Goal: Information Seeking & Learning: Learn about a topic

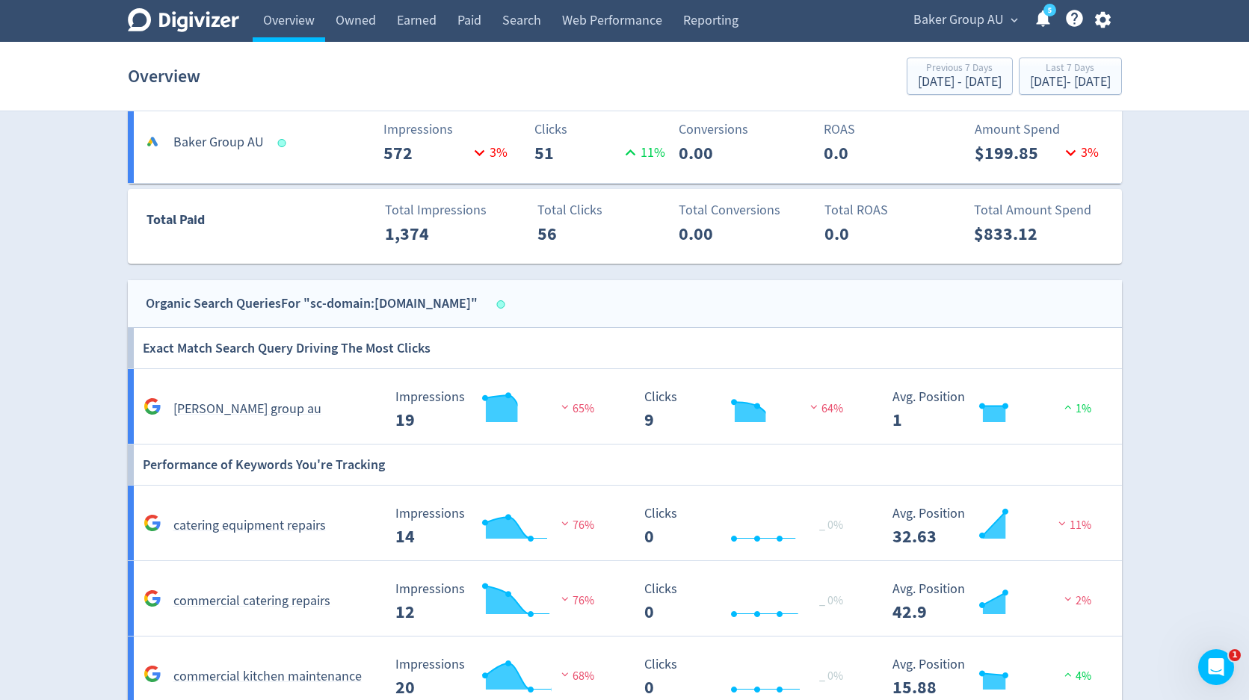
scroll to position [359, 0]
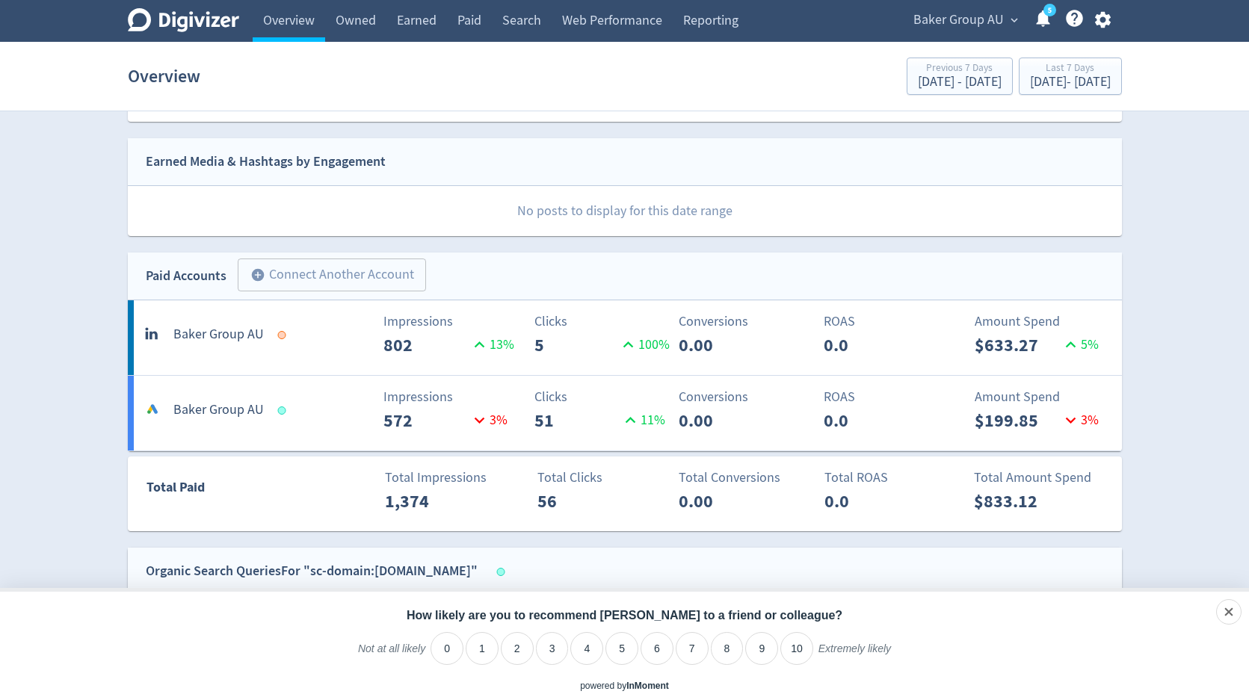
click at [280, 336] on div at bounding box center [281, 335] width 8 height 8
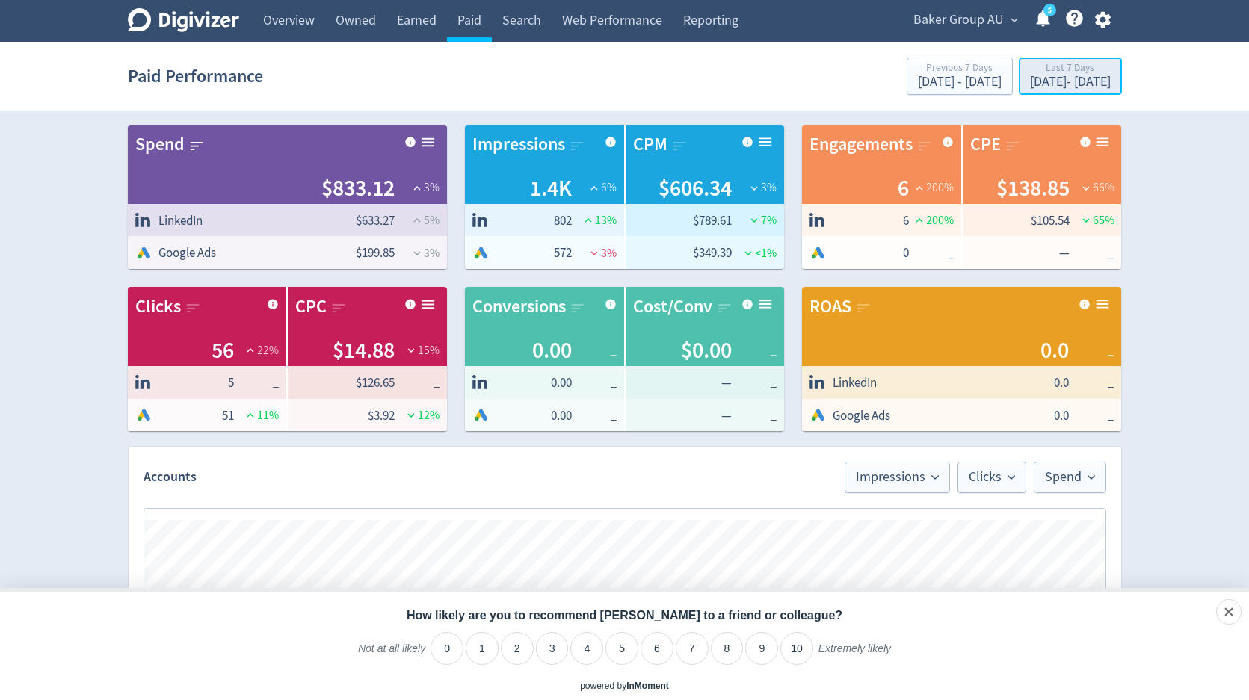
click at [1030, 78] on div "[DATE] - [DATE]" at bounding box center [1070, 81] width 81 height 13
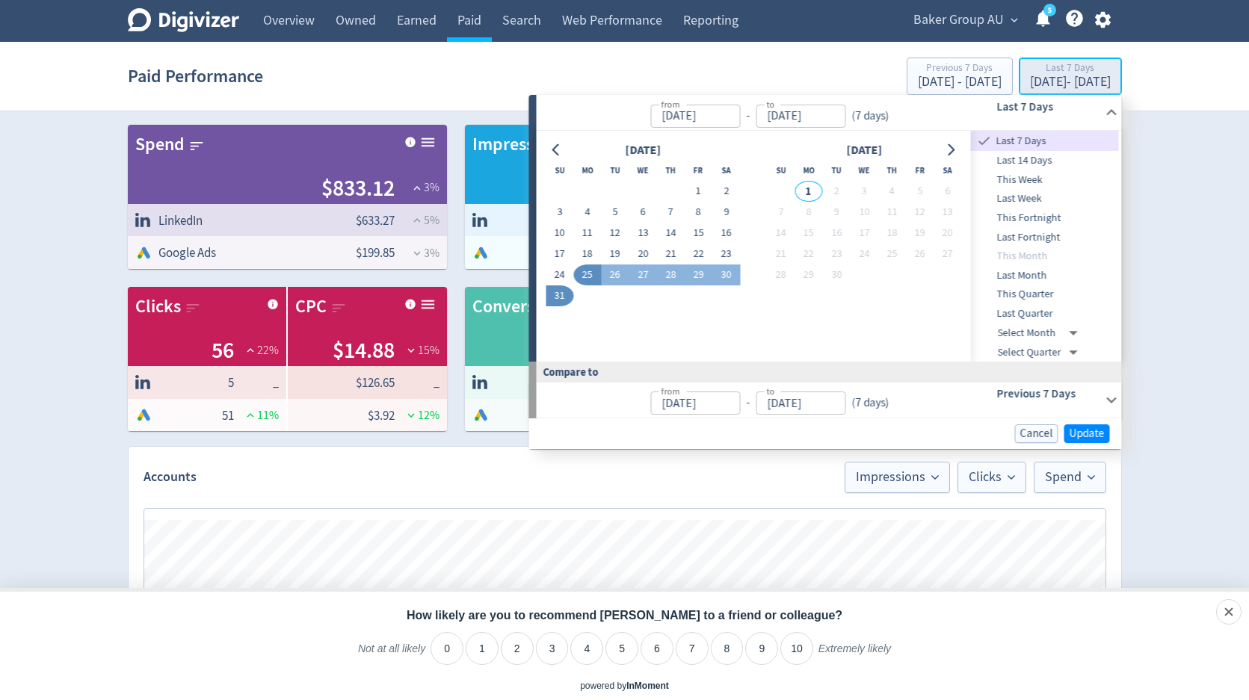
type input "[DATE]"
click at [558, 299] on button "31" at bounding box center [560, 295] width 28 height 21
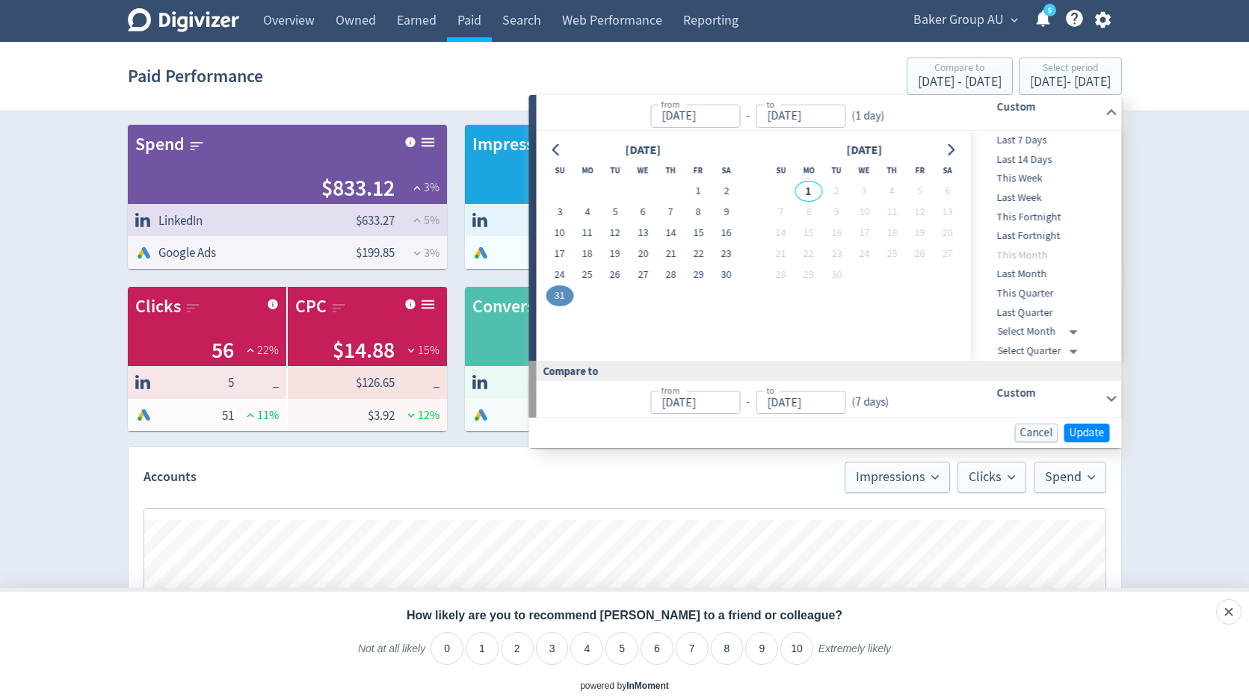
type input "[DATE]"
click at [1078, 427] on span "Update" at bounding box center [1086, 432] width 35 height 11
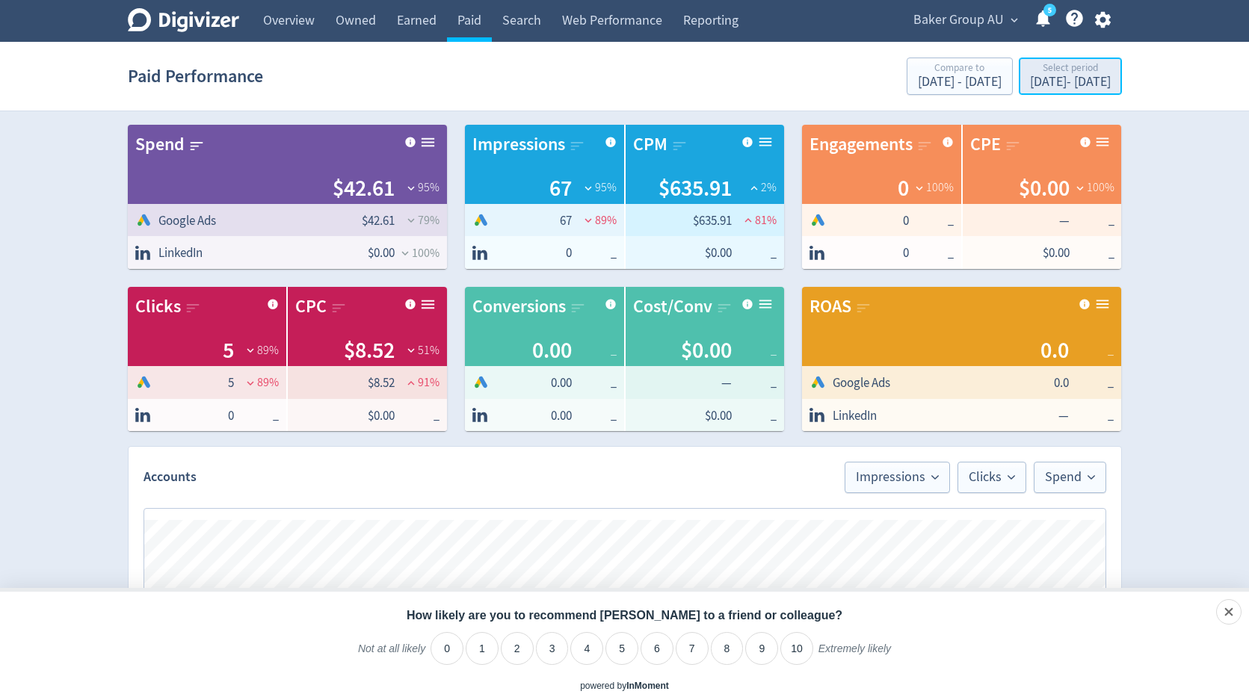
click at [1030, 84] on div "Aug 31, 2025 - Aug 31, 2025" at bounding box center [1070, 81] width 81 height 13
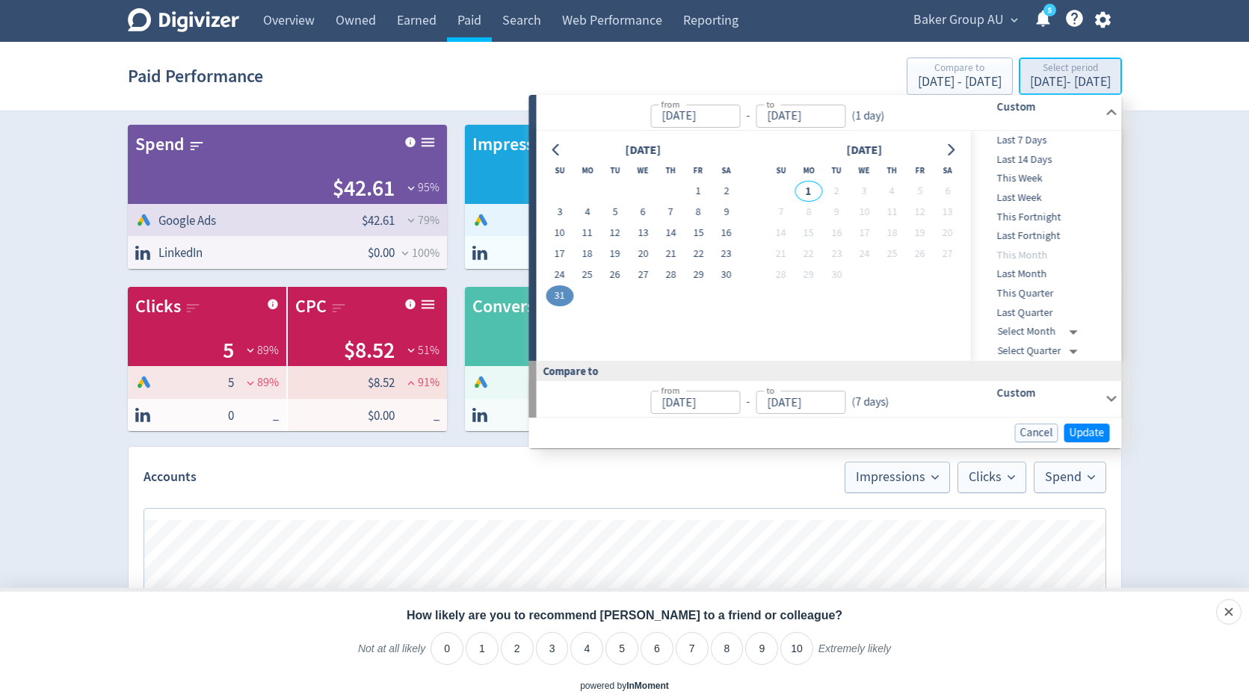
type input "[DATE]"
click at [726, 273] on button "30" at bounding box center [726, 275] width 28 height 21
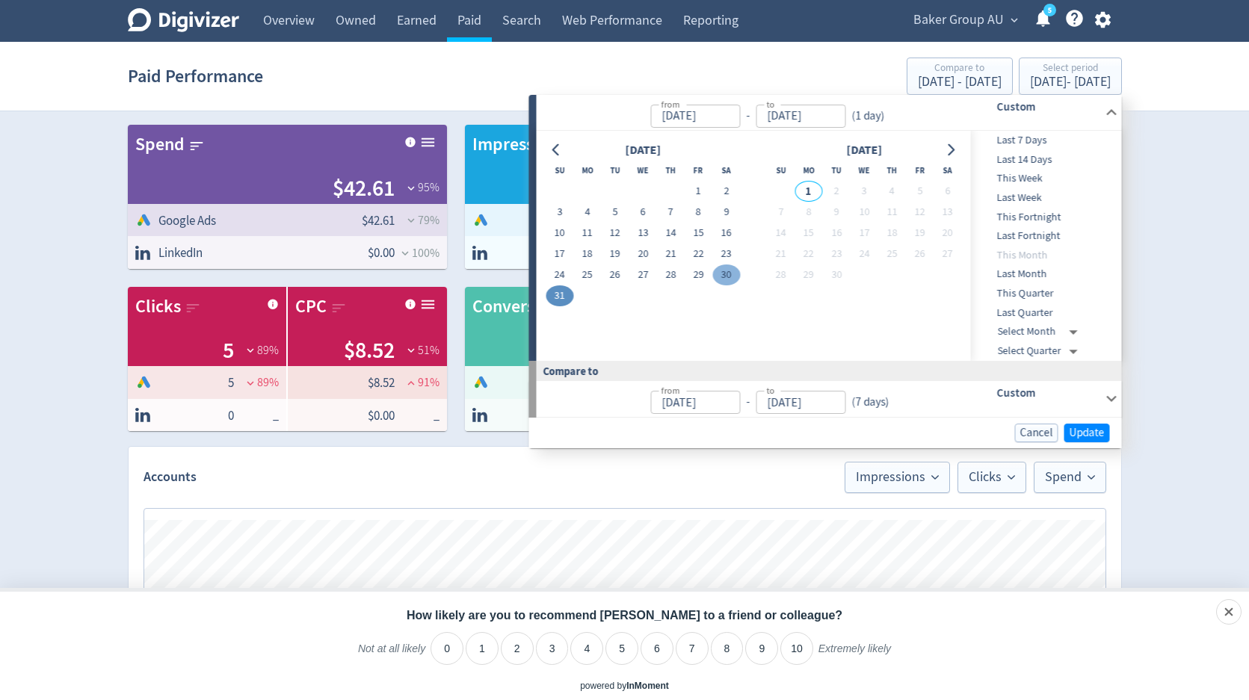
type input "[DATE]"
click at [1072, 429] on span "Update" at bounding box center [1086, 432] width 35 height 11
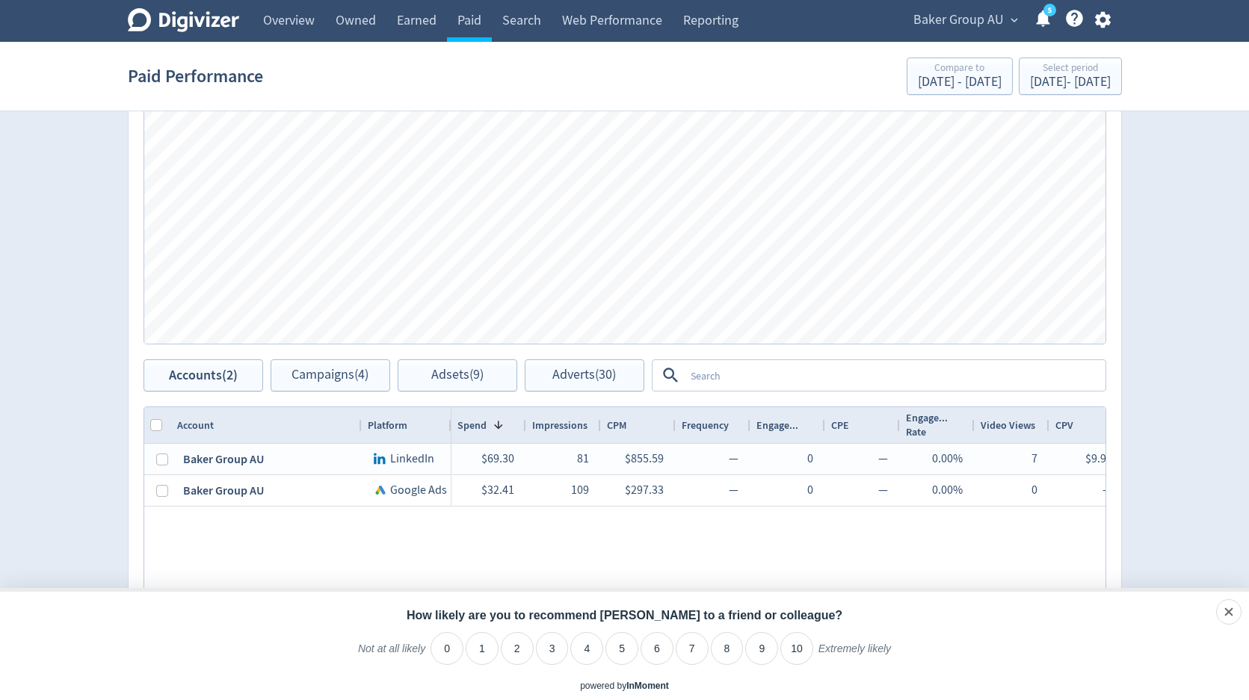
scroll to position [291, 0]
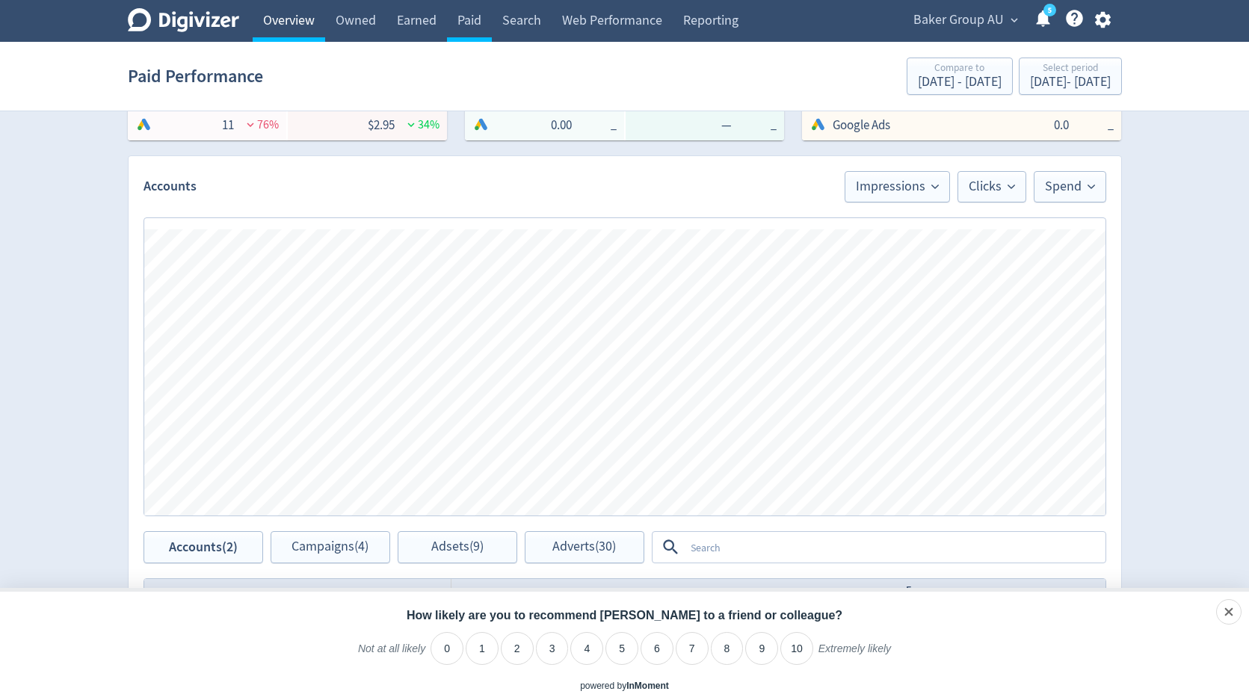
click at [285, 22] on link "Overview" at bounding box center [289, 21] width 72 height 42
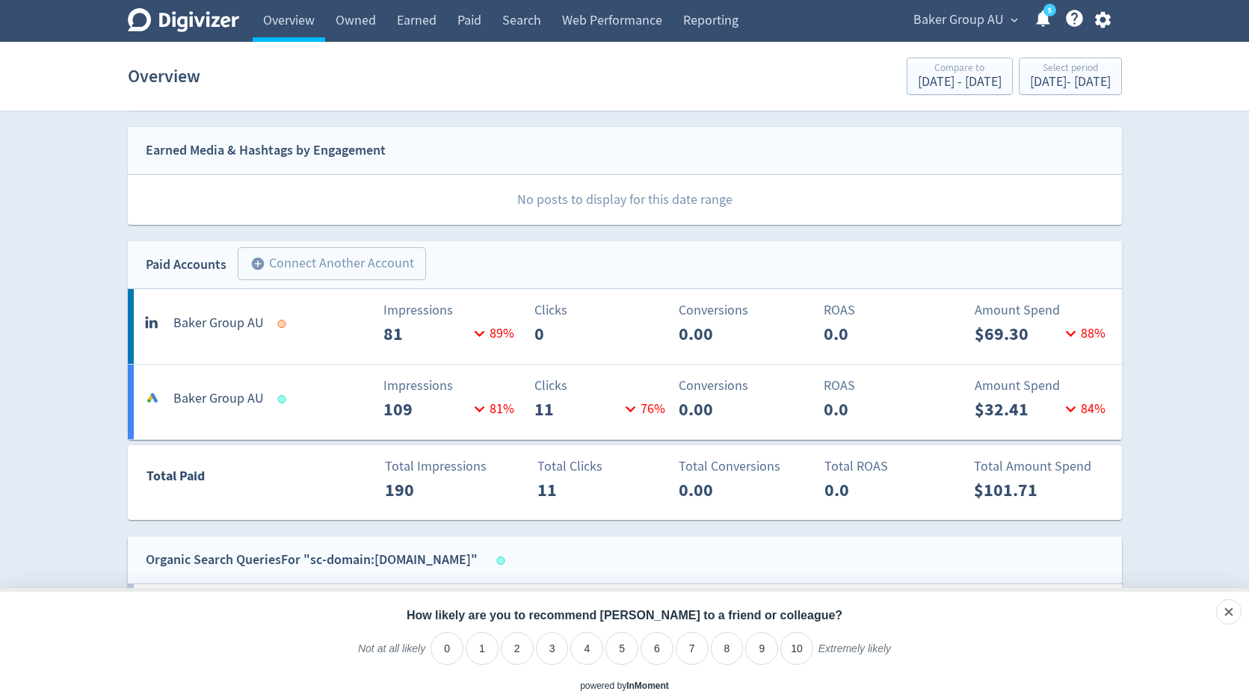
scroll to position [311, 0]
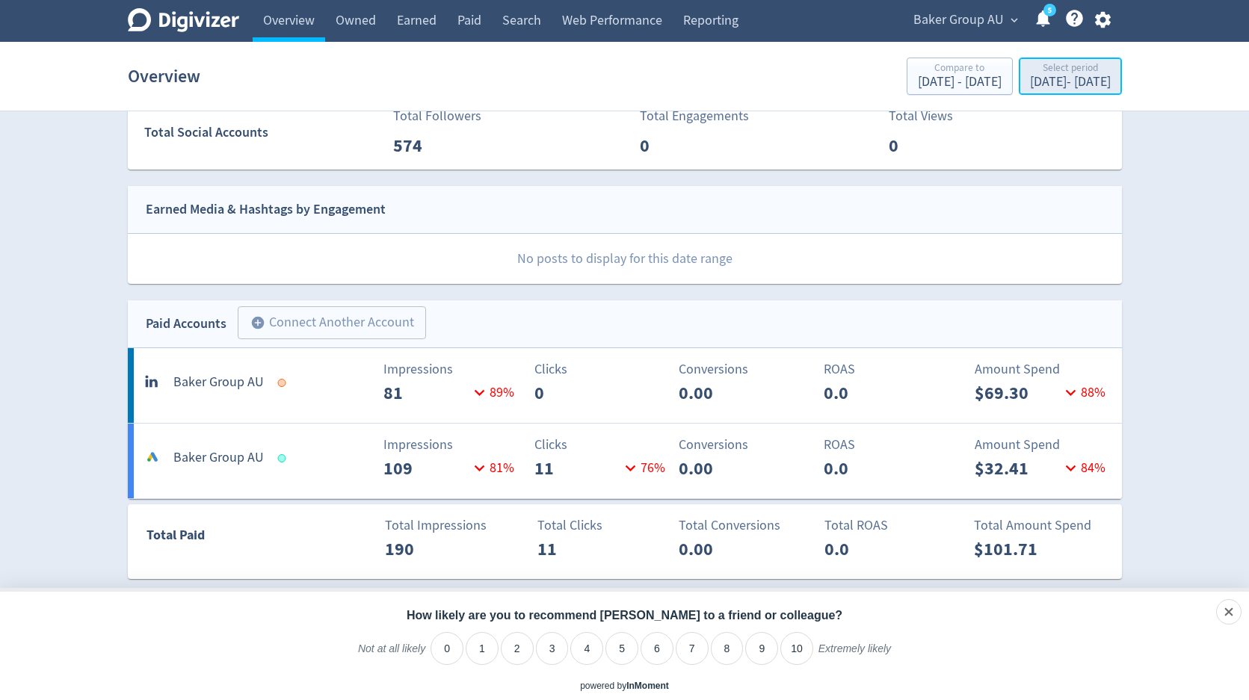
click at [1030, 87] on div "Aug 30, 2025 - Aug 30, 2025" at bounding box center [1070, 81] width 81 height 13
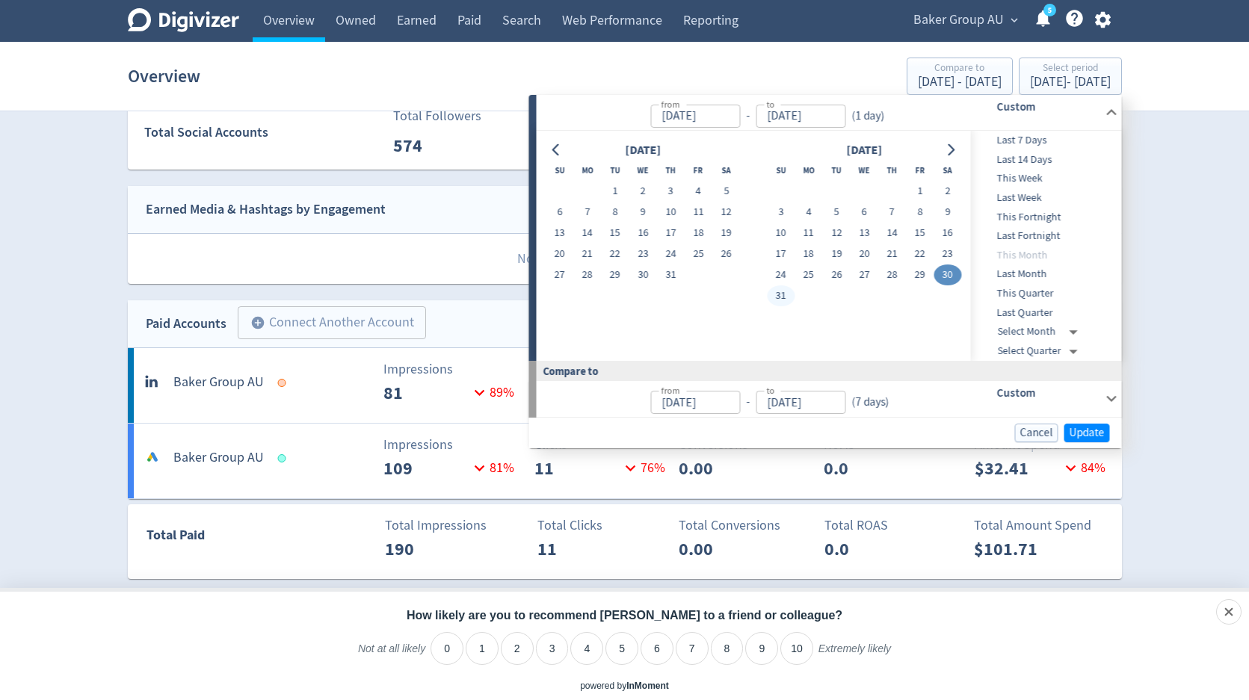
click at [781, 299] on button "31" at bounding box center [781, 295] width 28 height 21
type input "[DATE]"
click at [781, 299] on button "31" at bounding box center [781, 295] width 28 height 21
type input "[DATE]"
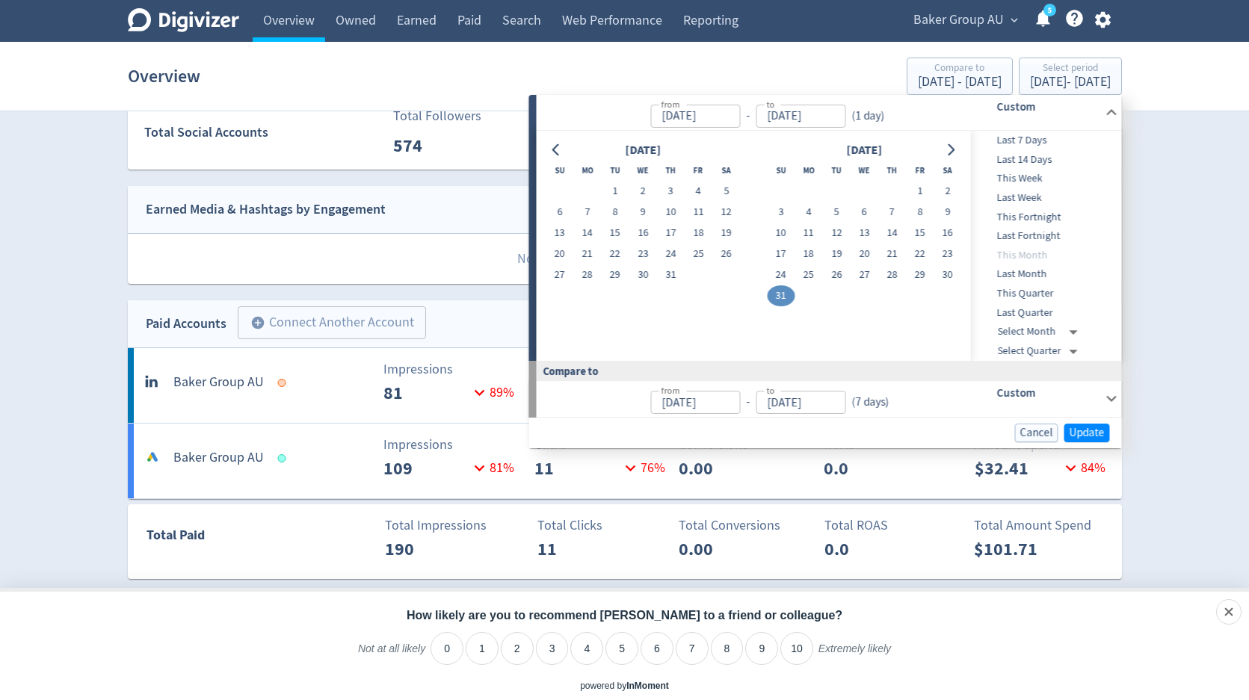
type input "[DATE]"
click at [1081, 428] on span "Update" at bounding box center [1086, 432] width 35 height 11
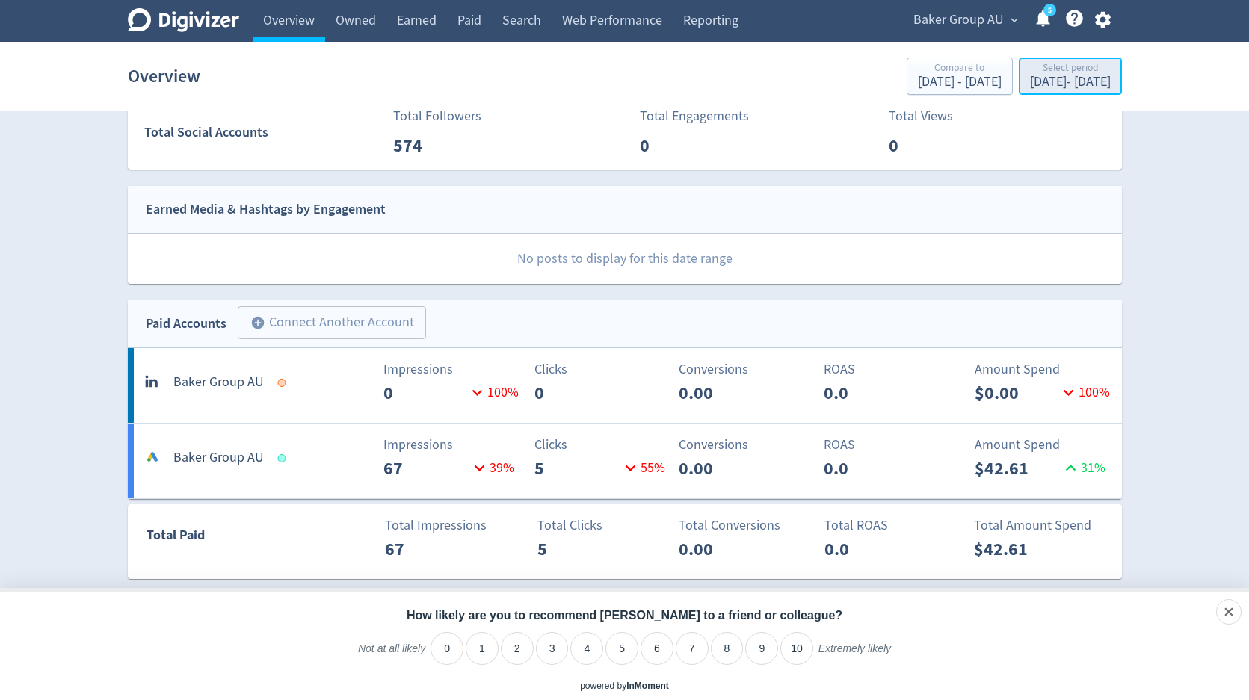
click at [1033, 87] on div "Aug 31, 2025 - Aug 31, 2025" at bounding box center [1070, 81] width 81 height 13
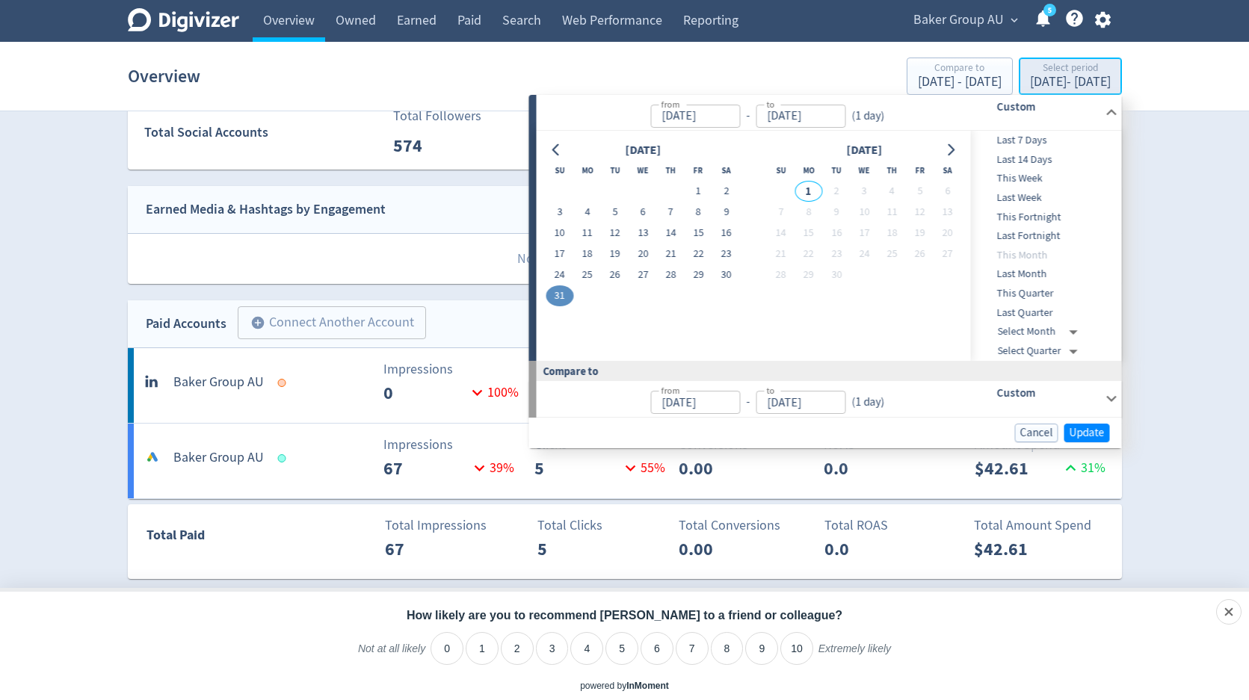
type input "[DATE]"
click at [723, 279] on button "30" at bounding box center [726, 275] width 28 height 21
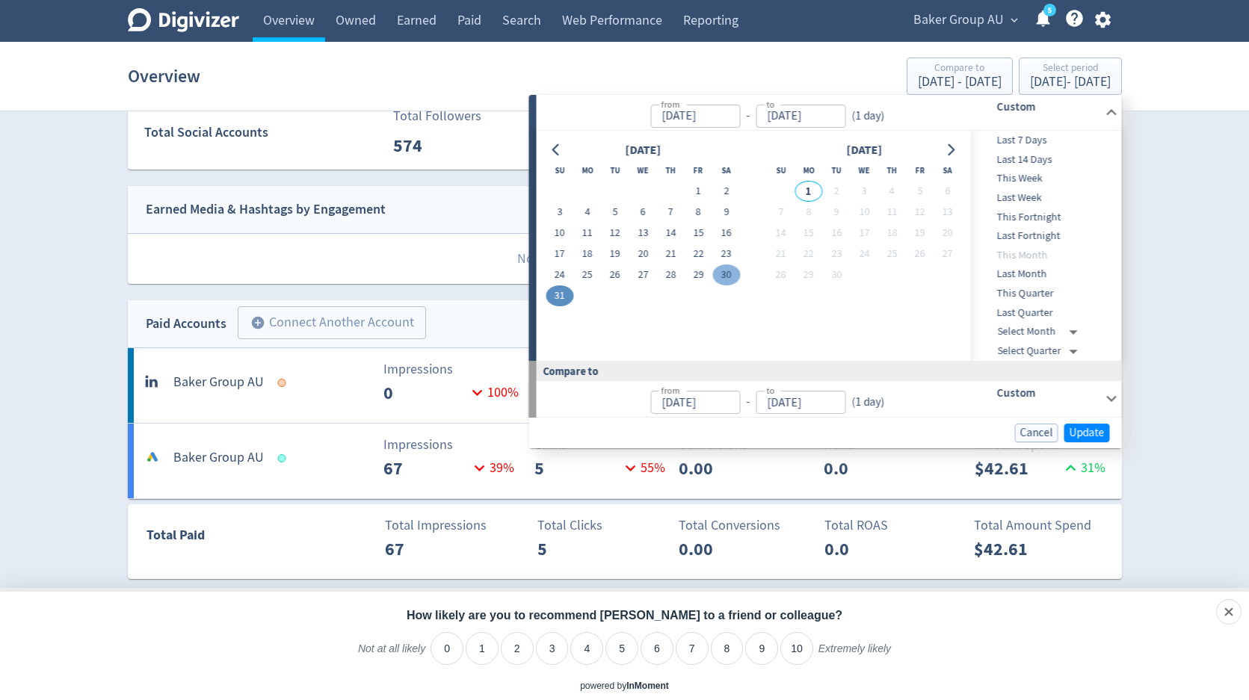
type input "[DATE]"
click at [1093, 427] on span "Update" at bounding box center [1086, 432] width 35 height 11
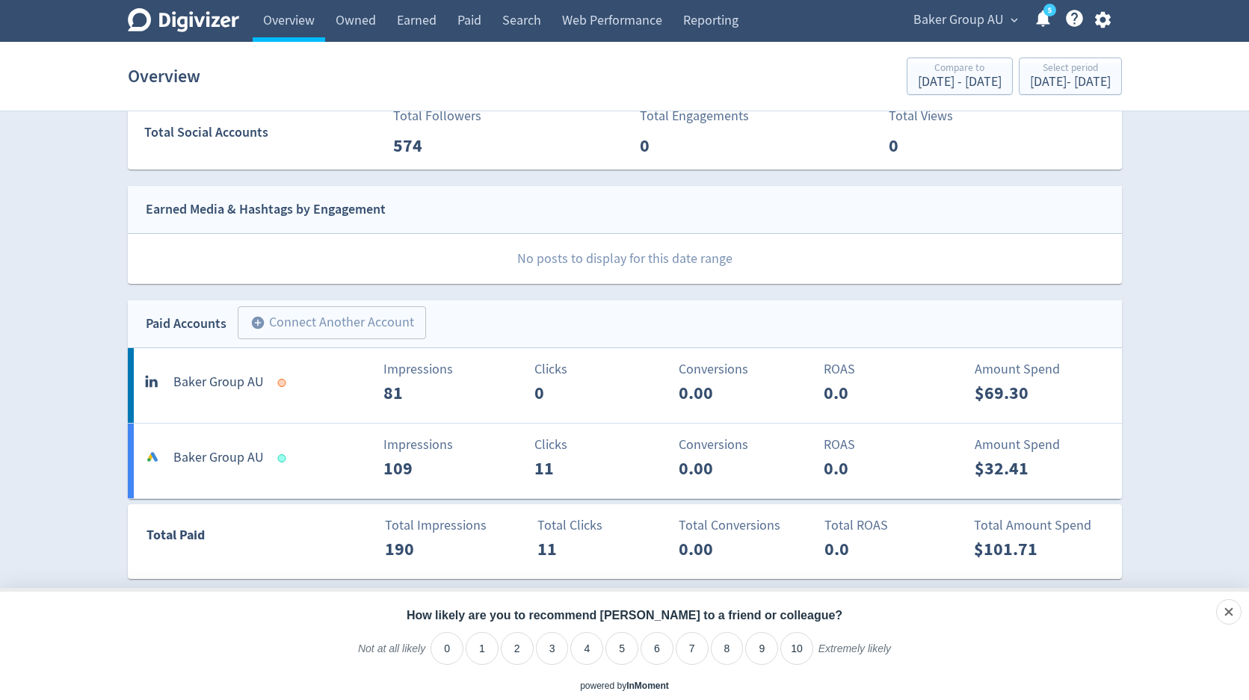
scroll to position [301, 0]
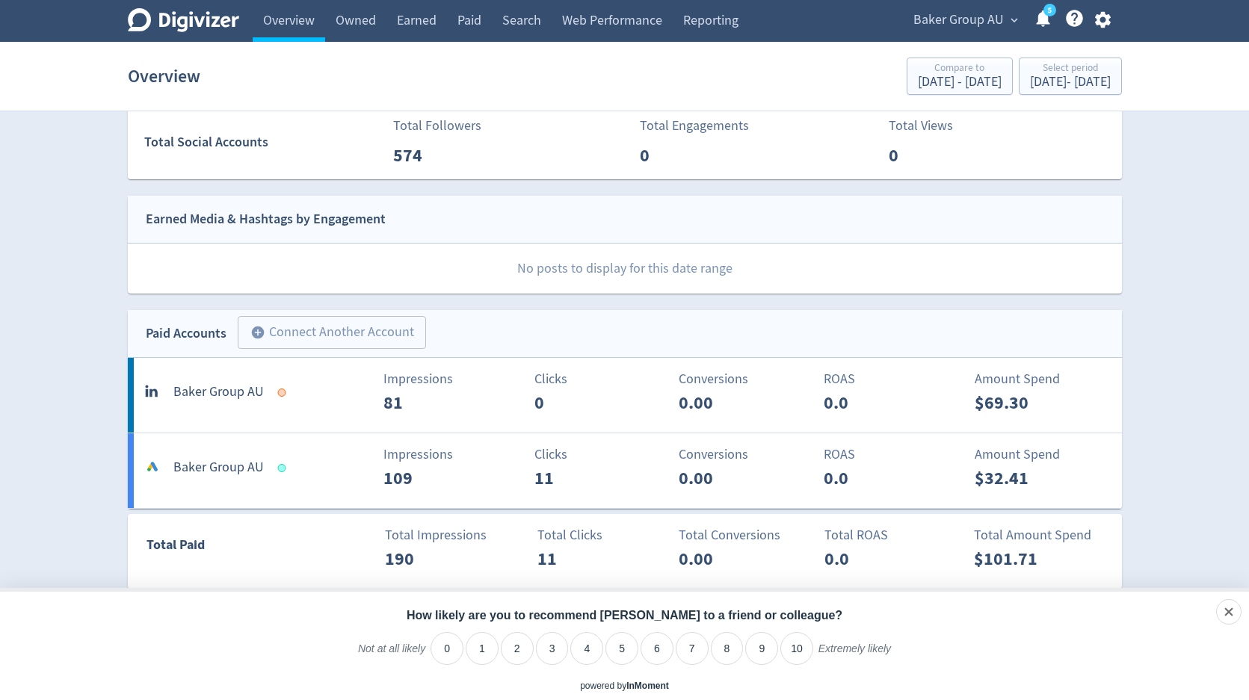
click at [327, 401] on div "Impressions 81" at bounding box center [380, 392] width 164 height 47
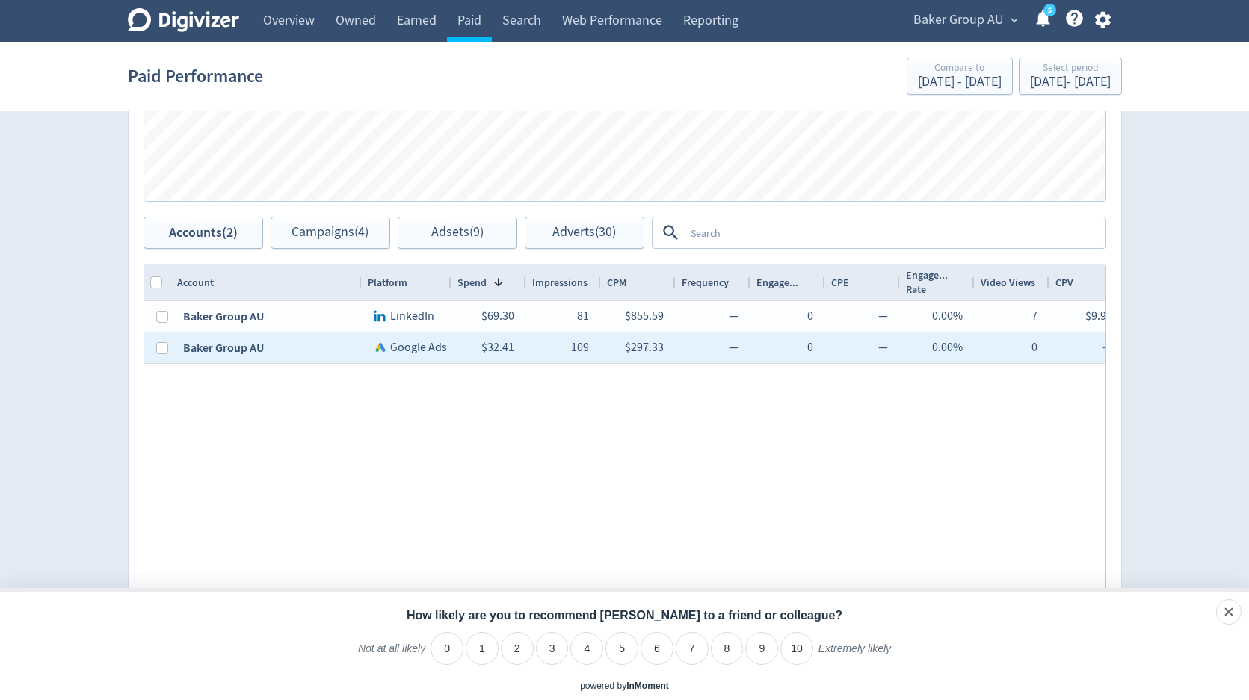
scroll to position [626, 0]
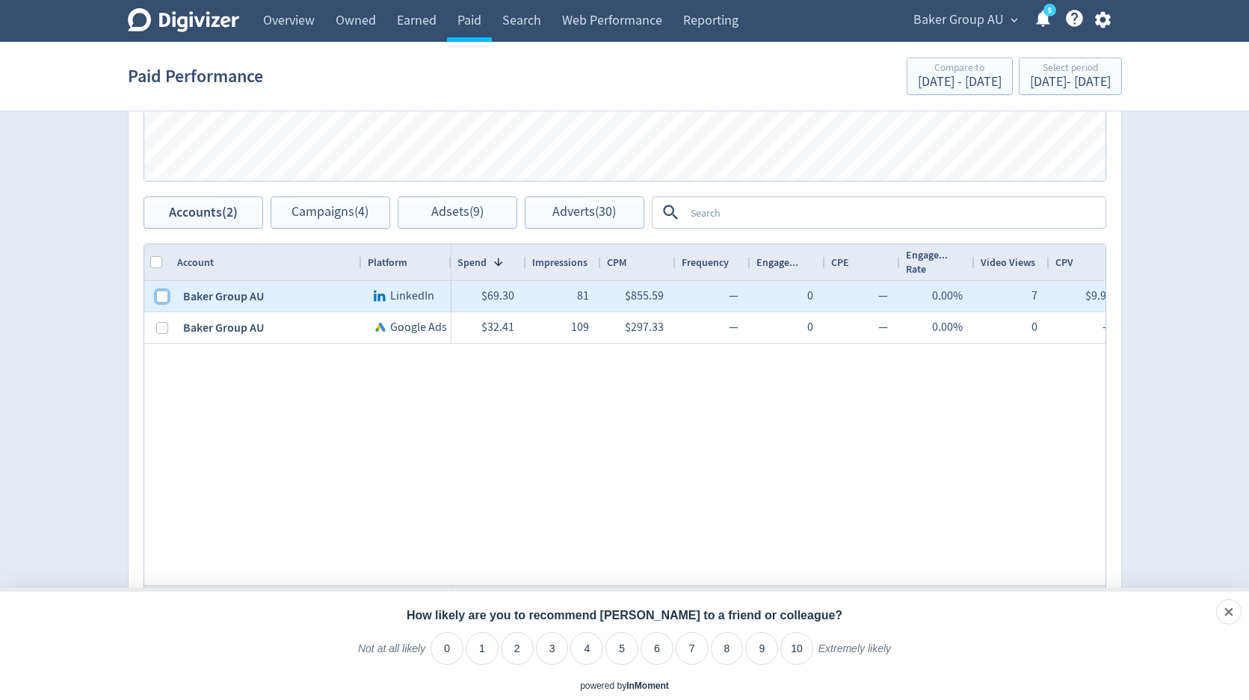
click at [163, 299] on input "Press Space to toggle row selection (unchecked)" at bounding box center [162, 297] width 12 height 12
checkbox input "true"
click at [436, 216] on span "Adsets (6)" at bounding box center [457, 213] width 52 height 14
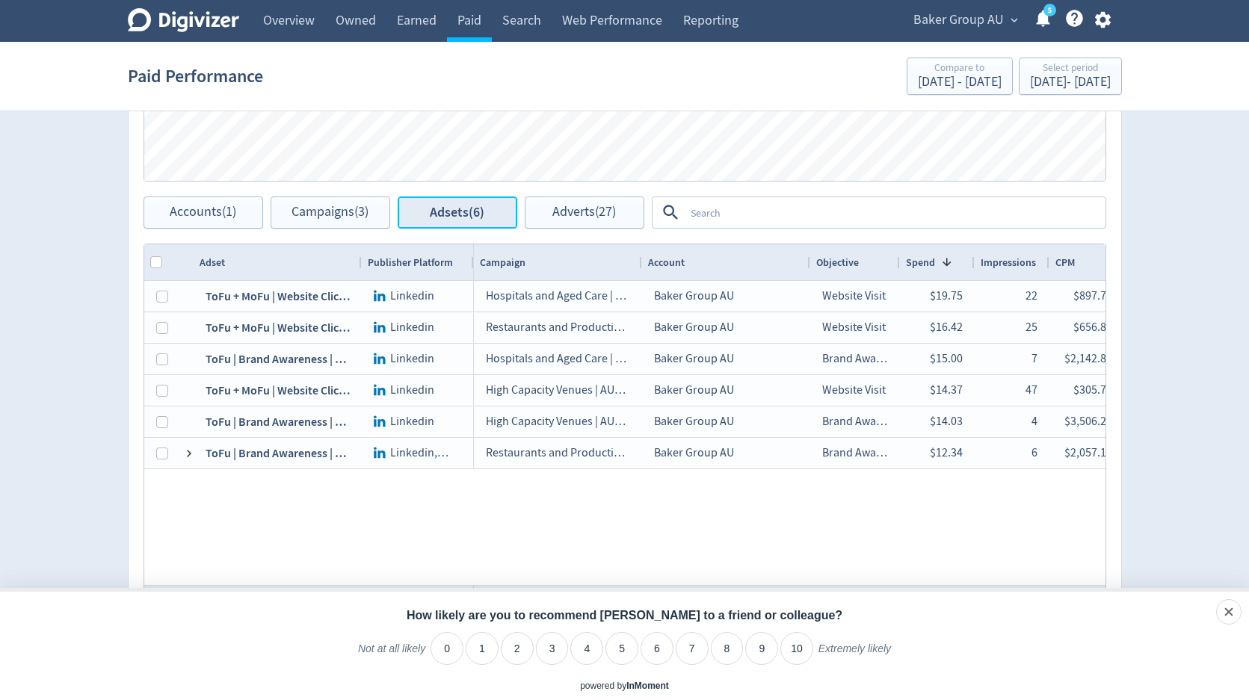
scroll to position [670, 0]
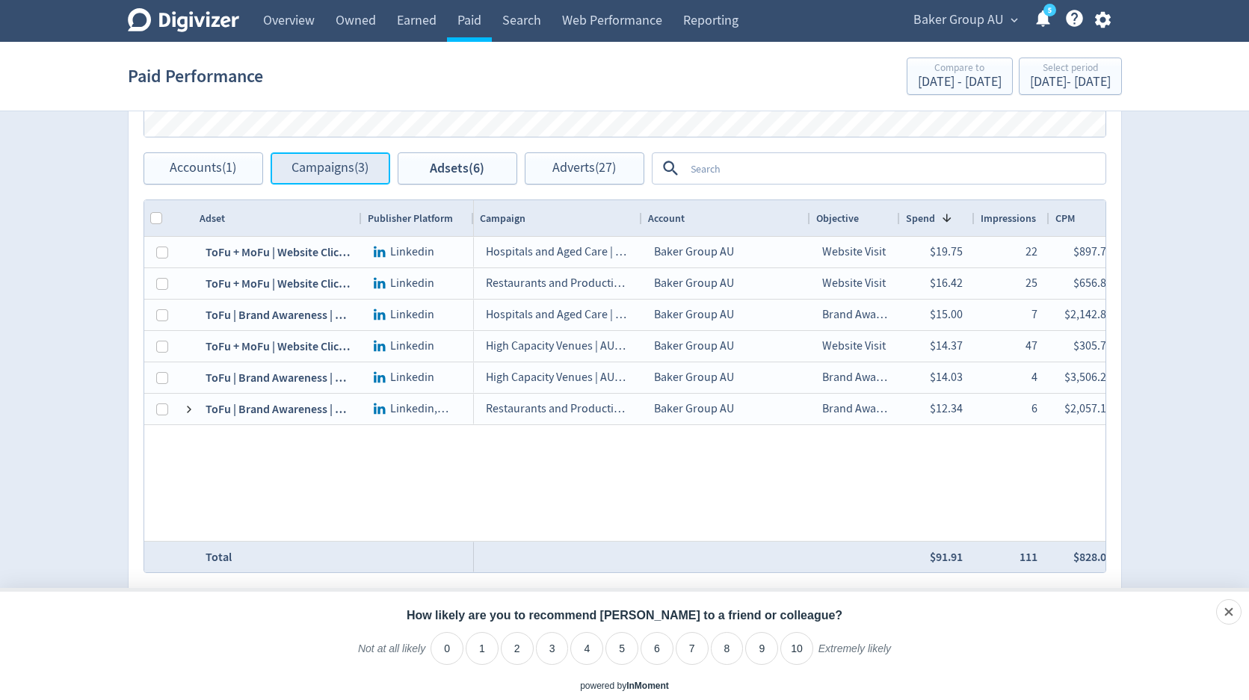
click at [358, 176] on span "Campaigns (3)" at bounding box center [329, 168] width 77 height 14
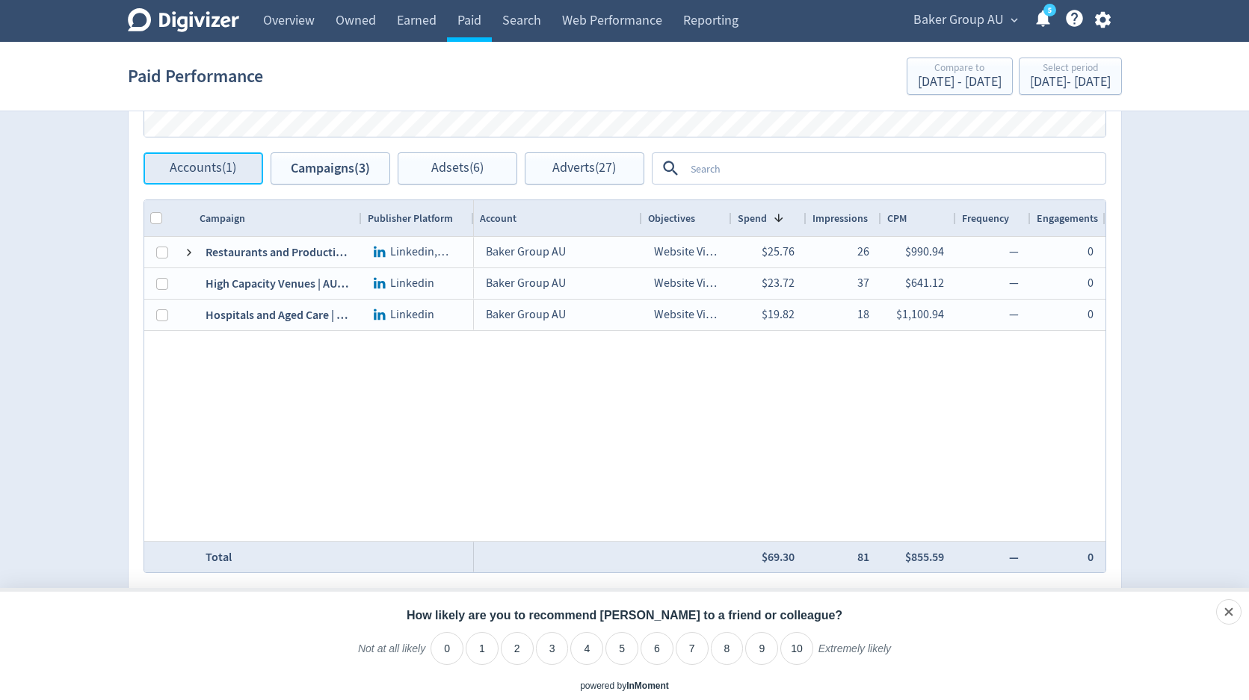
click at [231, 174] on span "Accounts (1)" at bounding box center [203, 168] width 67 height 14
checkbox input "false"
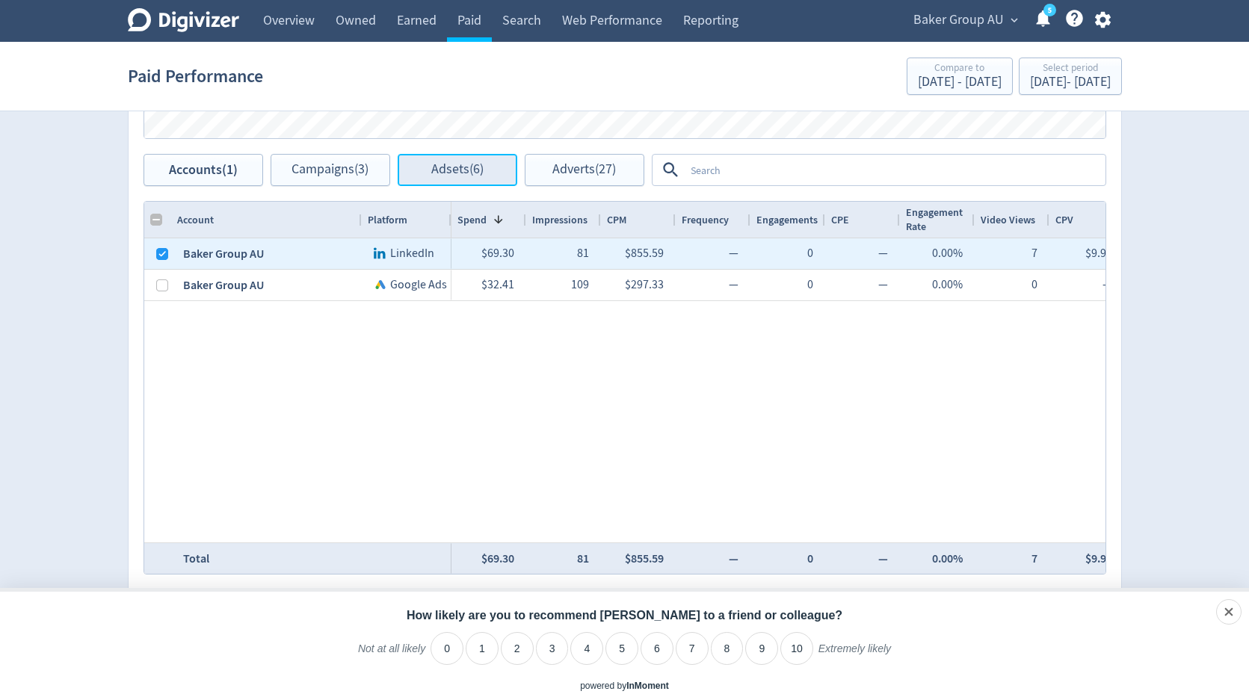
click at [450, 172] on span "Adsets (6)" at bounding box center [457, 170] width 52 height 14
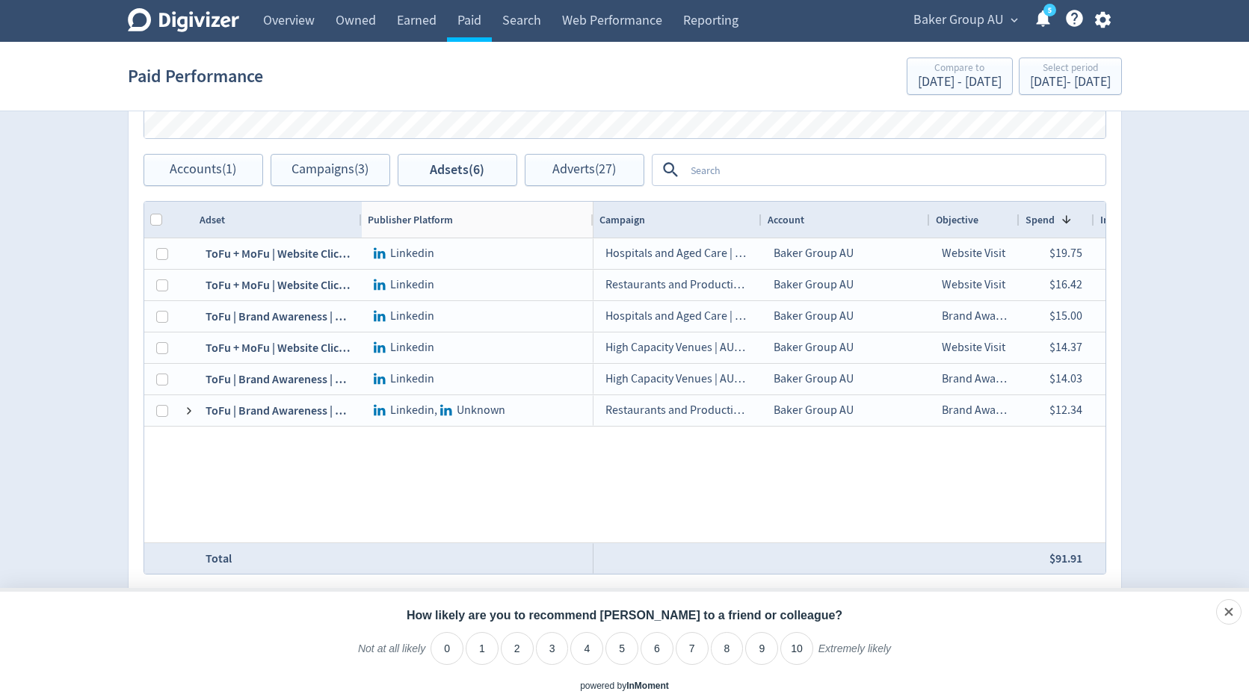
drag, startPoint x: 472, startPoint y: 216, endPoint x: 592, endPoint y: 216, distance: 119.6
click at [592, 216] on div "Adset Publisher Platform" at bounding box center [368, 220] width 449 height 36
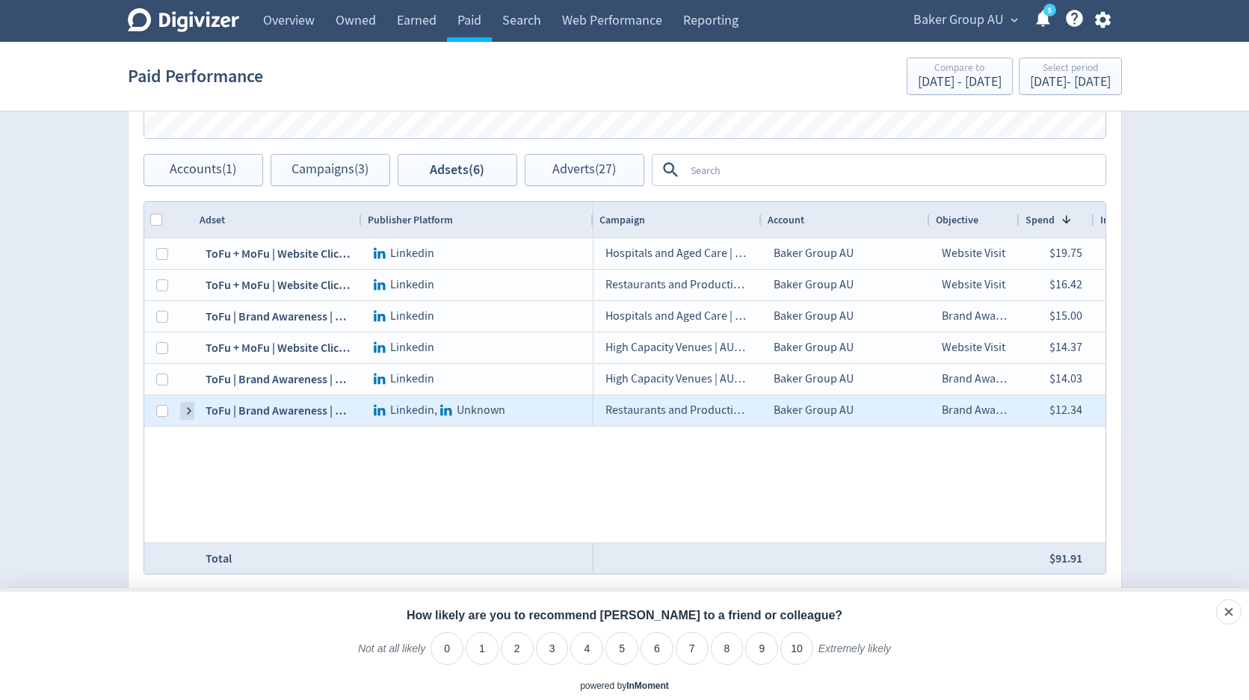
click at [191, 413] on span at bounding box center [189, 411] width 12 height 12
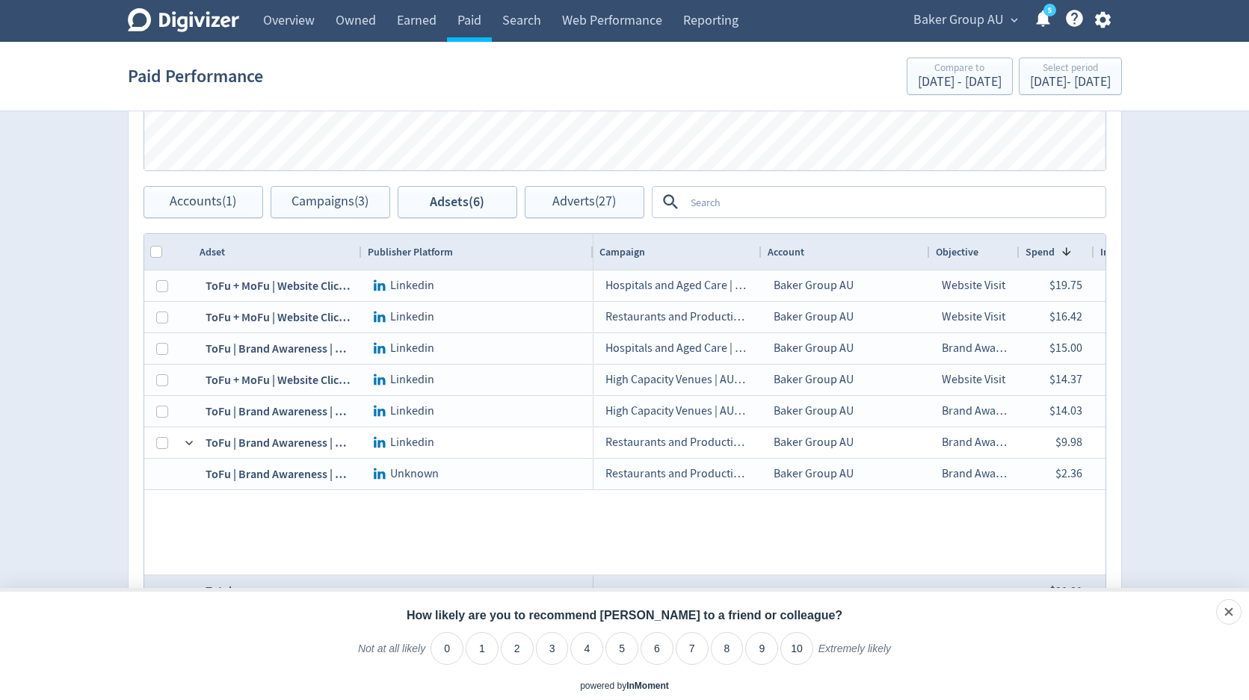
scroll to position [635, 0]
click at [574, 207] on span "Adverts (27)" at bounding box center [584, 203] width 64 height 14
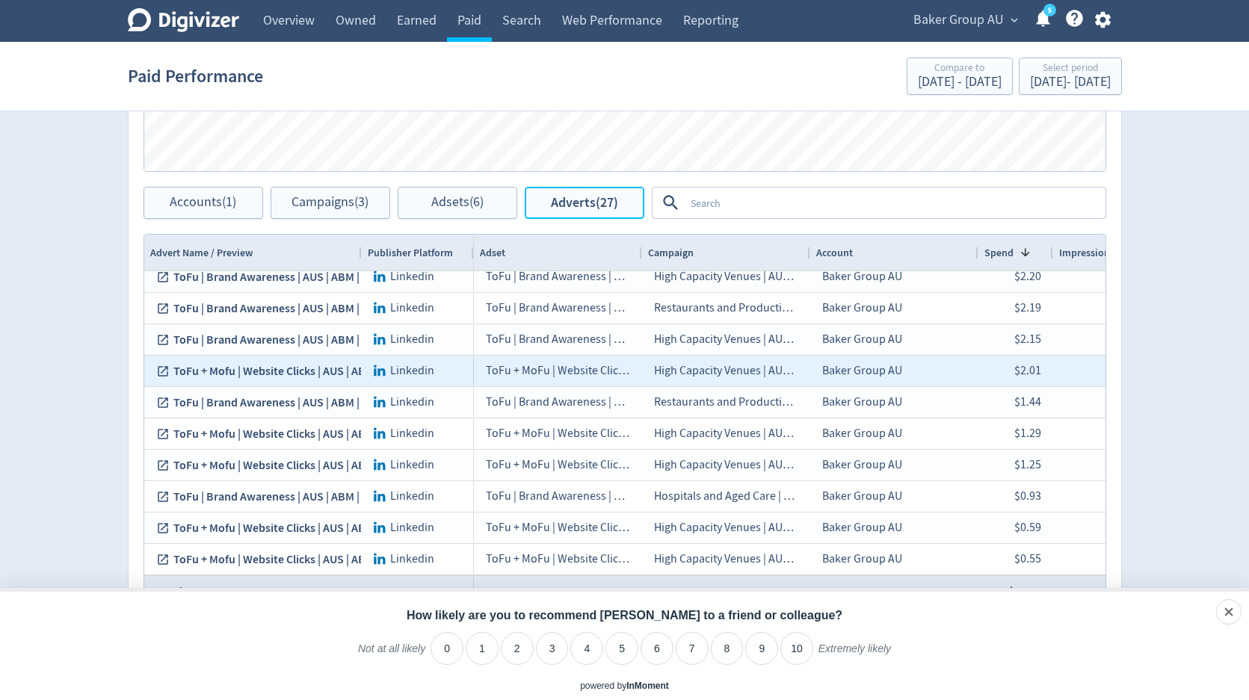
scroll to position [668, 0]
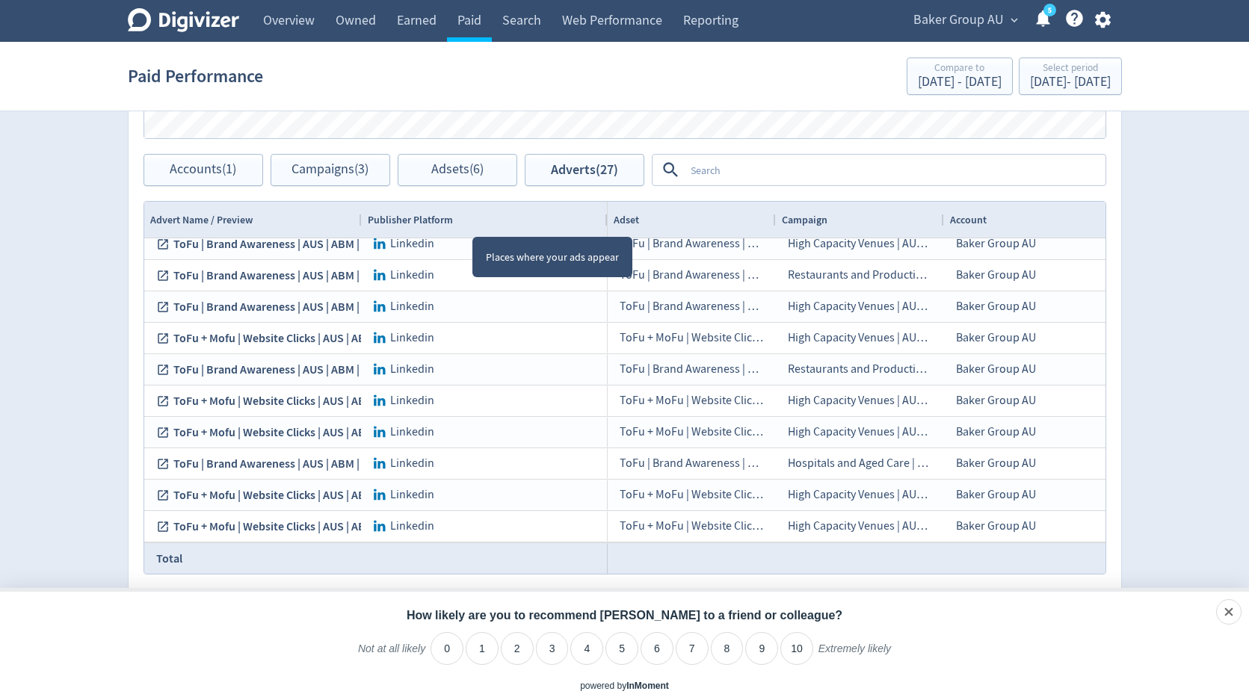
drag, startPoint x: 472, startPoint y: 223, endPoint x: 605, endPoint y: 217, distance: 133.9
click at [605, 217] on div at bounding box center [607, 220] width 6 height 36
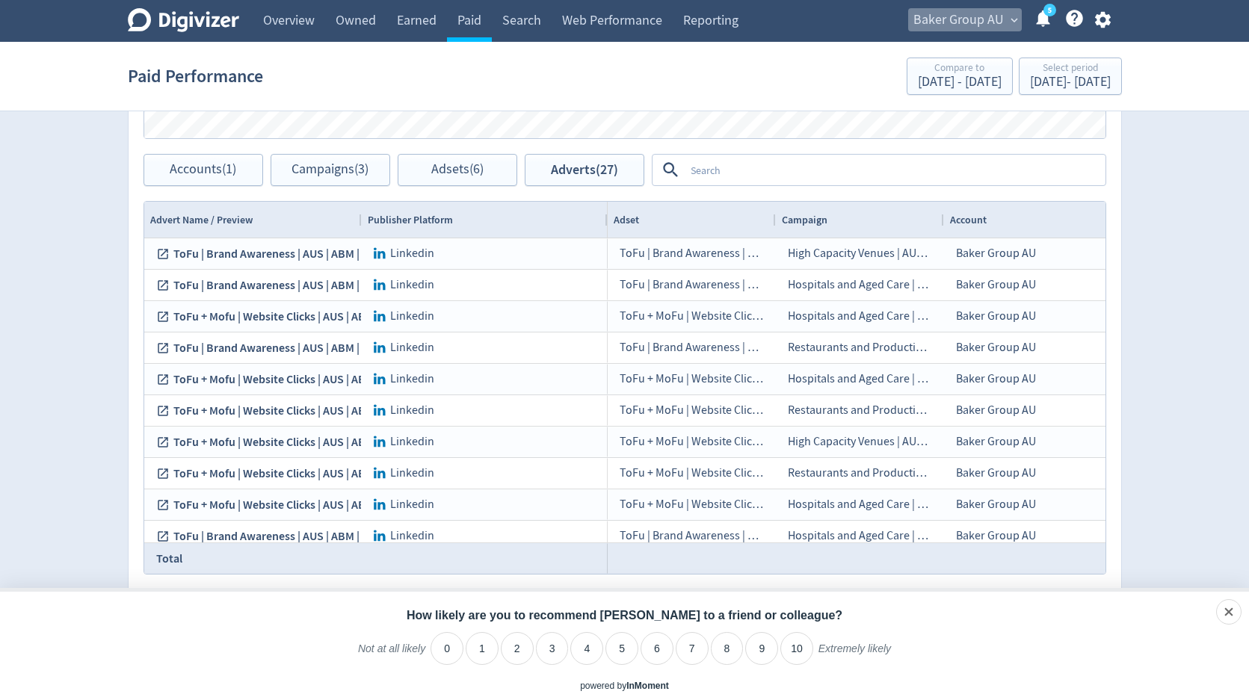
click at [986, 20] on span "Baker Group AU" at bounding box center [958, 20] width 90 height 24
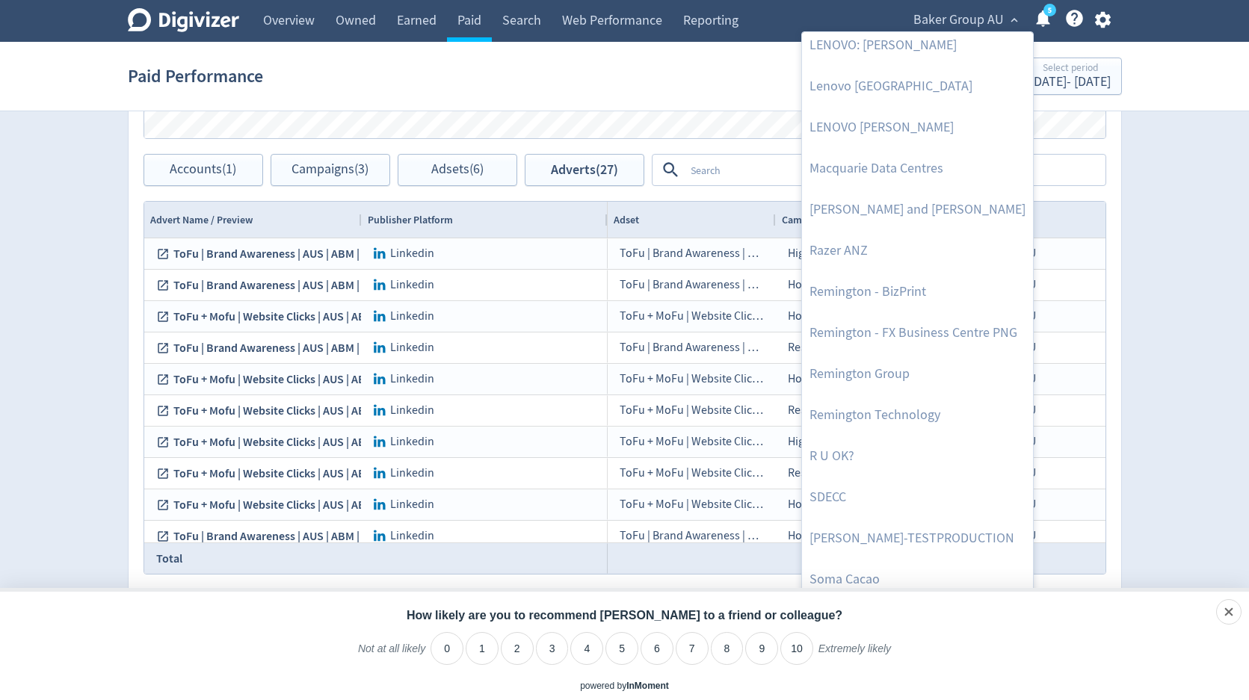
scroll to position [1551, 0]
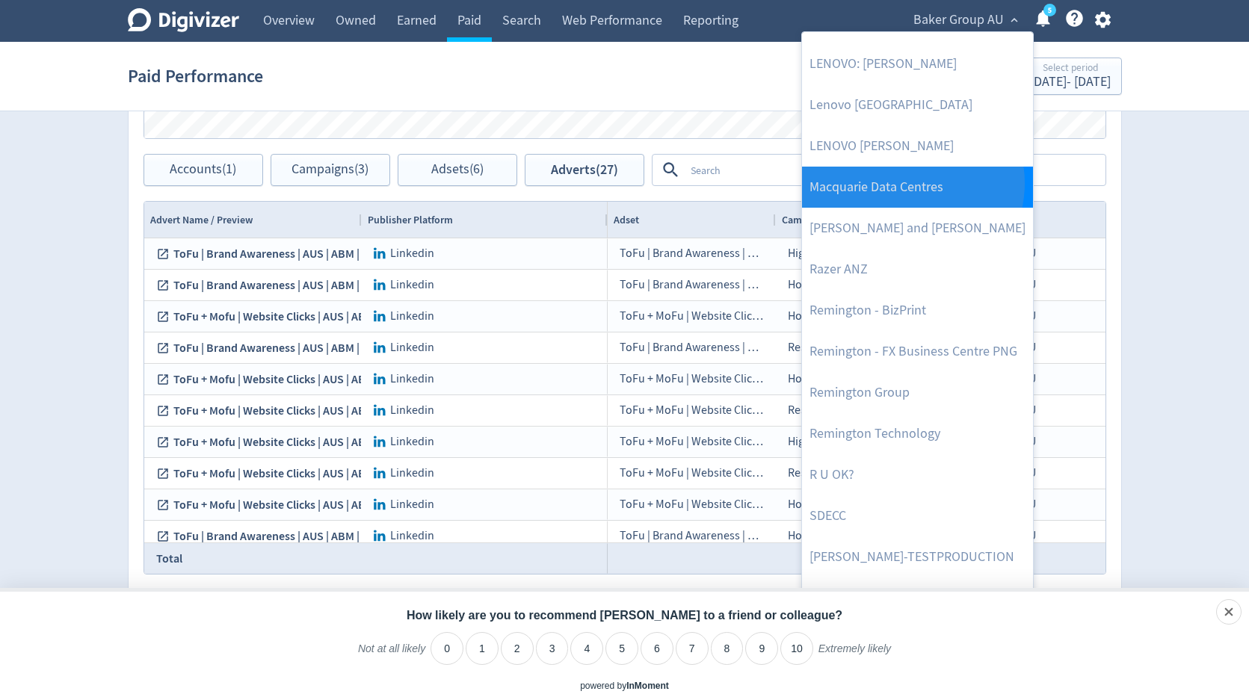
click at [907, 183] on link "Macquarie Data Centres" at bounding box center [917, 187] width 231 height 41
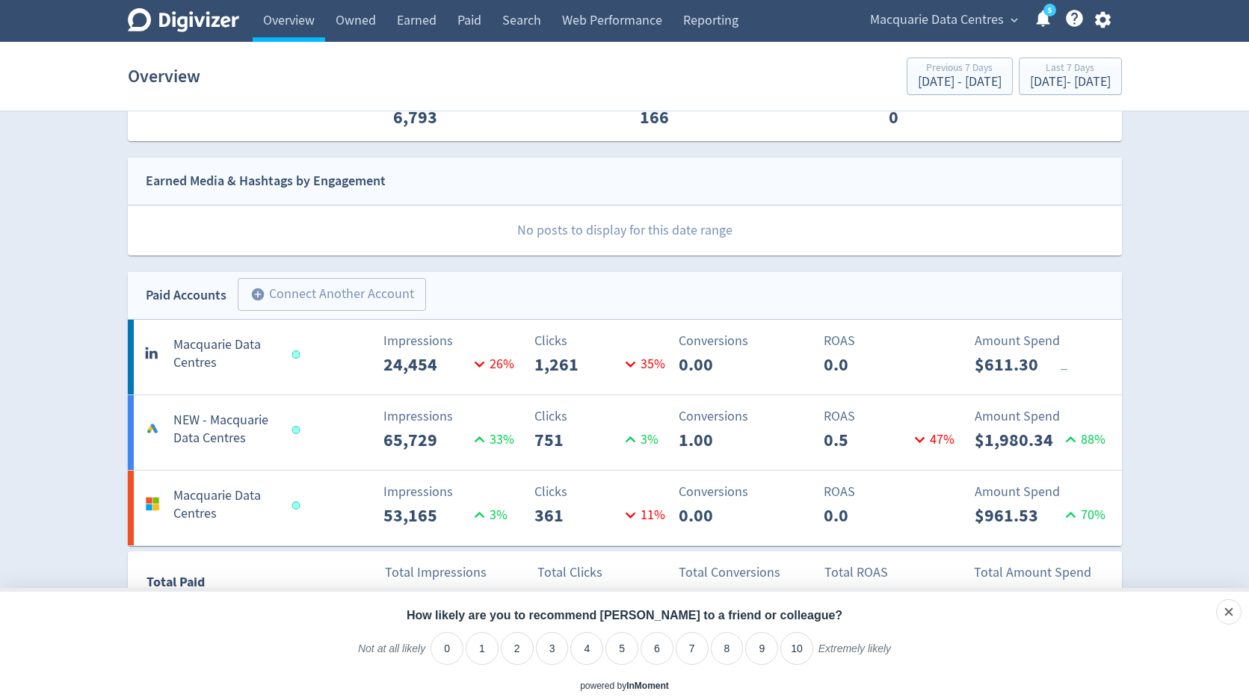
scroll to position [427, 0]
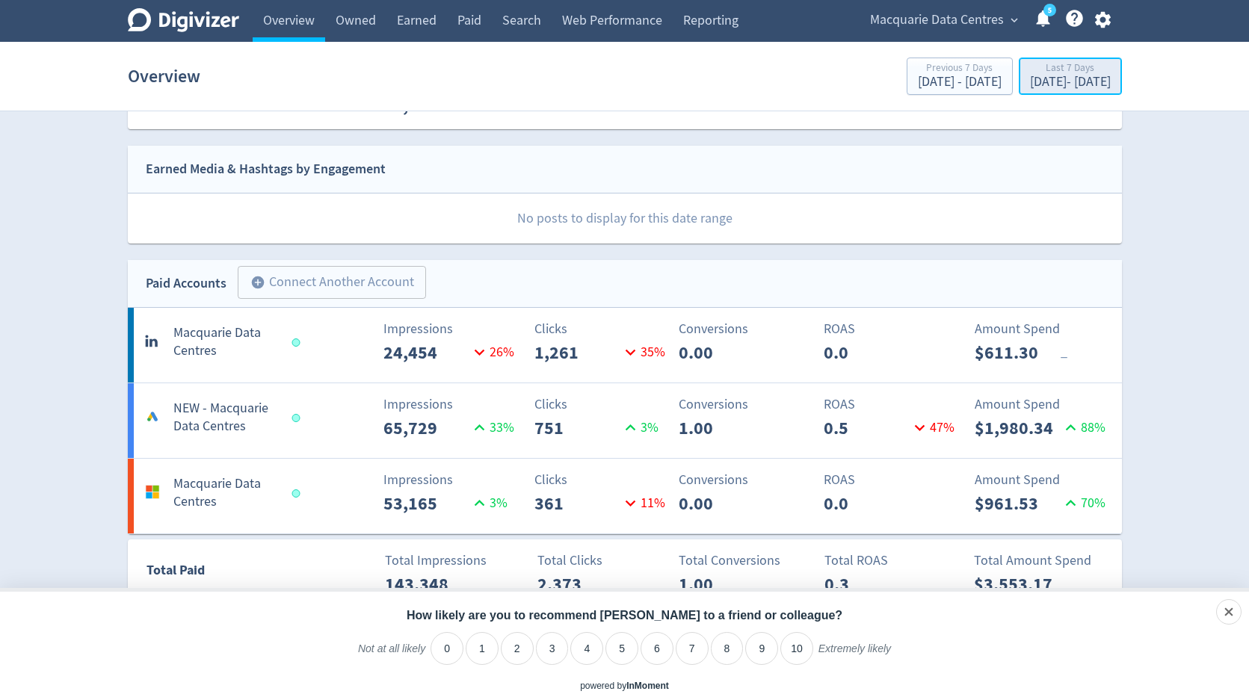
click at [1030, 85] on div "[DATE] - [DATE]" at bounding box center [1070, 81] width 81 height 13
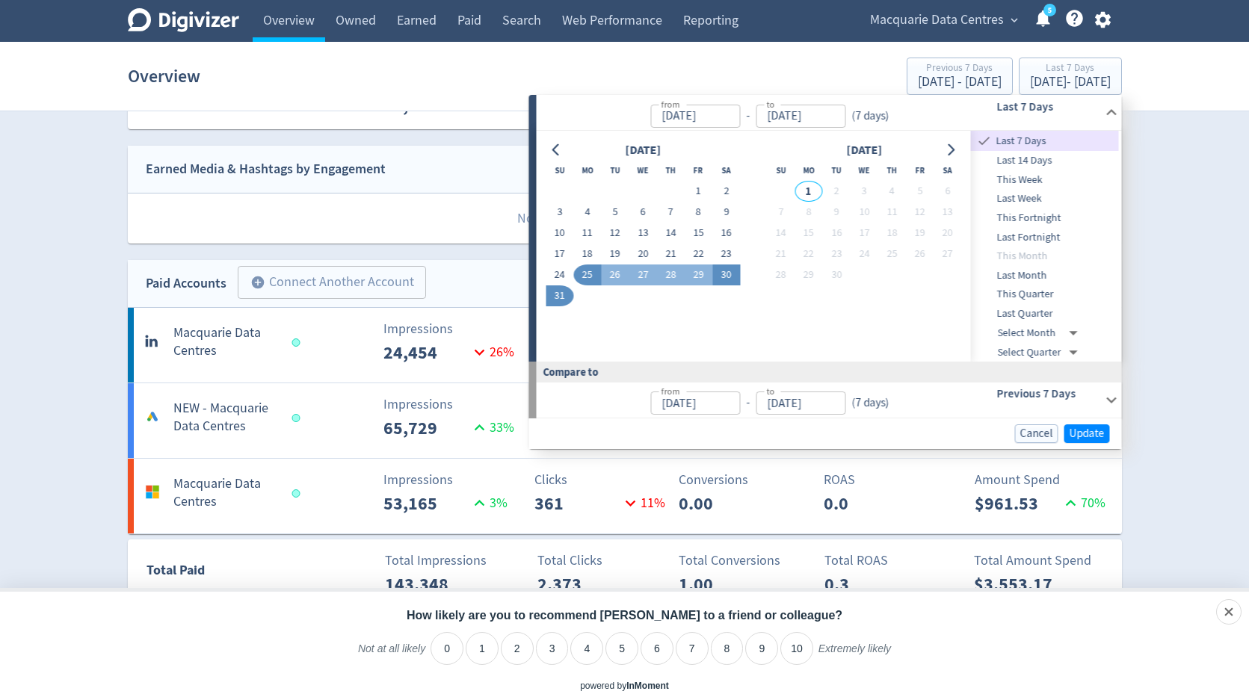
click at [725, 276] on button "30" at bounding box center [726, 275] width 28 height 21
type input "[DATE]"
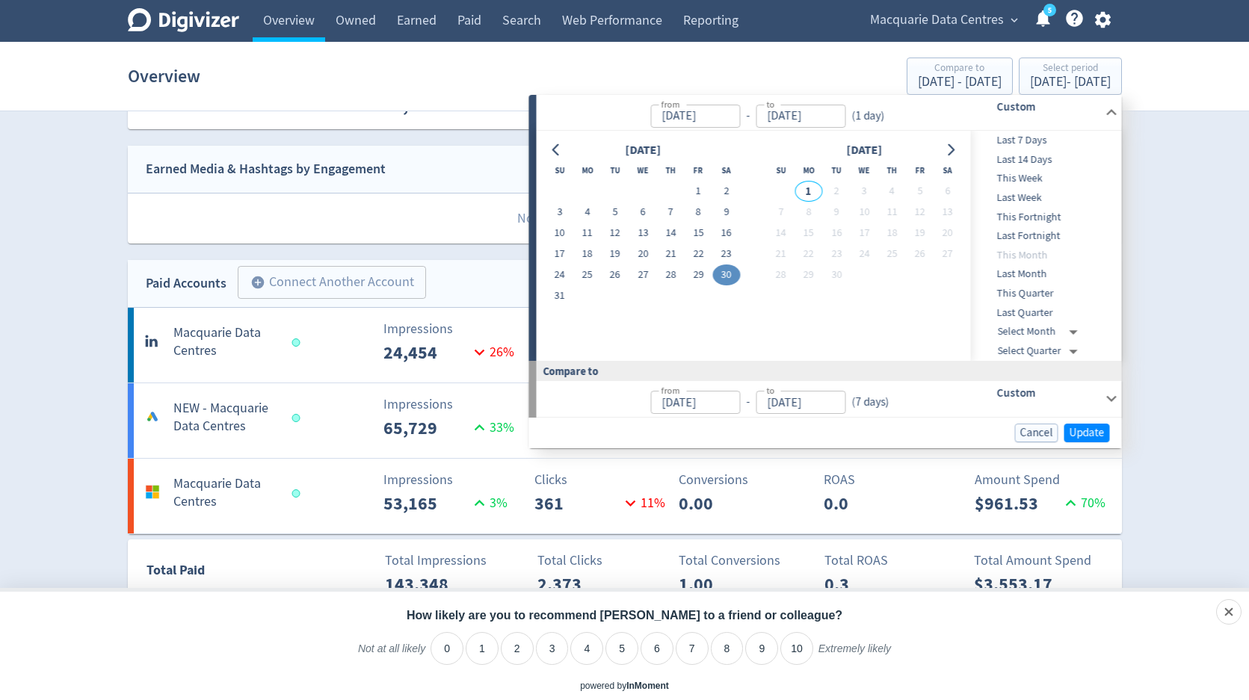
click at [725, 276] on button "30" at bounding box center [726, 275] width 28 height 21
type input "[DATE]"
click at [1076, 432] on span "Update" at bounding box center [1086, 432] width 35 height 11
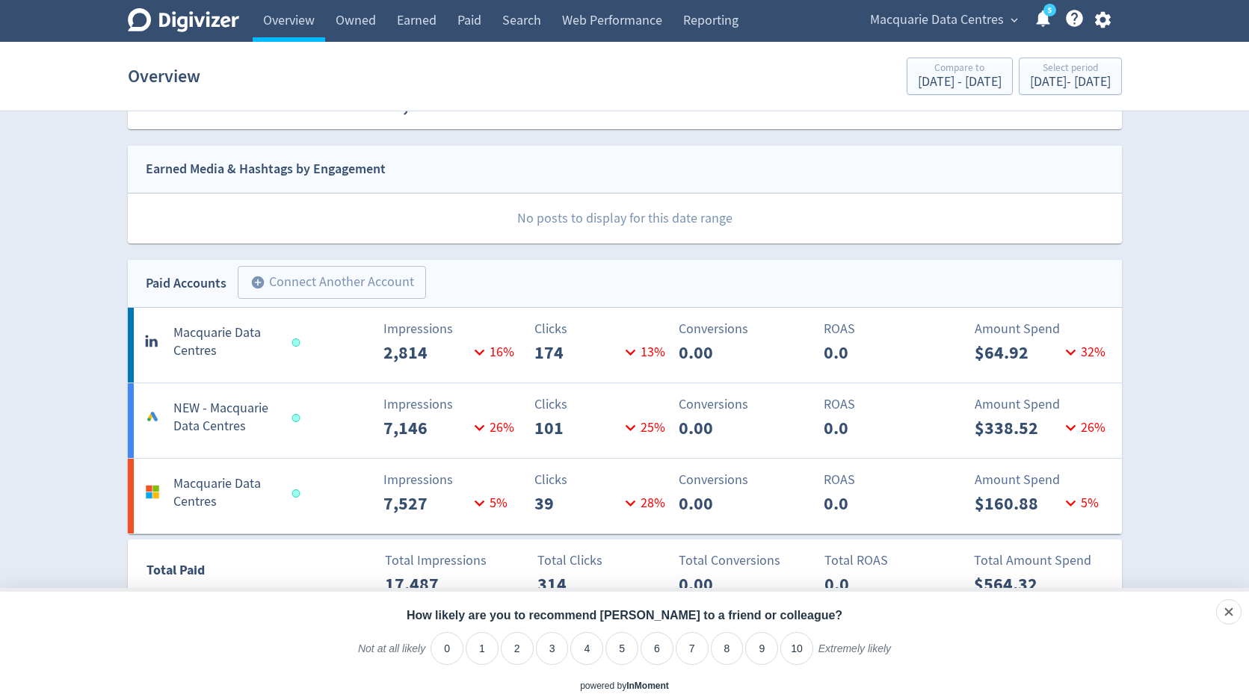
click at [348, 342] on div "Impressions 2,814 16 %" at bounding box center [380, 342] width 164 height 47
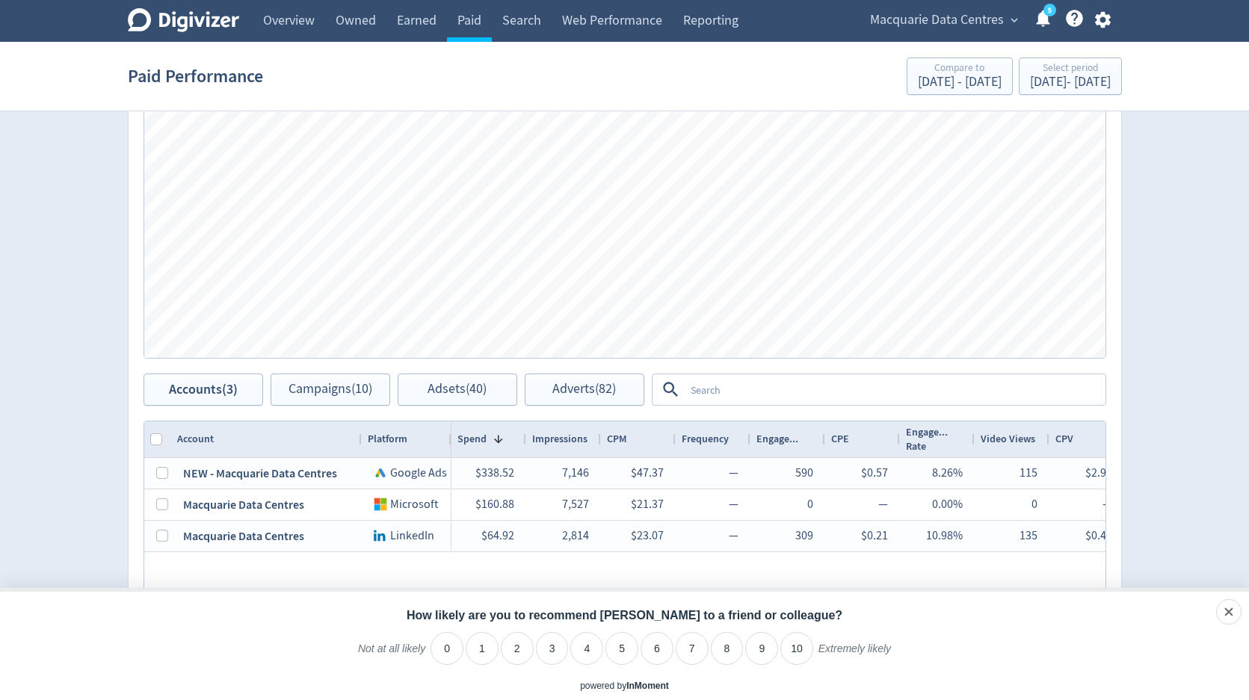
scroll to position [516, 0]
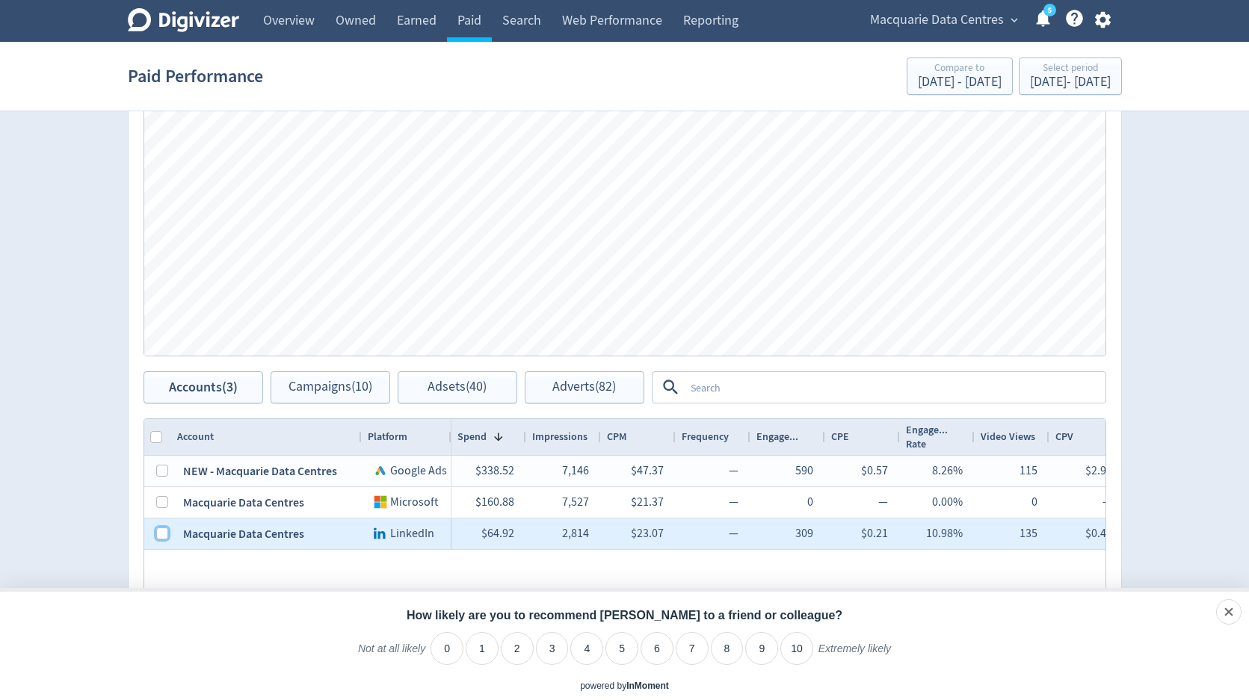
click at [164, 534] on input "Press Space to toggle row selection (unchecked)" at bounding box center [162, 534] width 12 height 12
checkbox input "true"
checkbox input "false"
click at [429, 385] on button "Adsets (7)" at bounding box center [458, 387] width 120 height 32
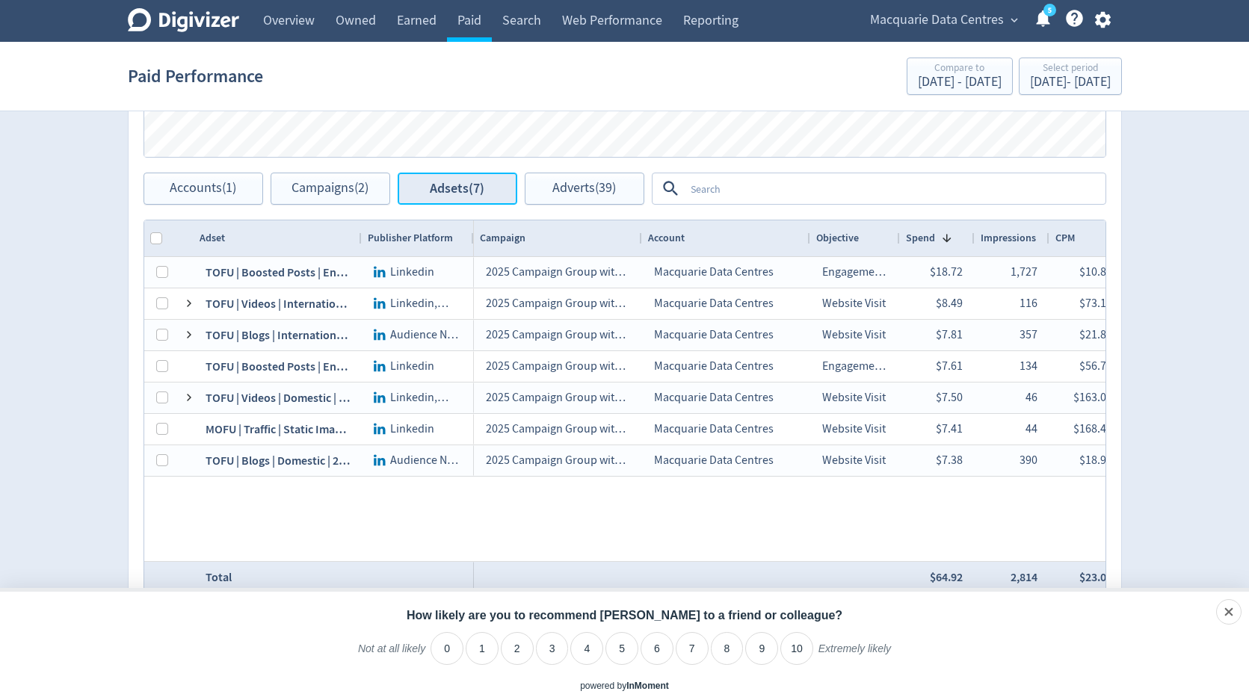
scroll to position [735, 0]
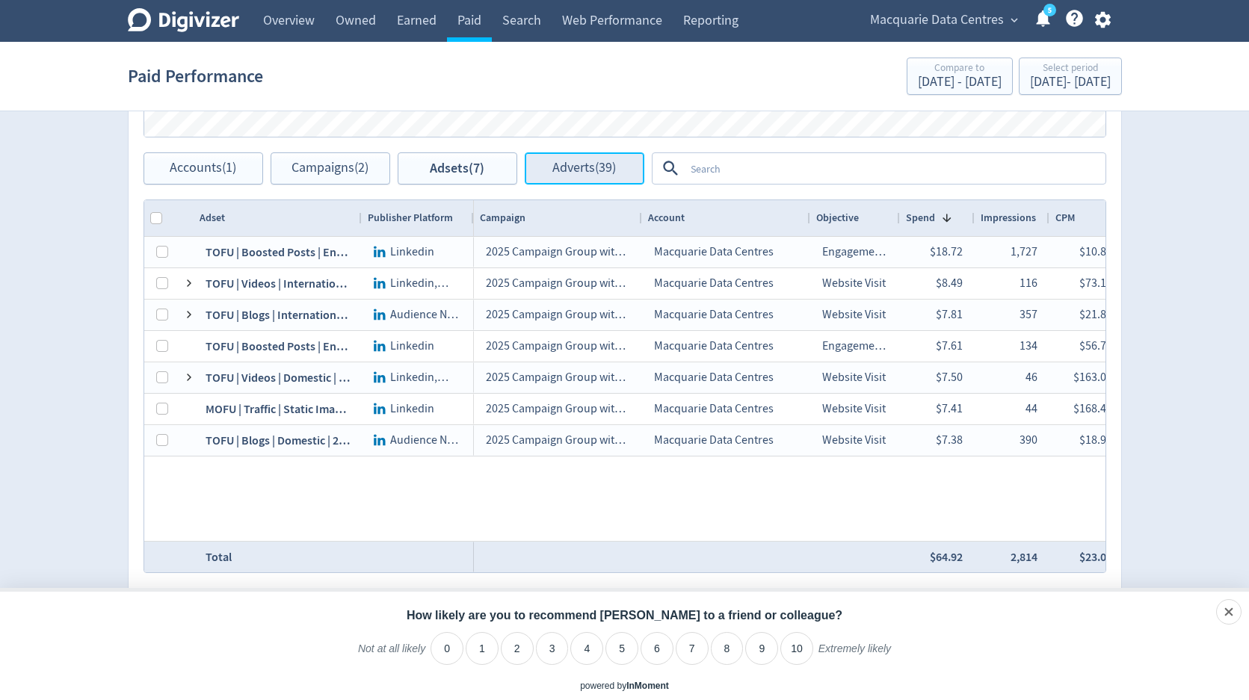
click at [587, 161] on span "Adverts (39)" at bounding box center [584, 168] width 64 height 14
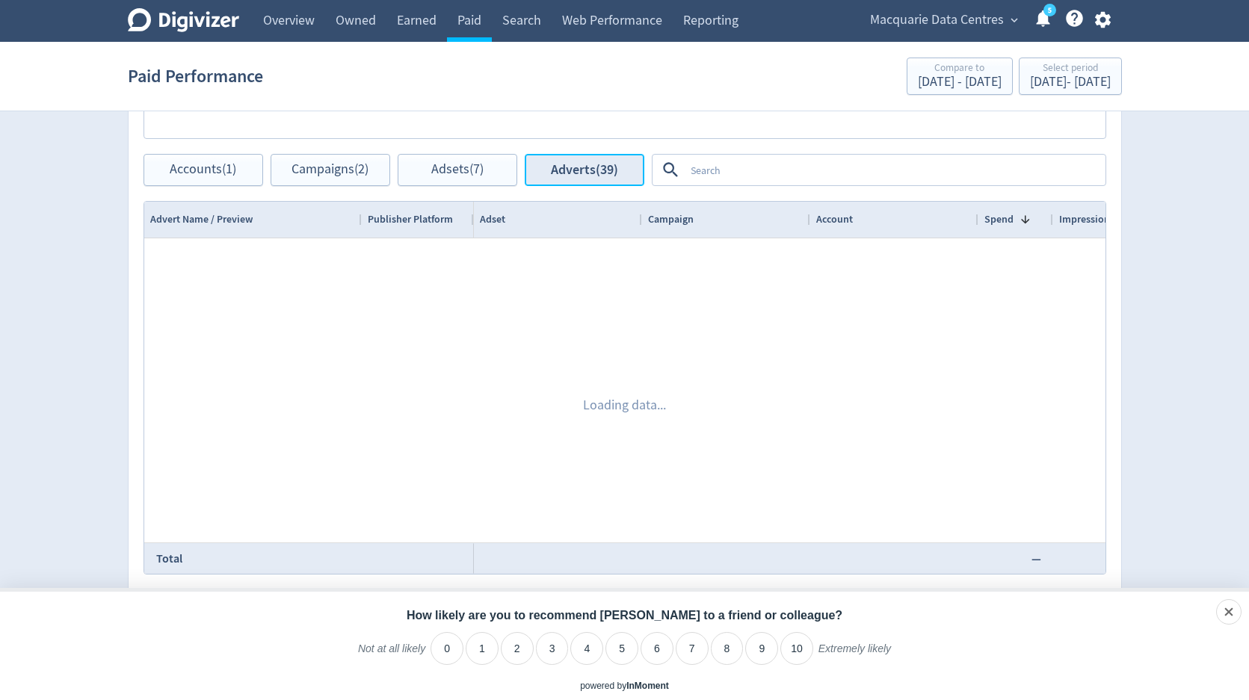
scroll to position [734, 0]
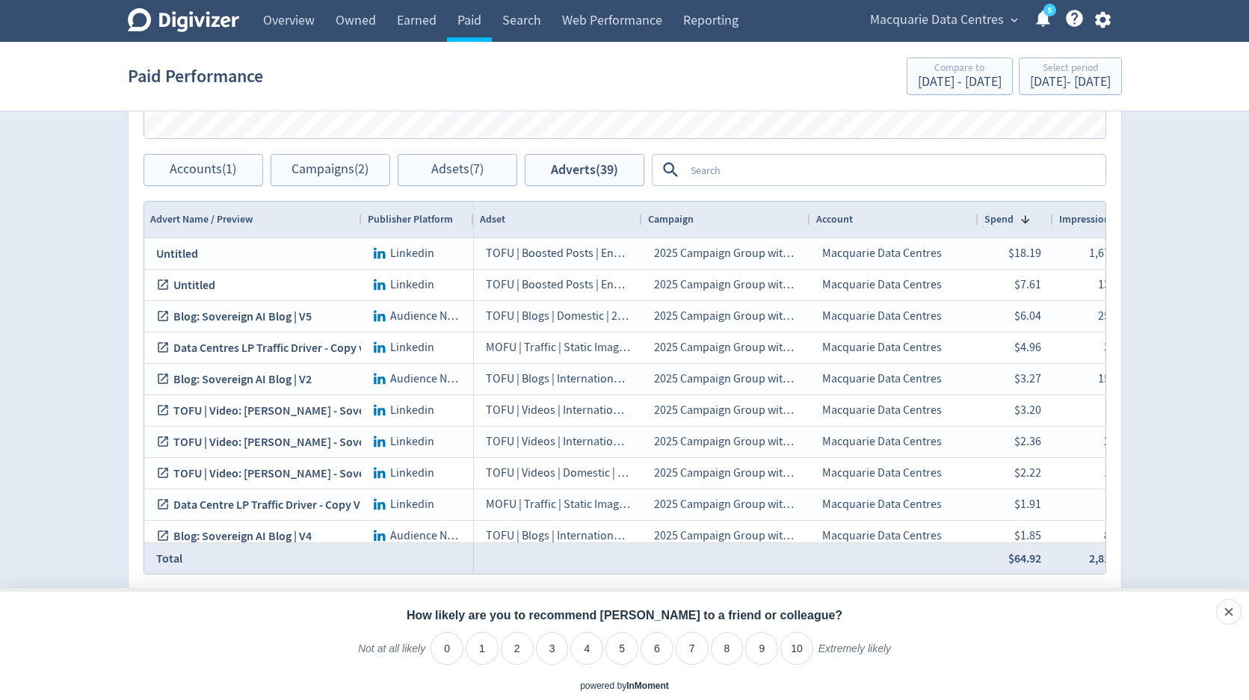
click at [947, 24] on span "Macquarie Data Centres" at bounding box center [937, 20] width 134 height 24
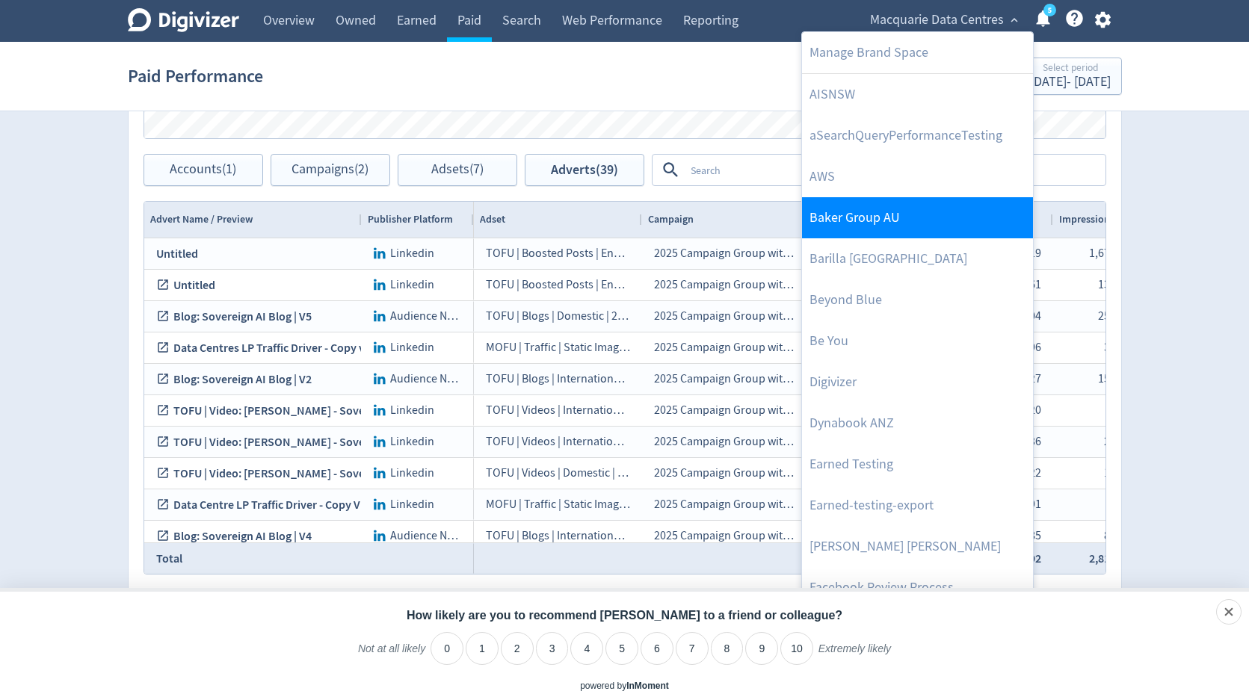
click at [868, 227] on link "Baker Group AU" at bounding box center [917, 217] width 231 height 41
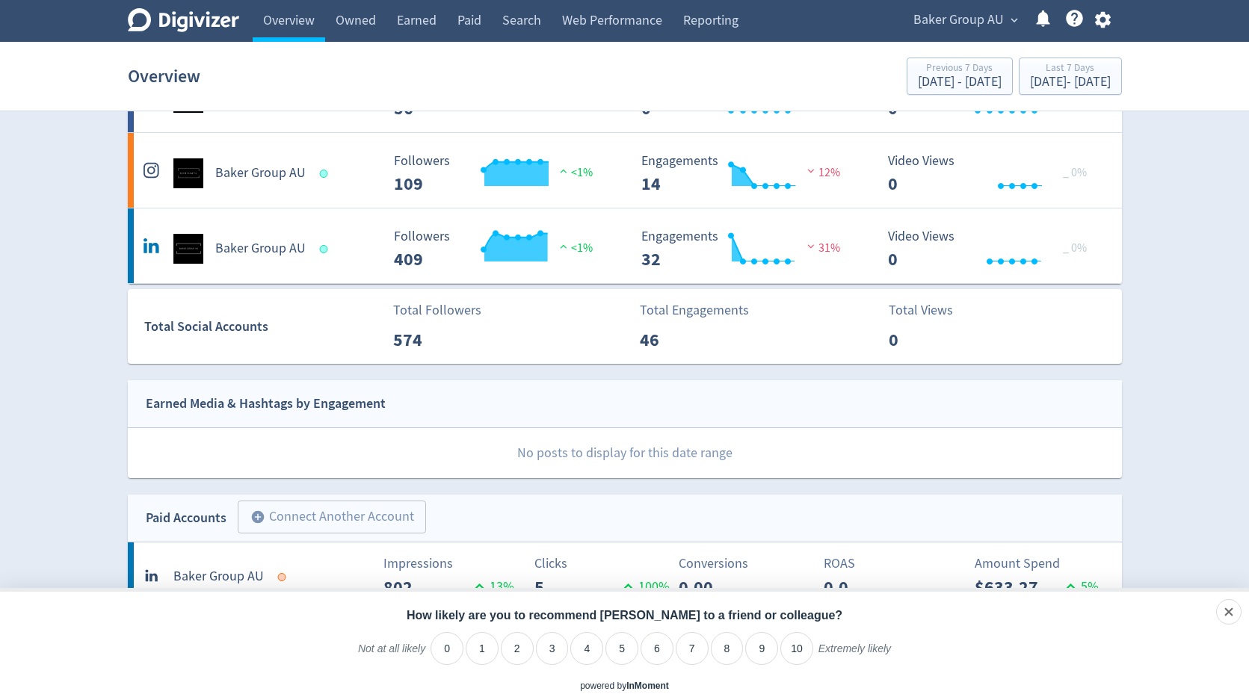
scroll to position [443, 0]
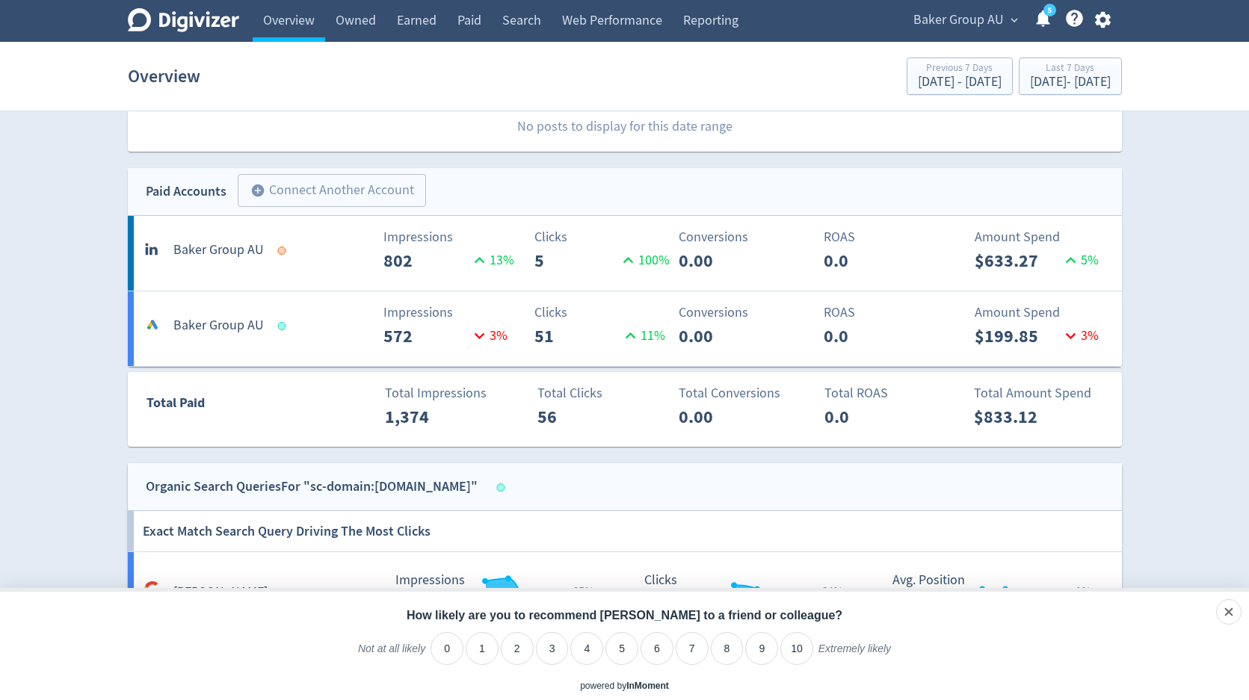
click at [259, 274] on AU-2 "Baker Group AU Impressions 802 13 % Clicks 5 100 % Conversions 0.00 ROAS 0.0 Am…" at bounding box center [625, 253] width 994 height 75
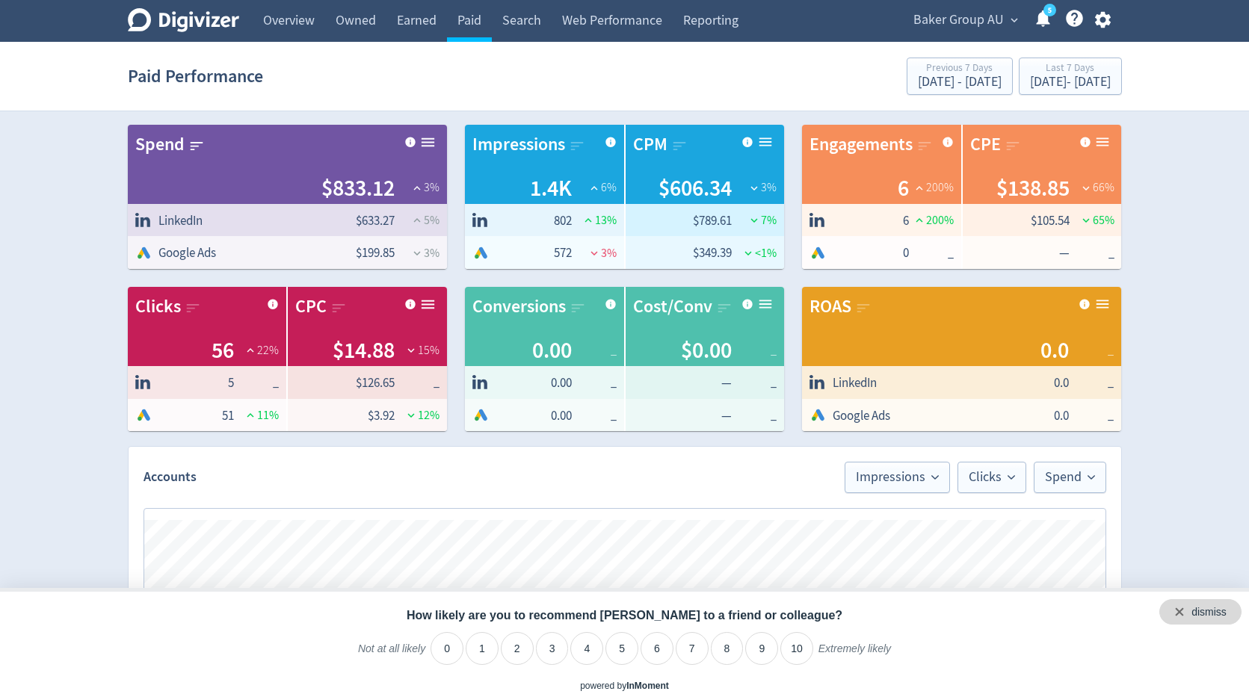
click at [1229, 616] on div "dismiss" at bounding box center [1200, 611] width 82 height 25
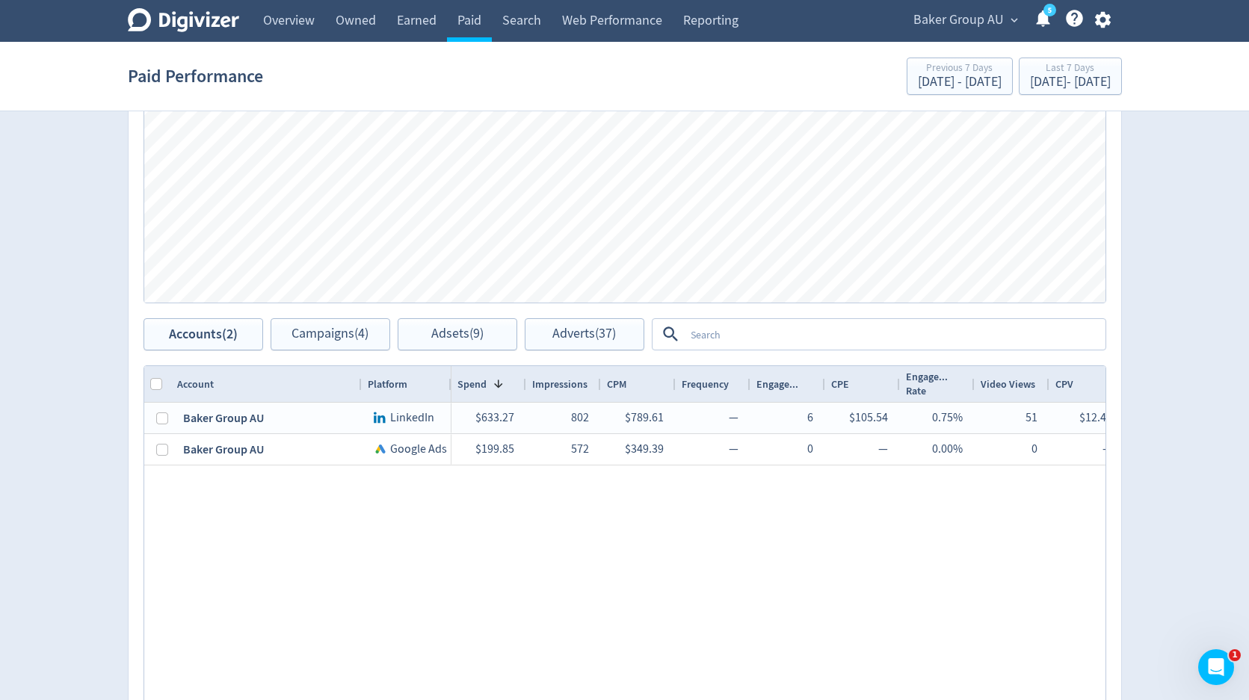
scroll to position [668, 0]
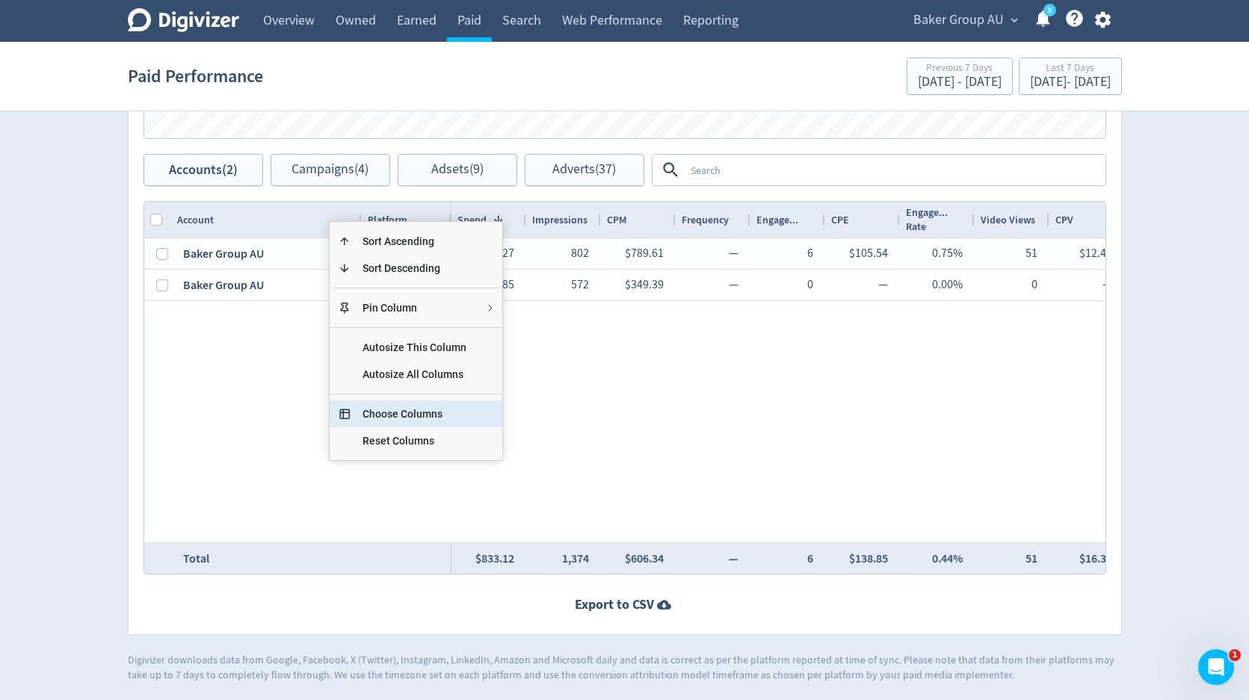
click at [380, 409] on span "Choose Columns" at bounding box center [414, 414] width 128 height 27
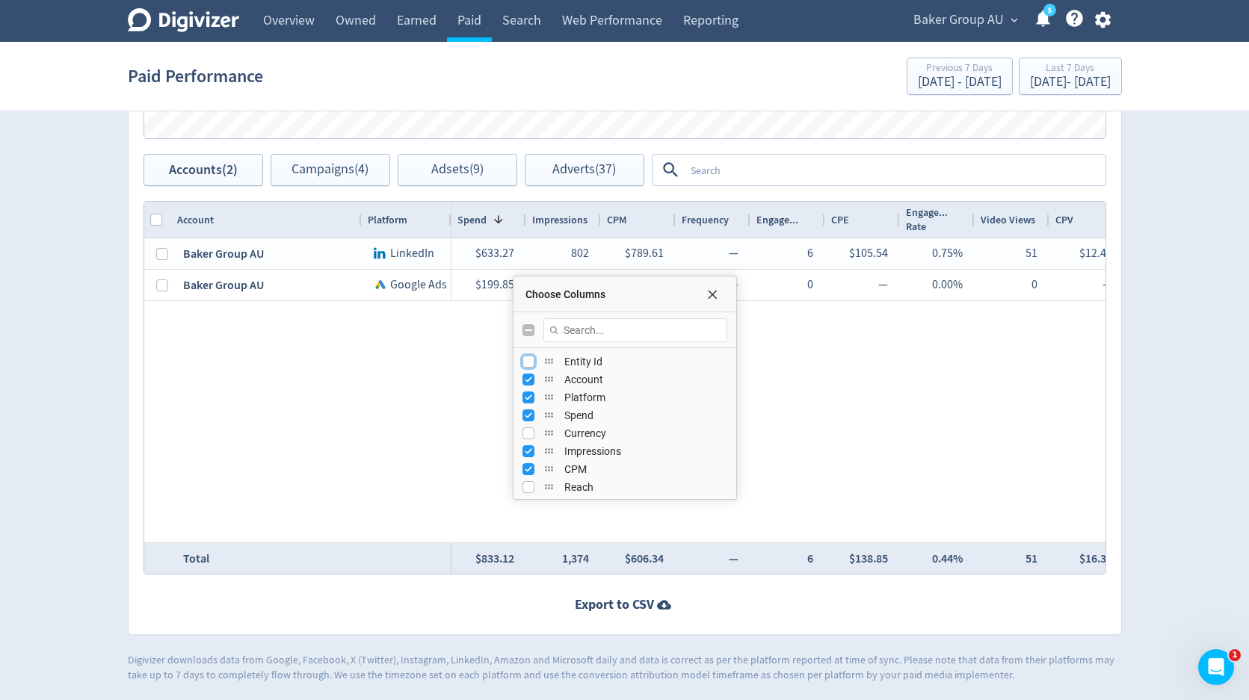
click at [531, 362] on input "Press SPACE to toggle visibility (hidden)" at bounding box center [528, 362] width 12 height 12
checkbox input "true"
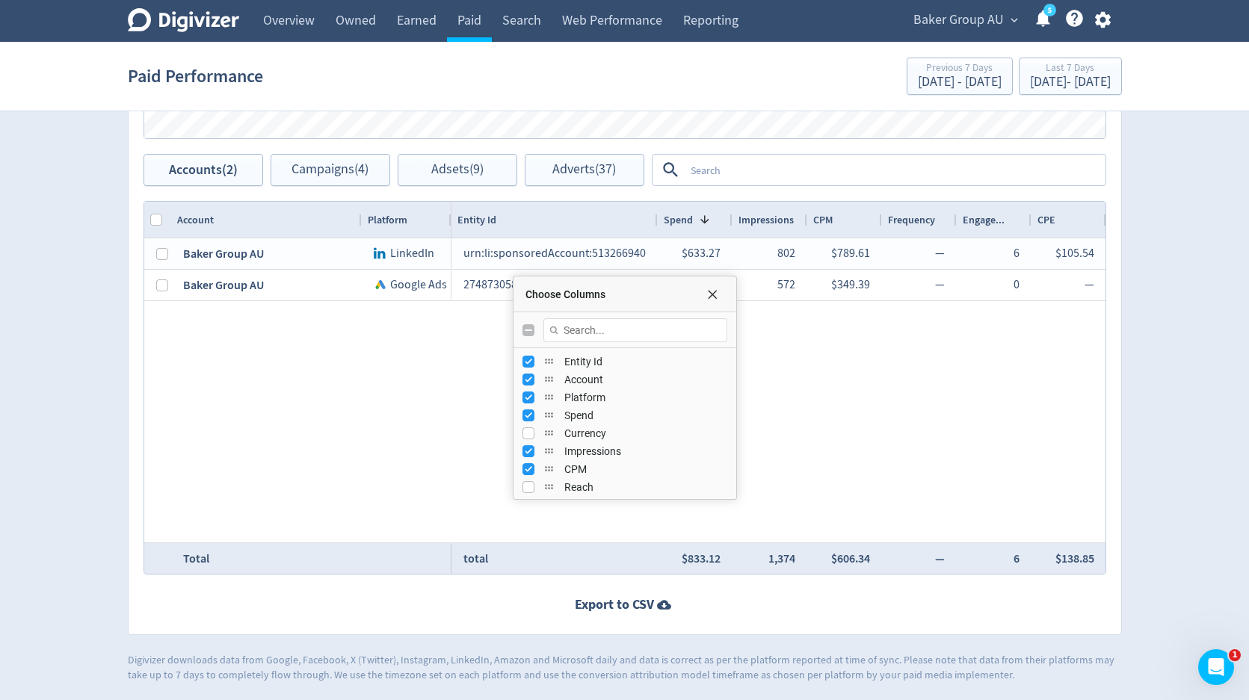
drag, startPoint x: 523, startPoint y: 221, endPoint x: 655, endPoint y: 220, distance: 131.5
click at [655, 220] on div at bounding box center [657, 220] width 6 height 36
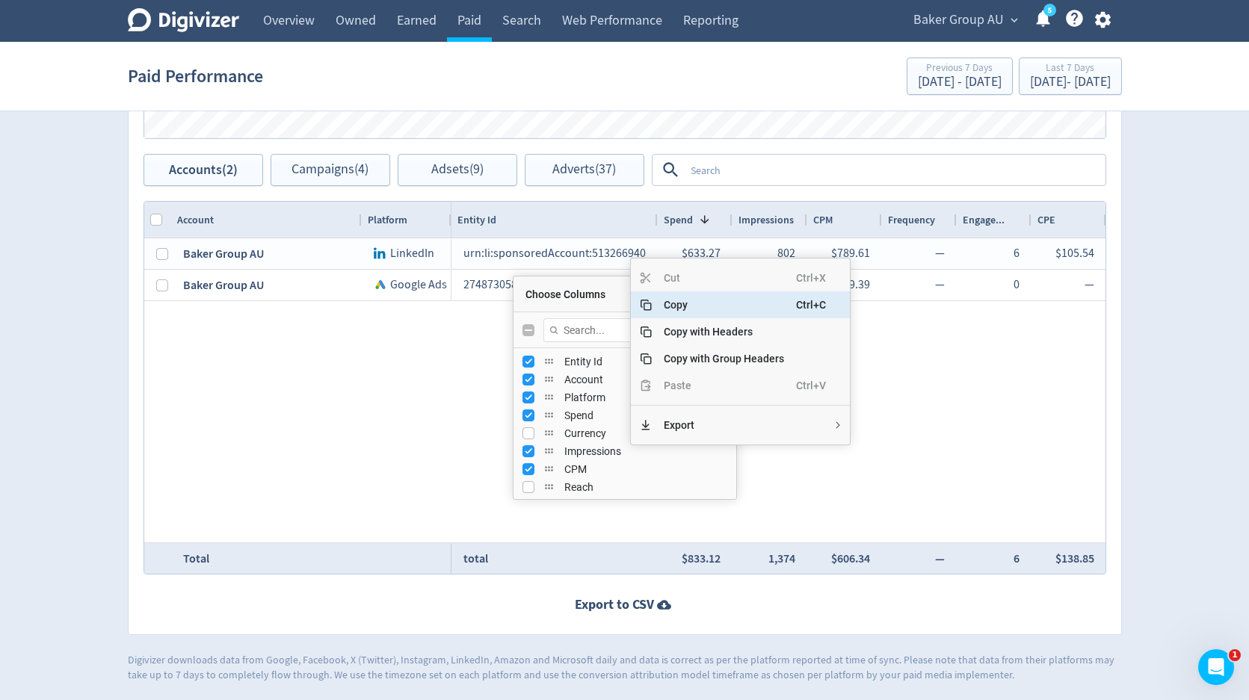
click at [661, 308] on span "Copy" at bounding box center [724, 304] width 144 height 27
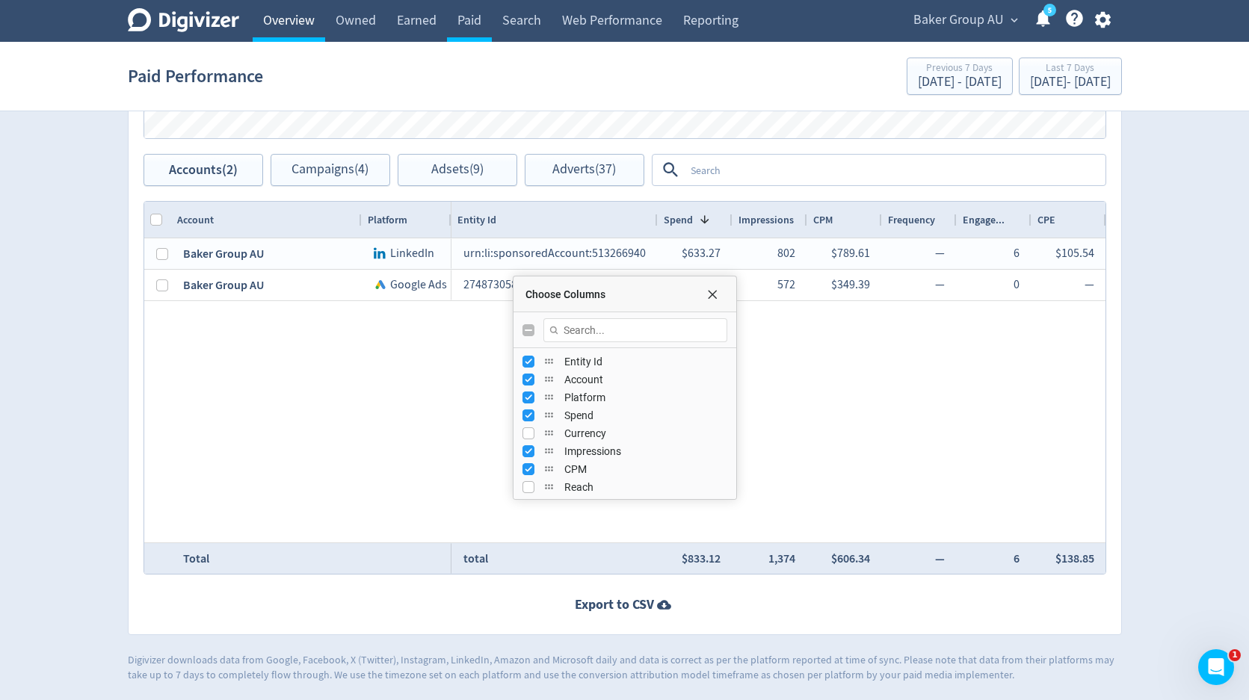
click at [295, 15] on link "Overview" at bounding box center [289, 21] width 72 height 42
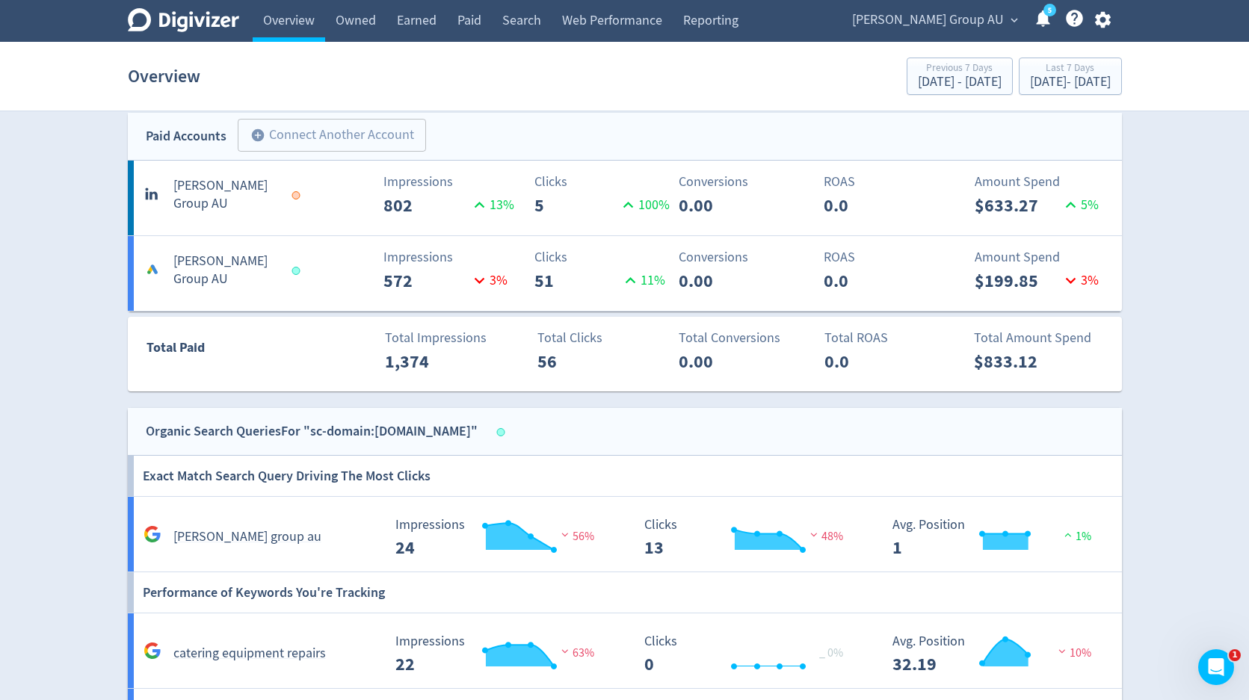
scroll to position [484, 0]
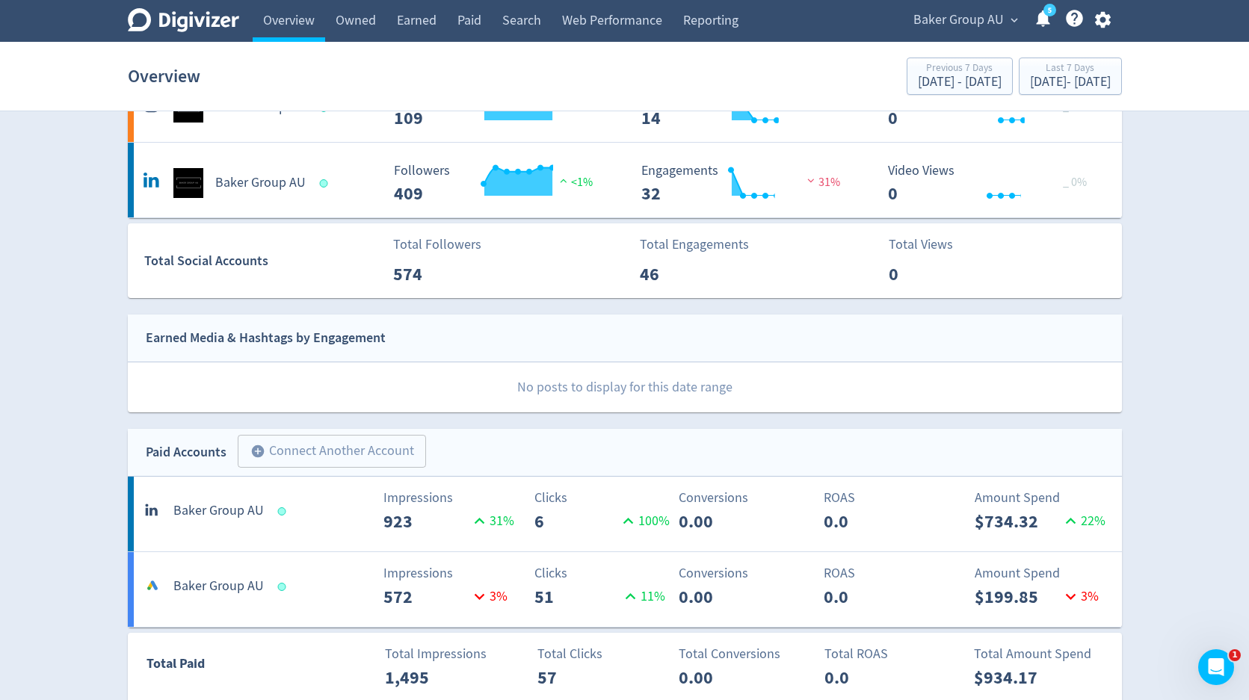
scroll to position [448, 0]
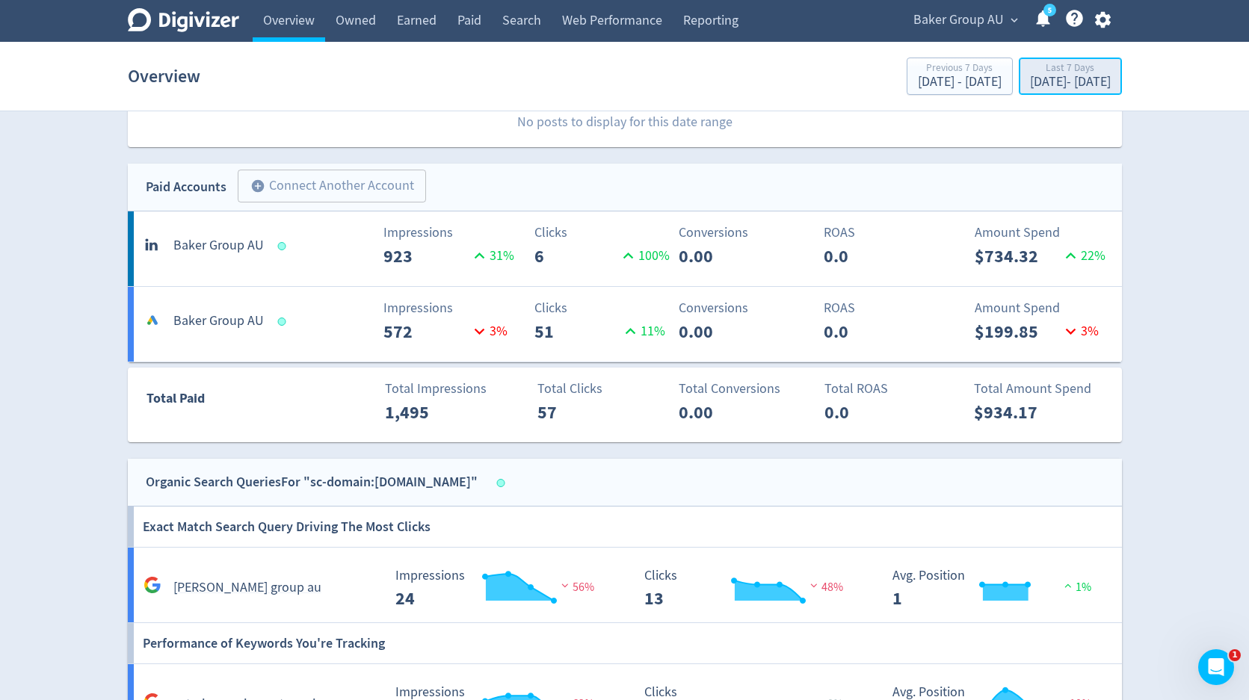
click at [1030, 84] on div "[DATE] - [DATE]" at bounding box center [1070, 81] width 81 height 13
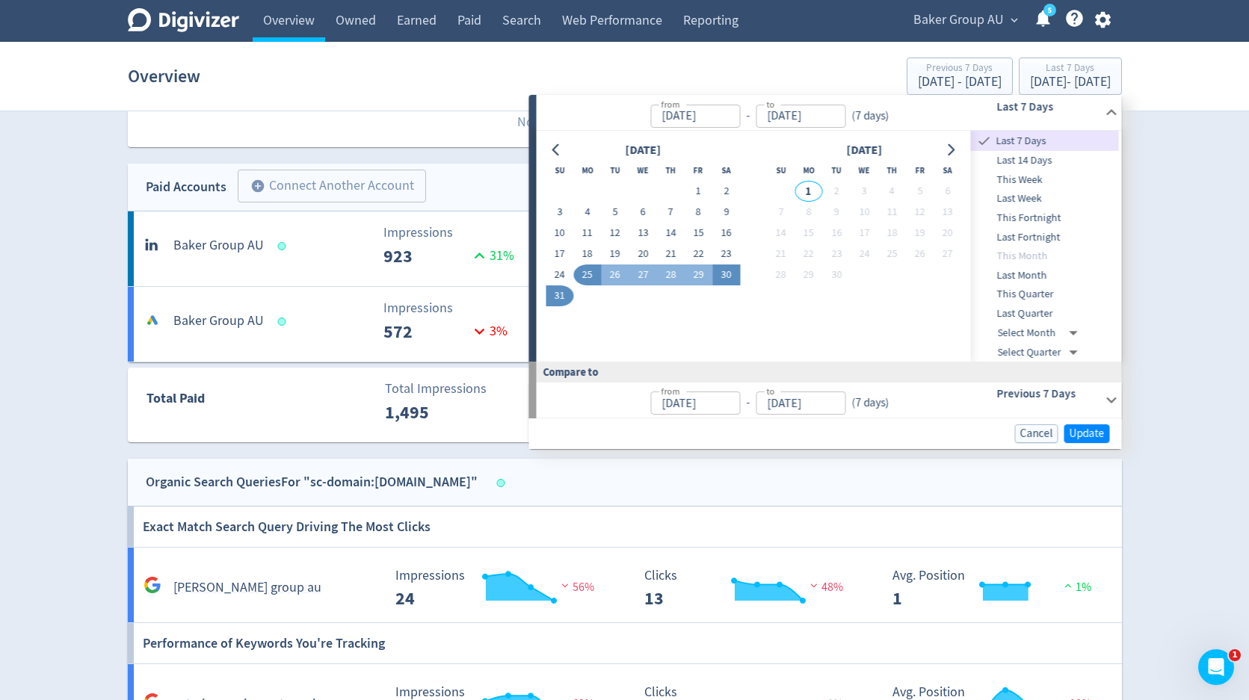
click at [726, 268] on button "30" at bounding box center [726, 275] width 28 height 21
type input "[DATE]"
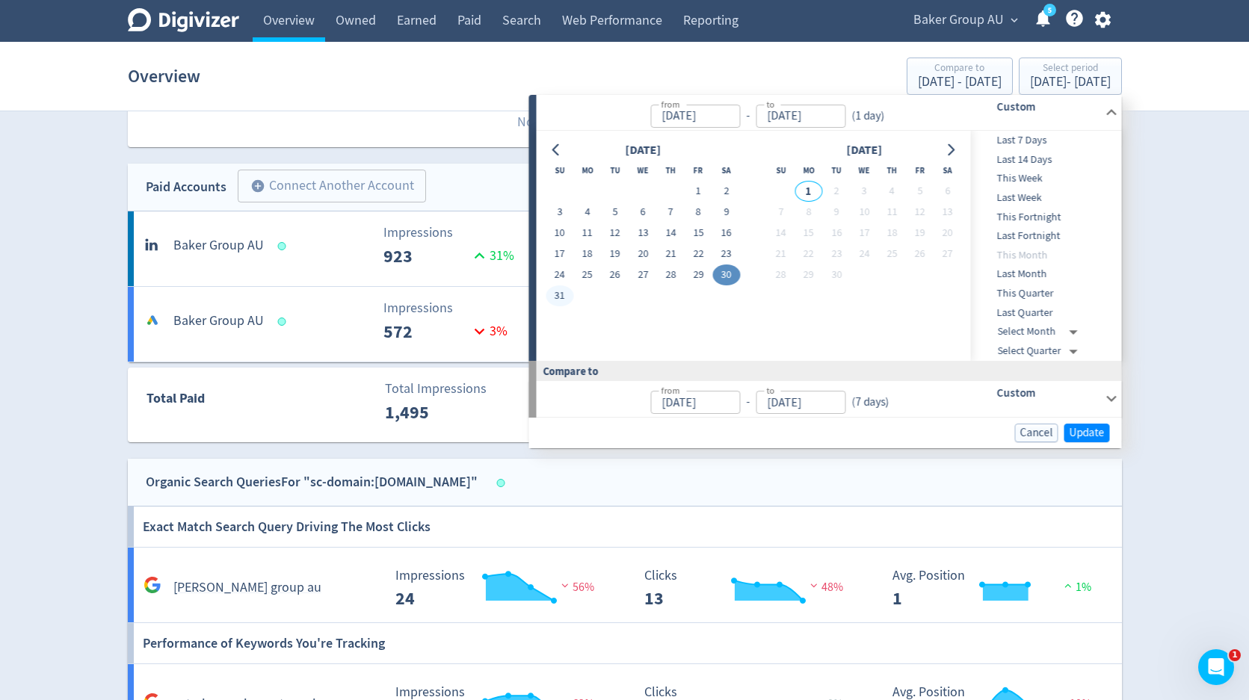
click at [558, 297] on button "31" at bounding box center [560, 295] width 28 height 21
type input "[DATE]"
click at [1076, 430] on span "Update" at bounding box center [1086, 432] width 35 height 11
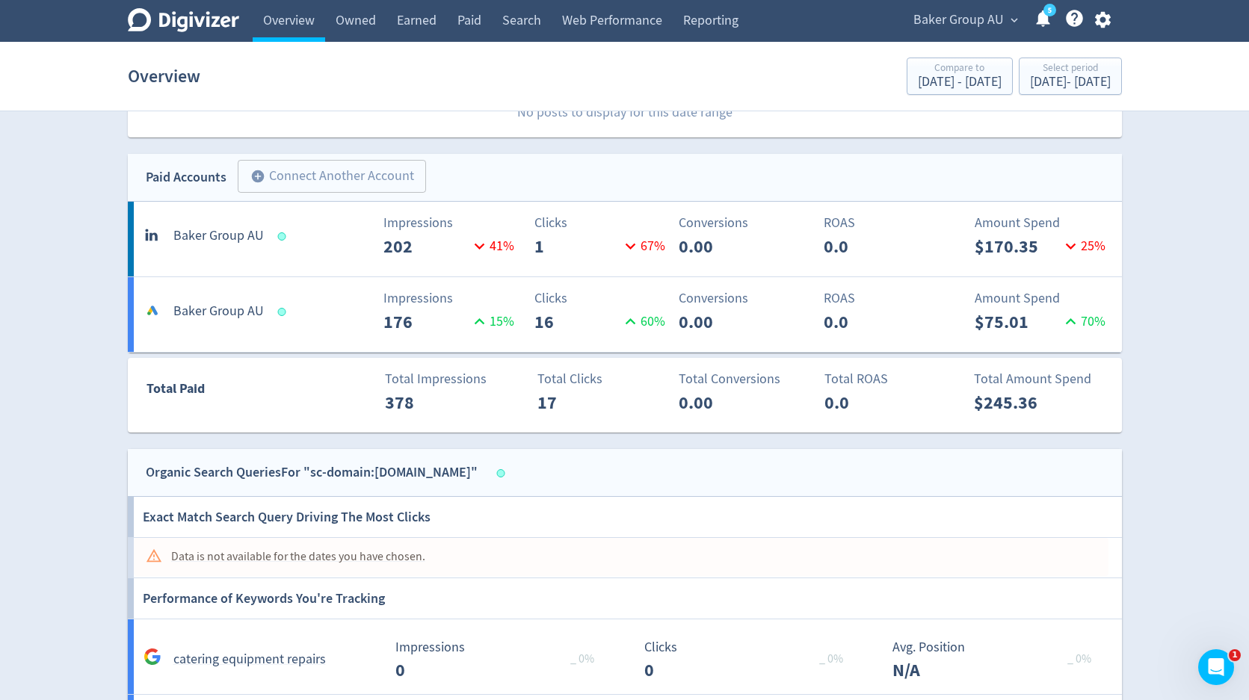
scroll to position [410, 0]
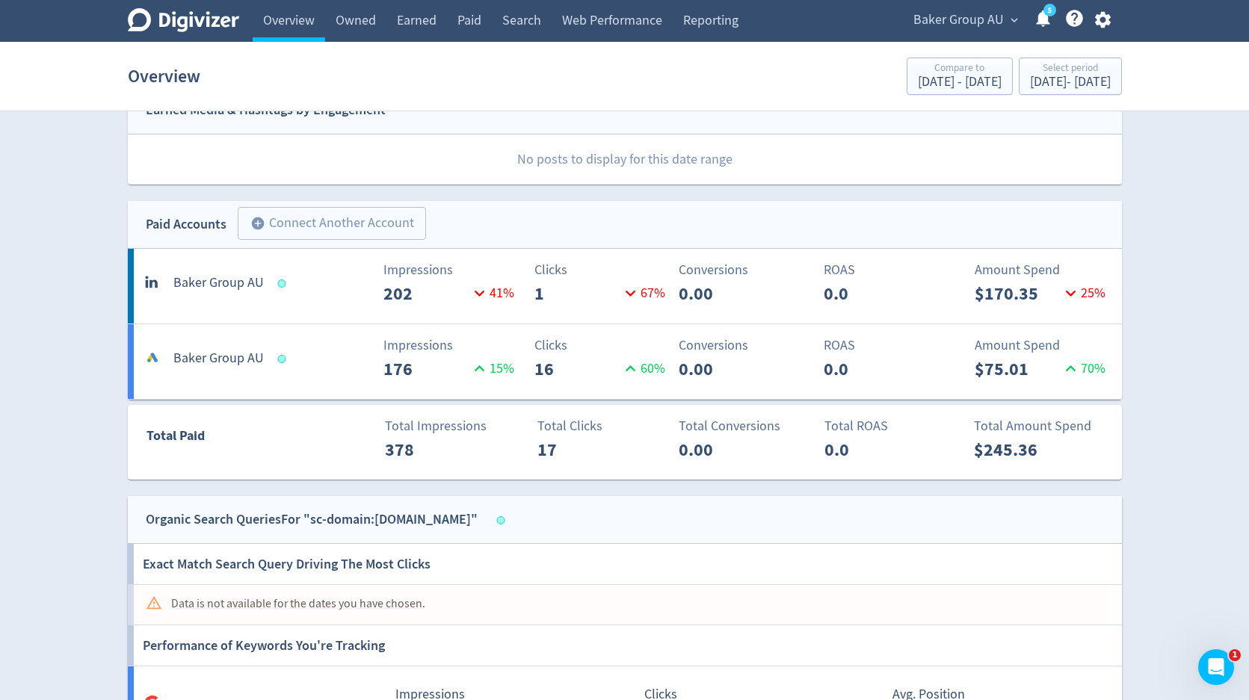
click at [354, 288] on div "Impressions 202 41 %" at bounding box center [380, 283] width 164 height 47
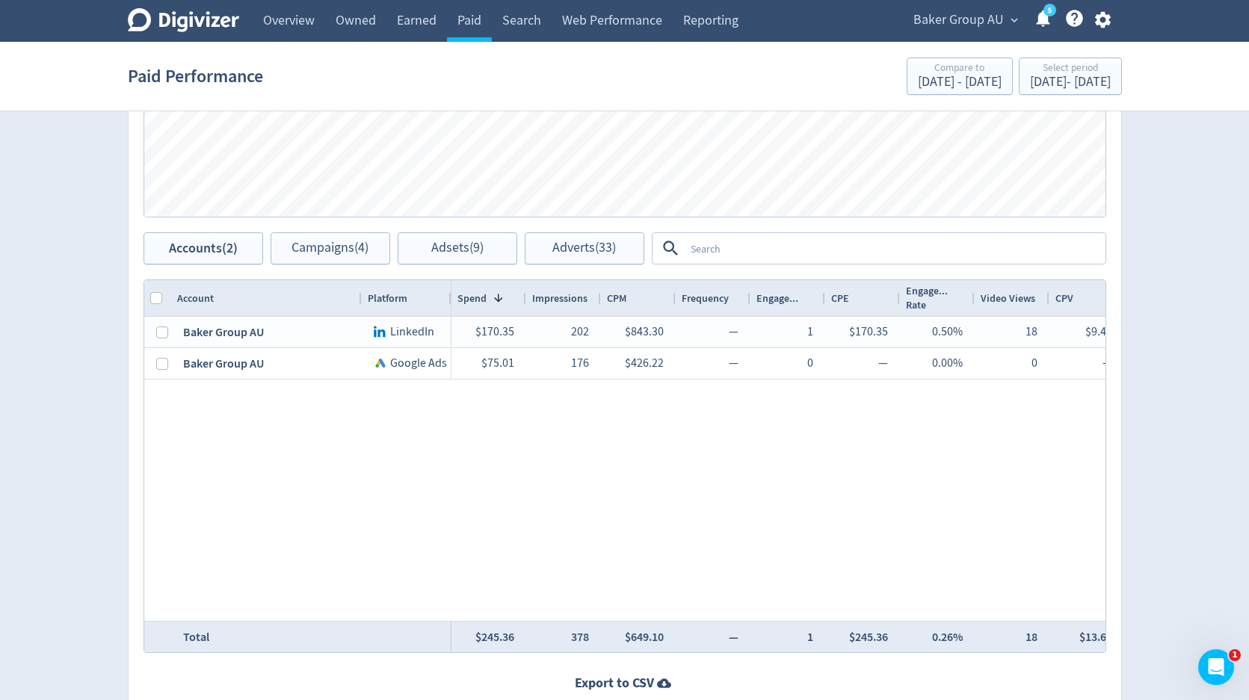
scroll to position [599, 0]
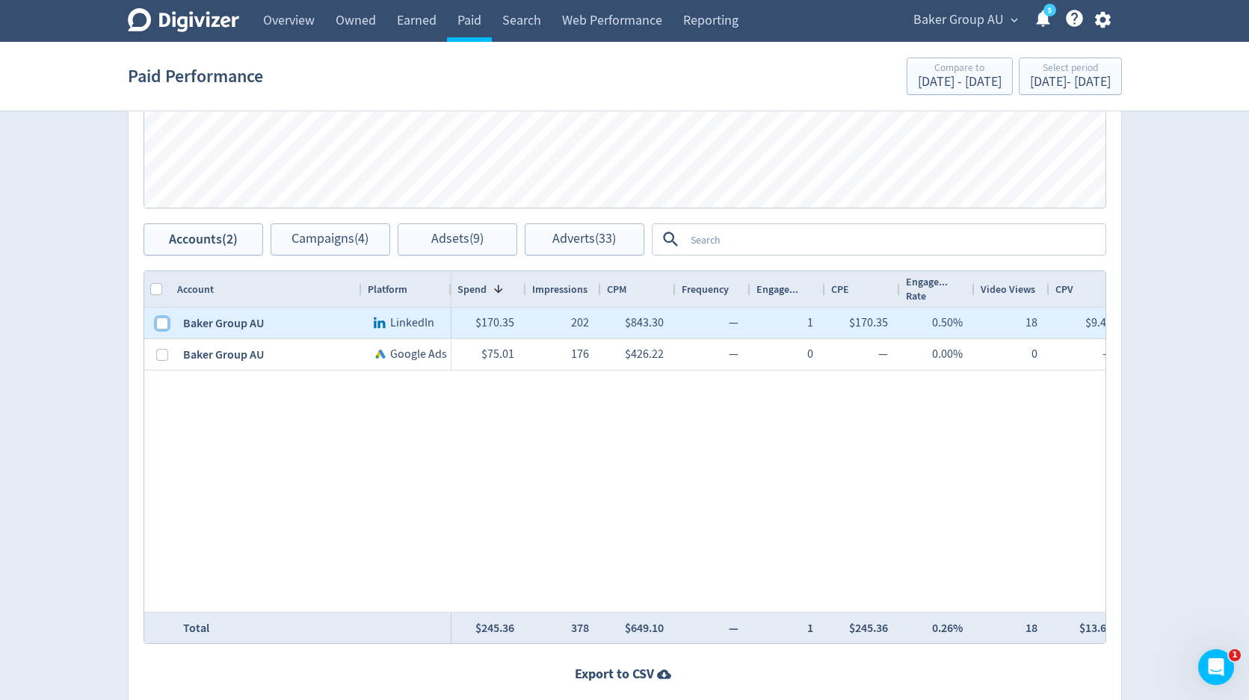
drag, startPoint x: 162, startPoint y: 324, endPoint x: 330, endPoint y: 297, distance: 170.4
click at [162, 324] on input "Press Space to toggle row selection (unchecked)" at bounding box center [162, 324] width 12 height 12
checkbox input "true"
checkbox input "false"
click at [424, 244] on button "Adsets (6)" at bounding box center [458, 239] width 120 height 32
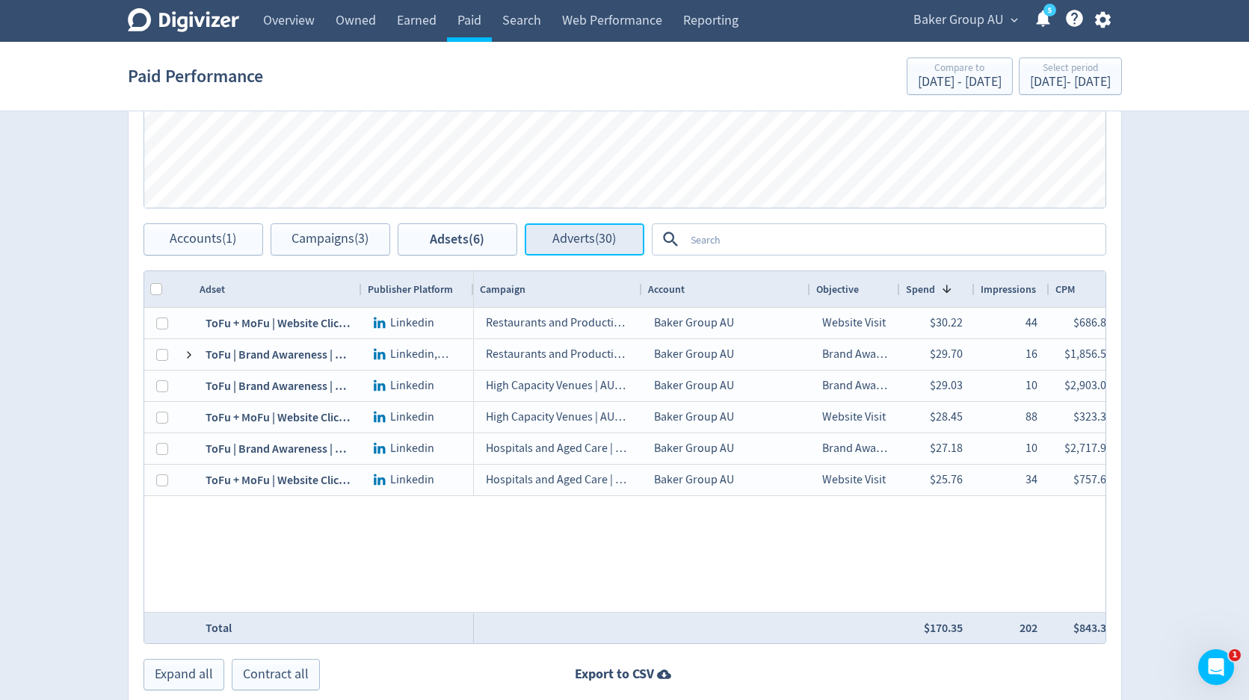
click at [558, 243] on span "Adverts (30)" at bounding box center [584, 239] width 64 height 14
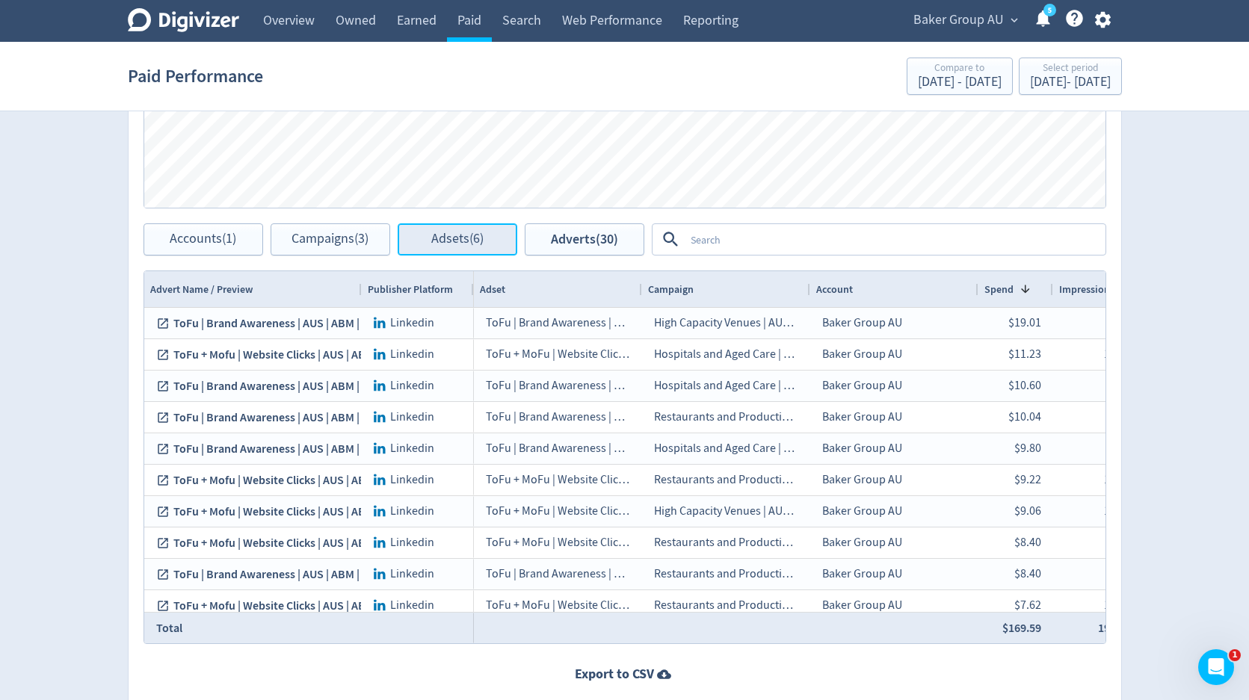
click at [471, 238] on span "Adsets (6)" at bounding box center [457, 239] width 52 height 14
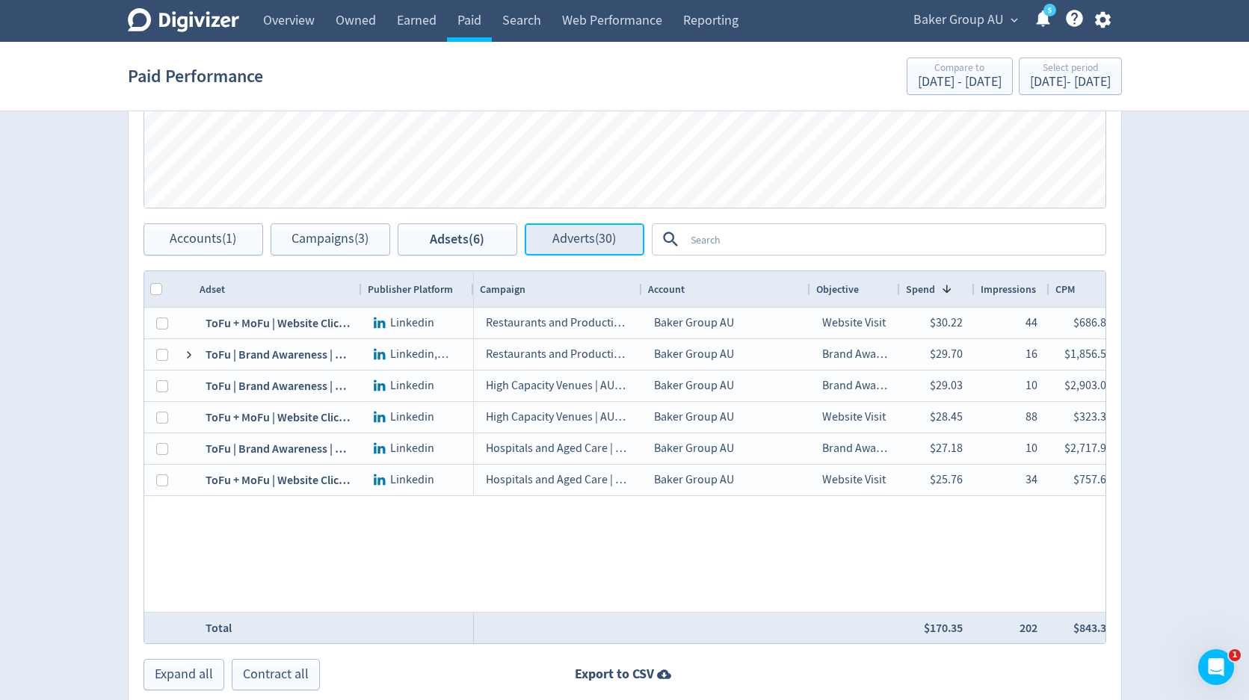
click at [558, 245] on span "Adverts (30)" at bounding box center [584, 239] width 64 height 14
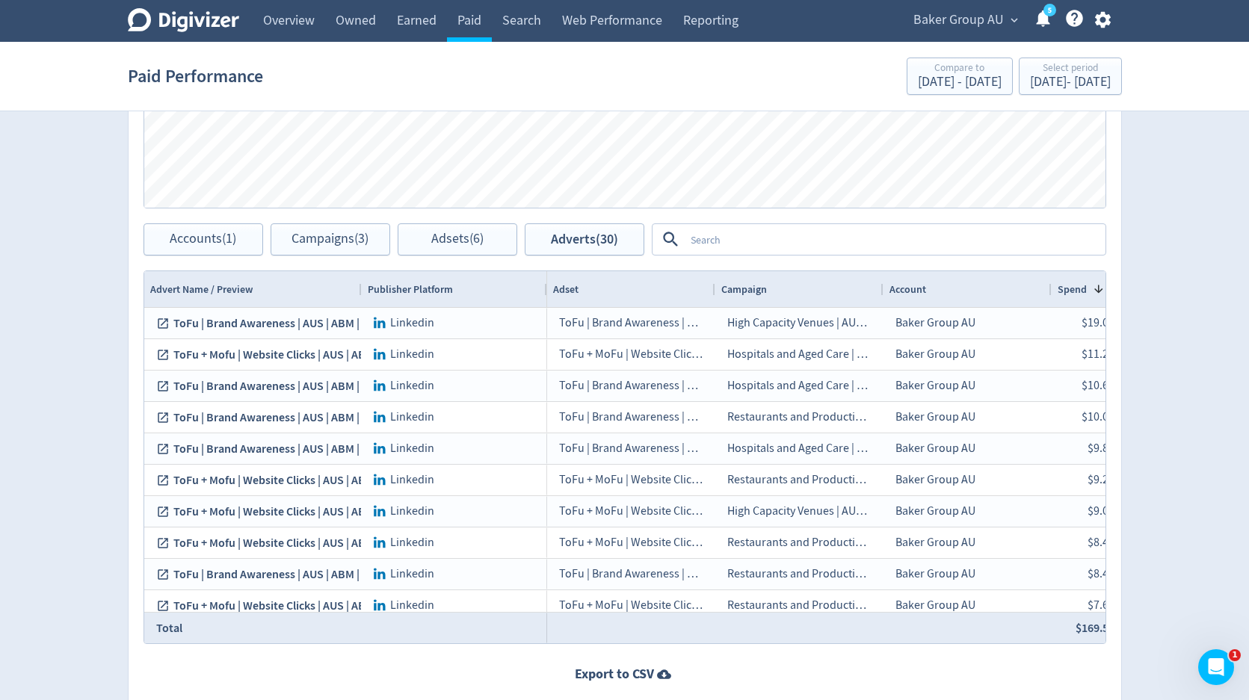
drag, startPoint x: 472, startPoint y: 291, endPoint x: 545, endPoint y: 291, distance: 73.2
click at [545, 291] on div at bounding box center [546, 289] width 6 height 36
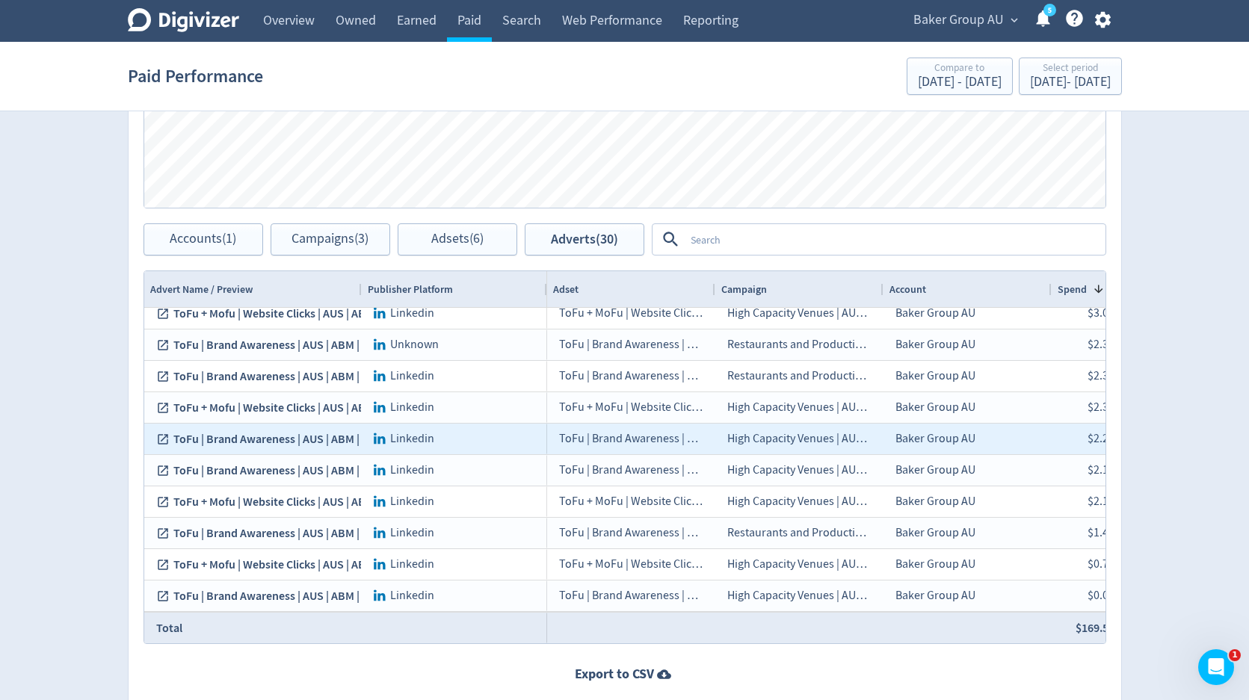
scroll to position [668, 0]
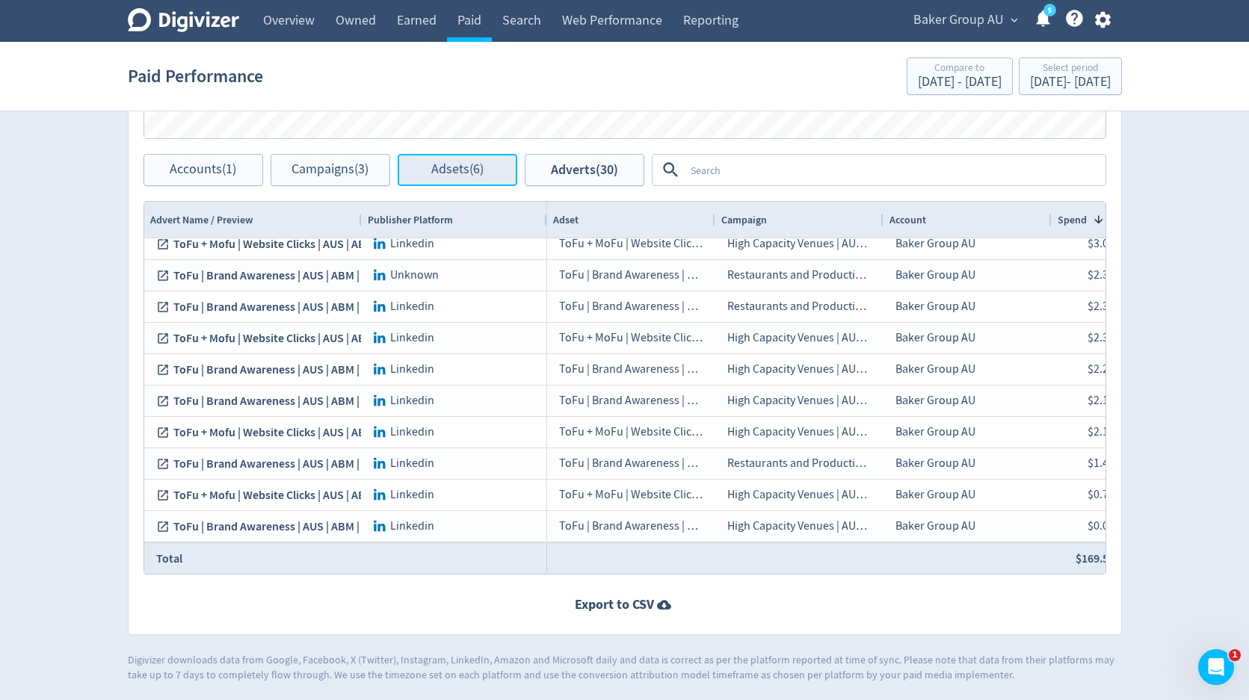
click at [476, 175] on span "Adsets (6)" at bounding box center [457, 170] width 52 height 14
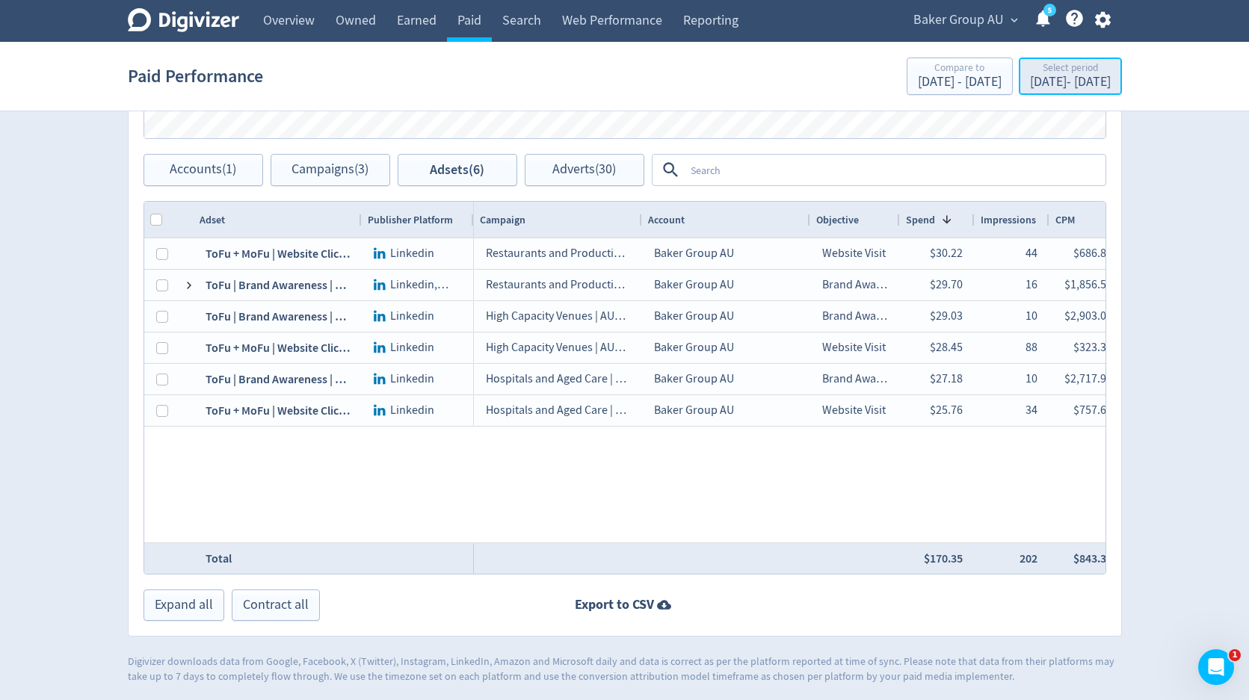
click at [1030, 79] on div "[DATE] - [DATE]" at bounding box center [1070, 81] width 81 height 13
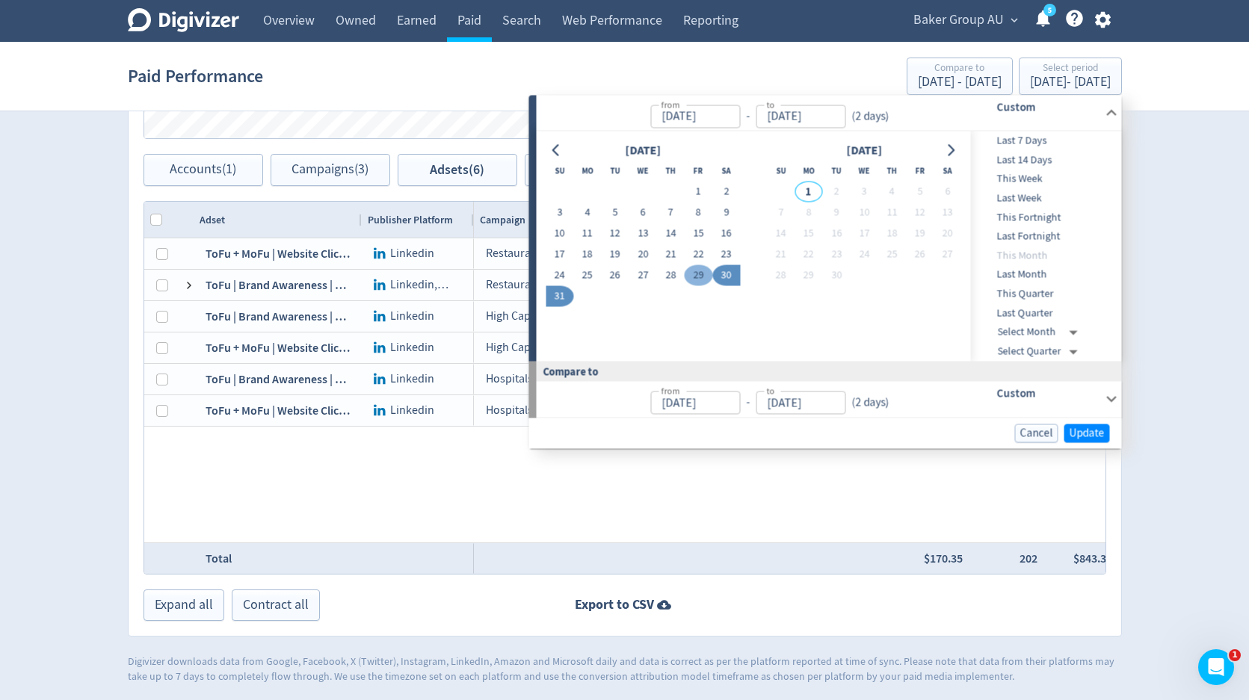
click at [702, 271] on button "29" at bounding box center [699, 275] width 28 height 21
type input "[DATE]"
click at [559, 298] on button "31" at bounding box center [560, 296] width 28 height 21
type input "[DATE]"
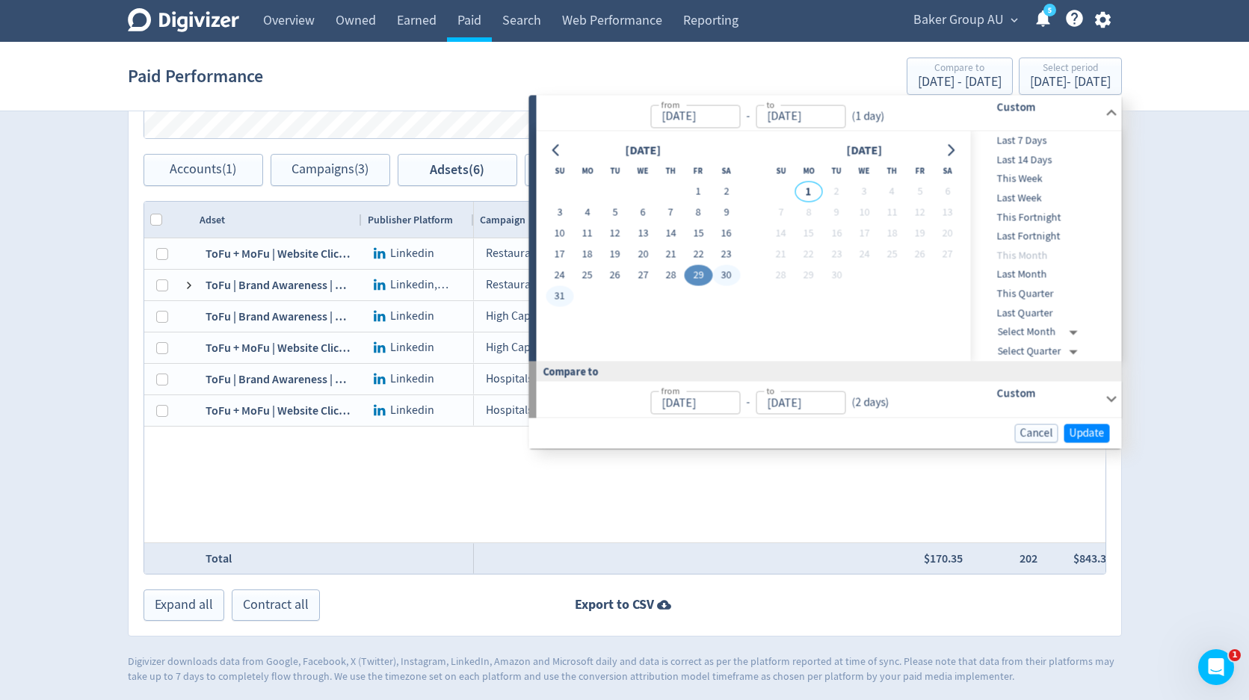
type input "[DATE]"
click at [1099, 433] on span "Update" at bounding box center [1086, 432] width 35 height 11
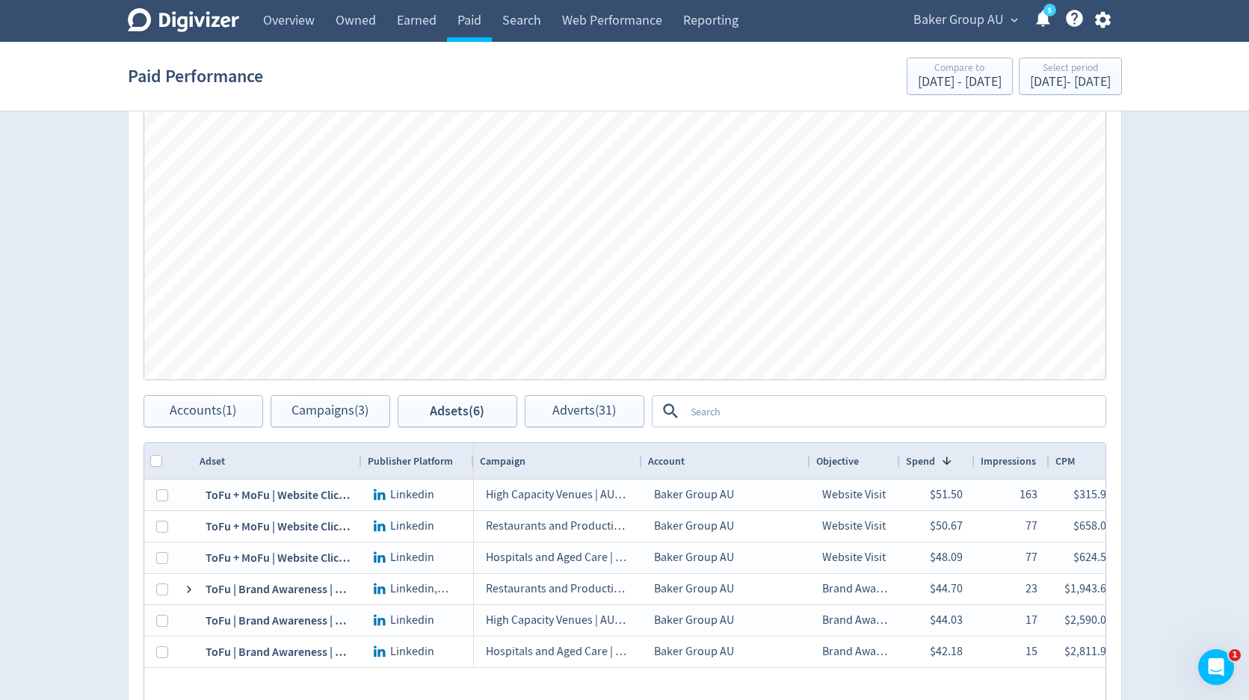
scroll to position [625, 0]
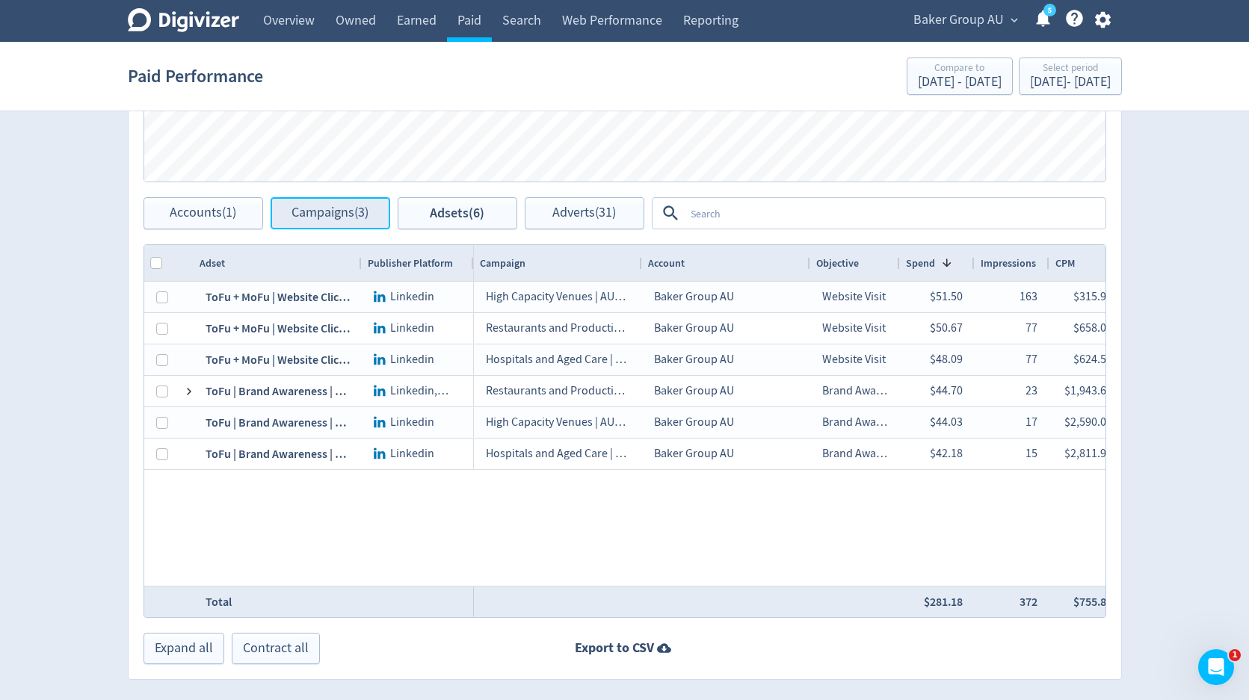
click at [345, 211] on span "Campaigns (3)" at bounding box center [329, 213] width 77 height 14
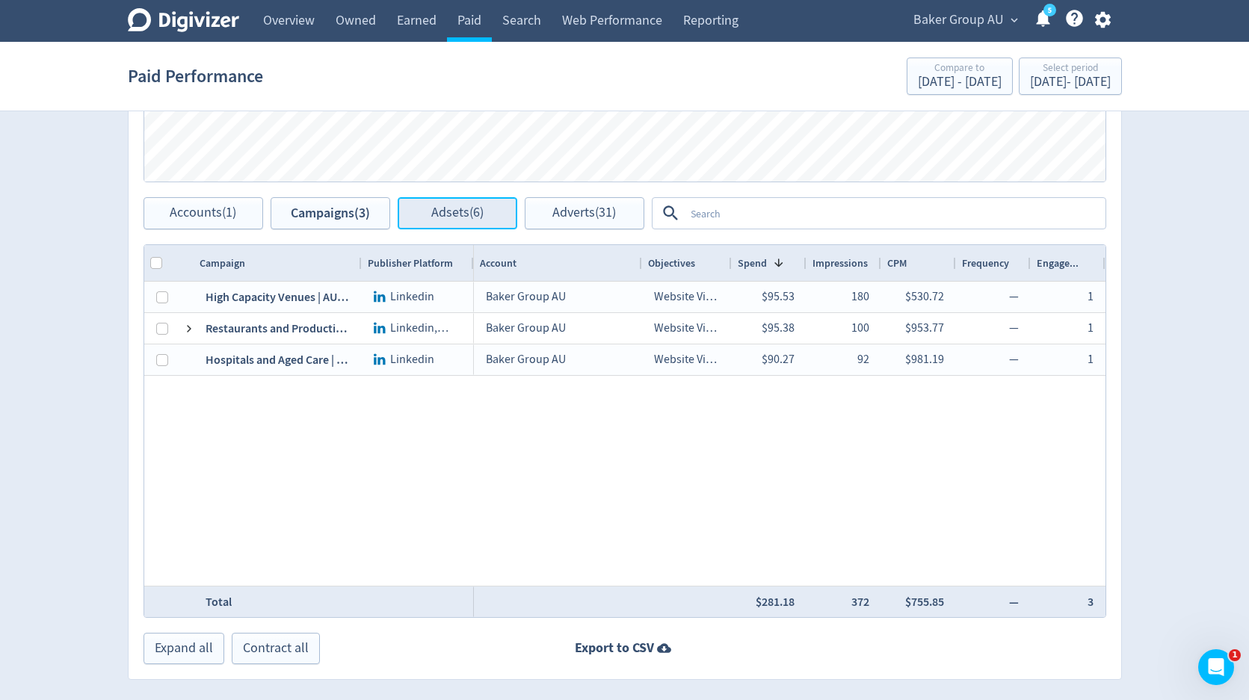
click at [451, 209] on span "Adsets (6)" at bounding box center [457, 213] width 52 height 14
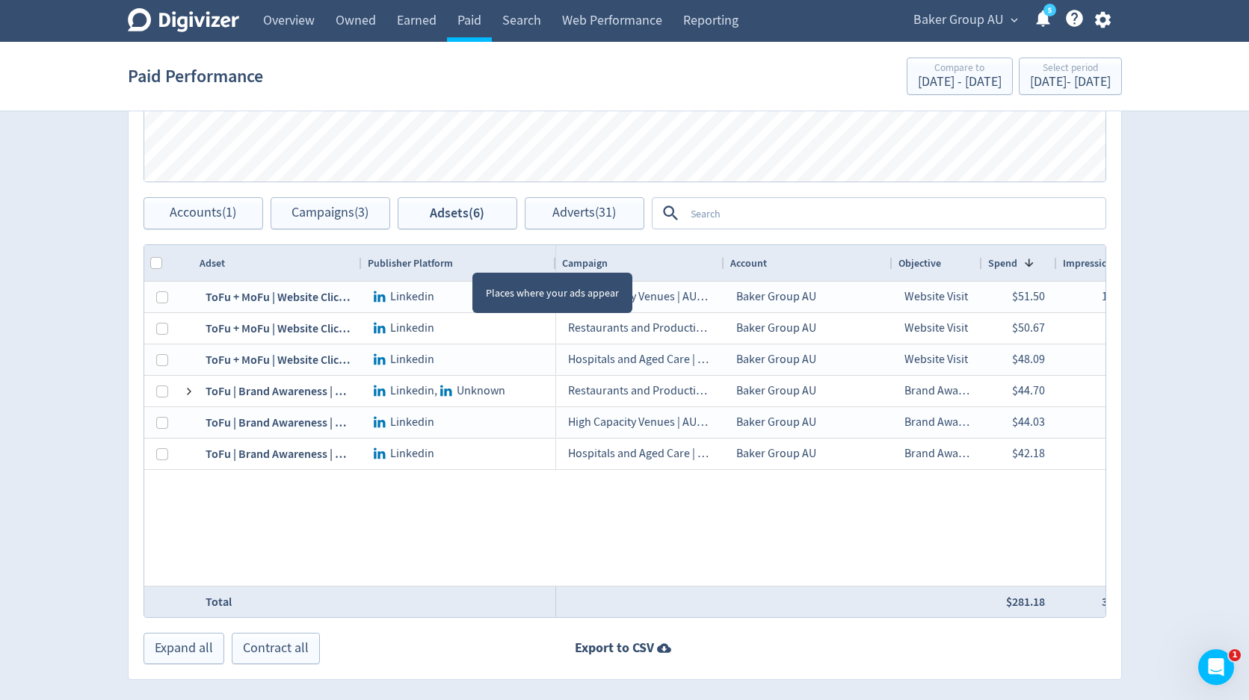
drag, startPoint x: 472, startPoint y: 259, endPoint x: 555, endPoint y: 260, distance: 82.2
click at [555, 260] on div at bounding box center [555, 263] width 6 height 36
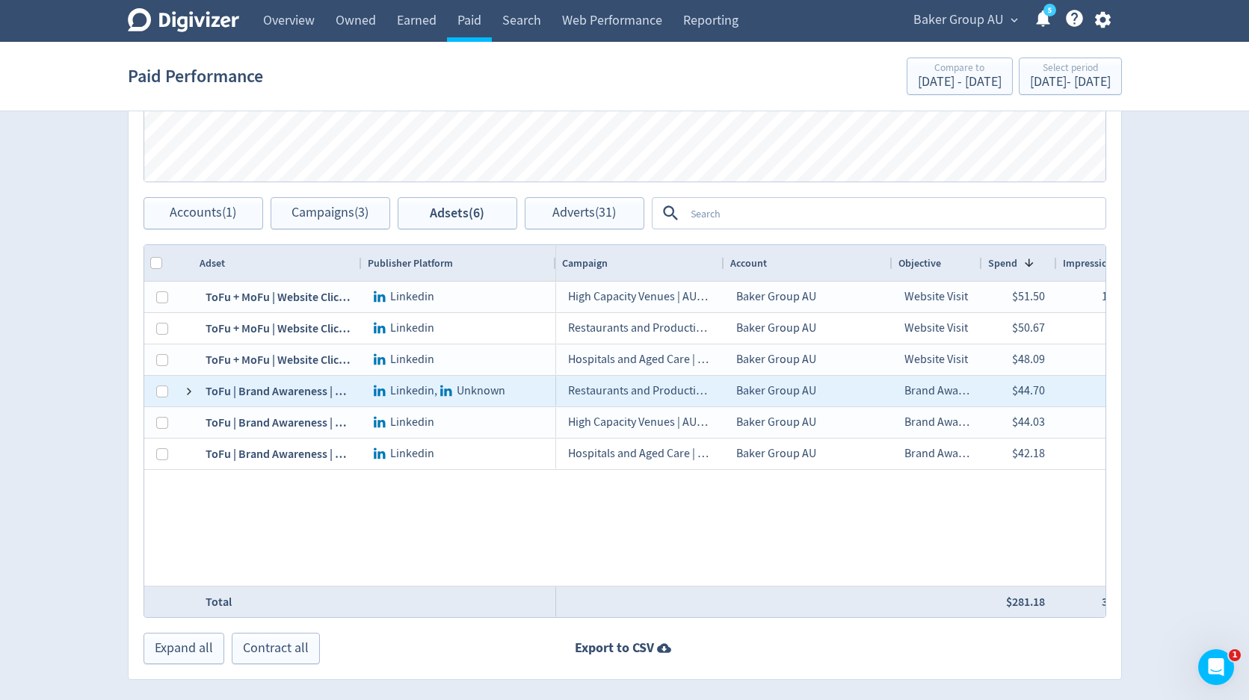
click at [194, 390] on div "ToFu | Brand Awareness | AUS | ABM | Restaurants and Production Kitchens | Vide…" at bounding box center [278, 391] width 168 height 31
click at [188, 391] on span at bounding box center [189, 392] width 12 height 12
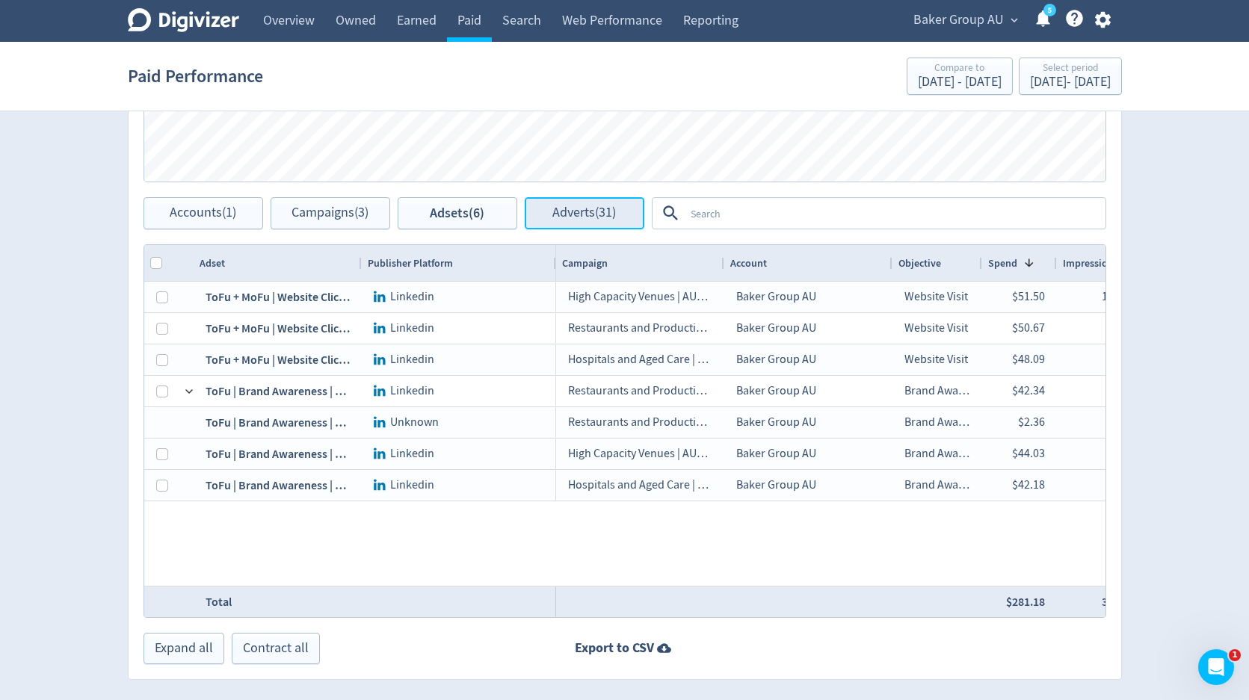
click at [546, 220] on button "Adverts (31)" at bounding box center [585, 213] width 120 height 32
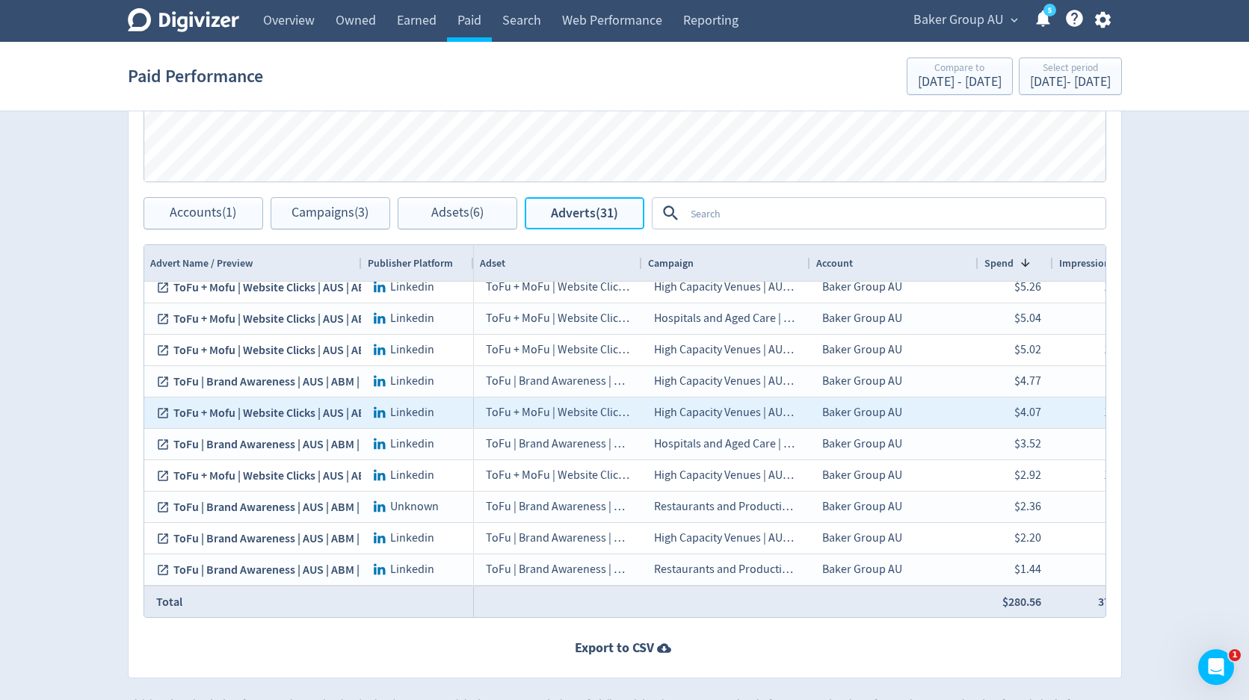
scroll to position [700, 0]
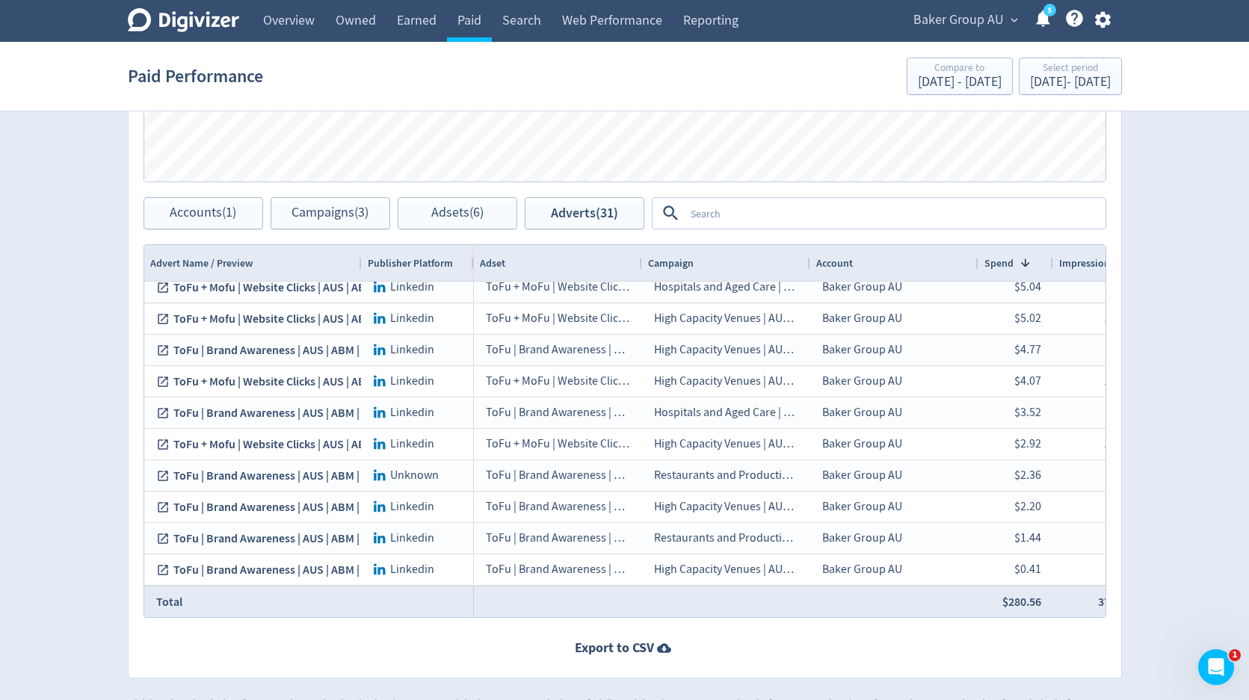
click at [433, 268] on span "Publisher Platform" at bounding box center [410, 263] width 85 height 14
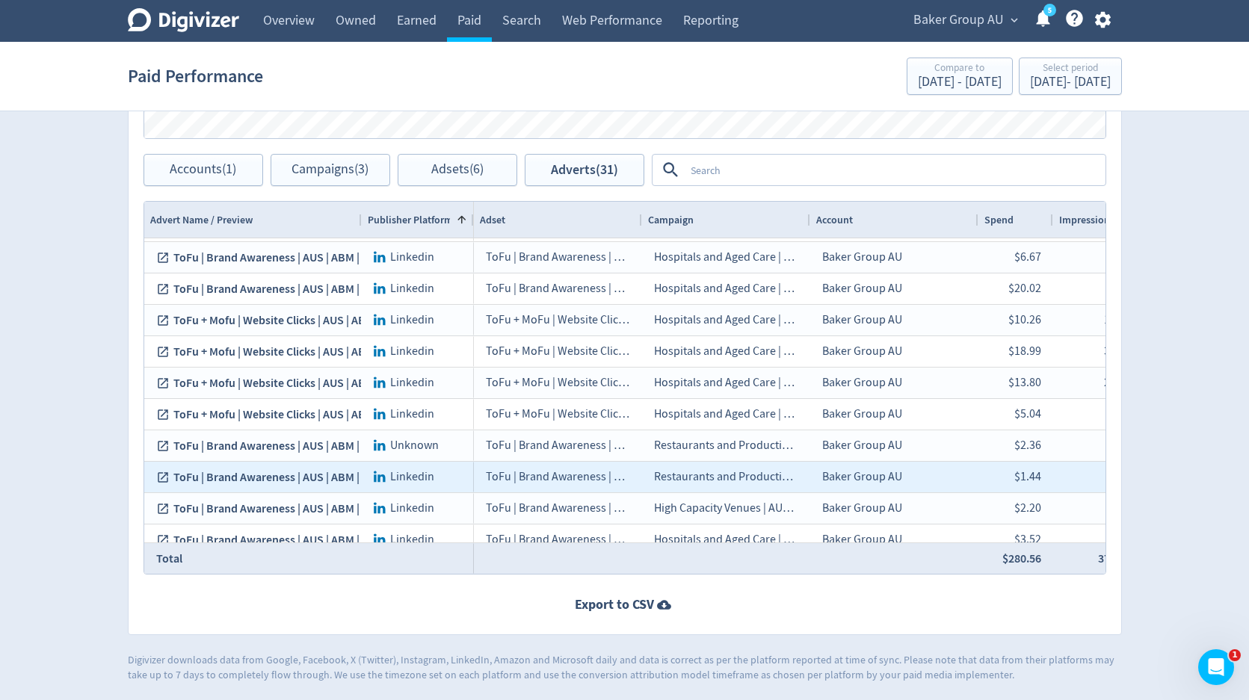
scroll to position [0, 0]
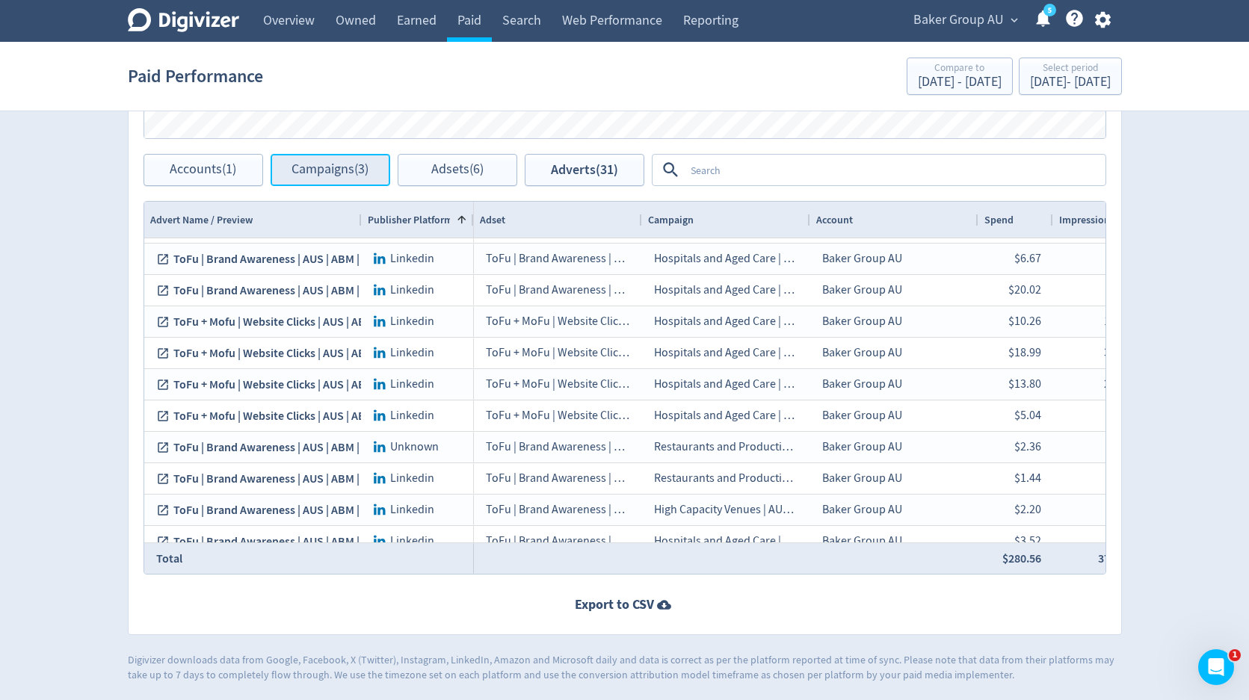
click at [324, 177] on span "Campaigns (3)" at bounding box center [329, 170] width 77 height 14
